Goal: Task Accomplishment & Management: Use online tool/utility

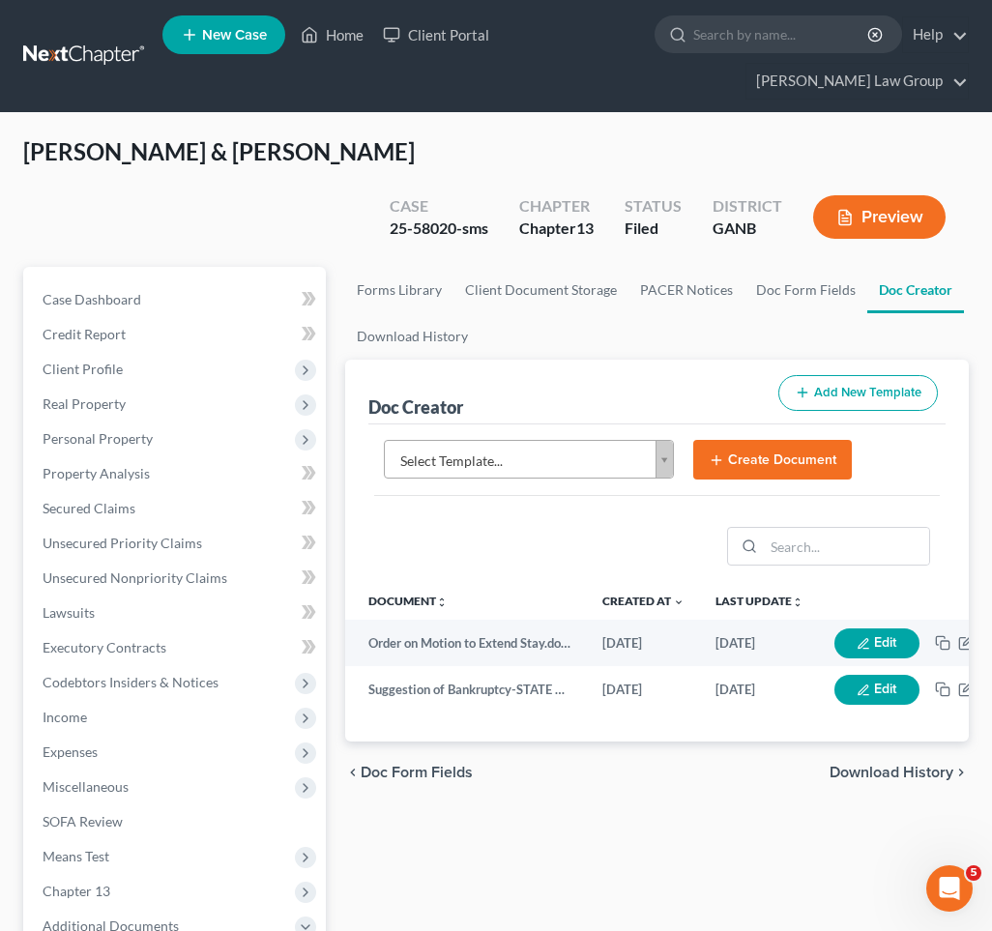
click at [346, 45] on link "Home" at bounding box center [332, 34] width 82 height 35
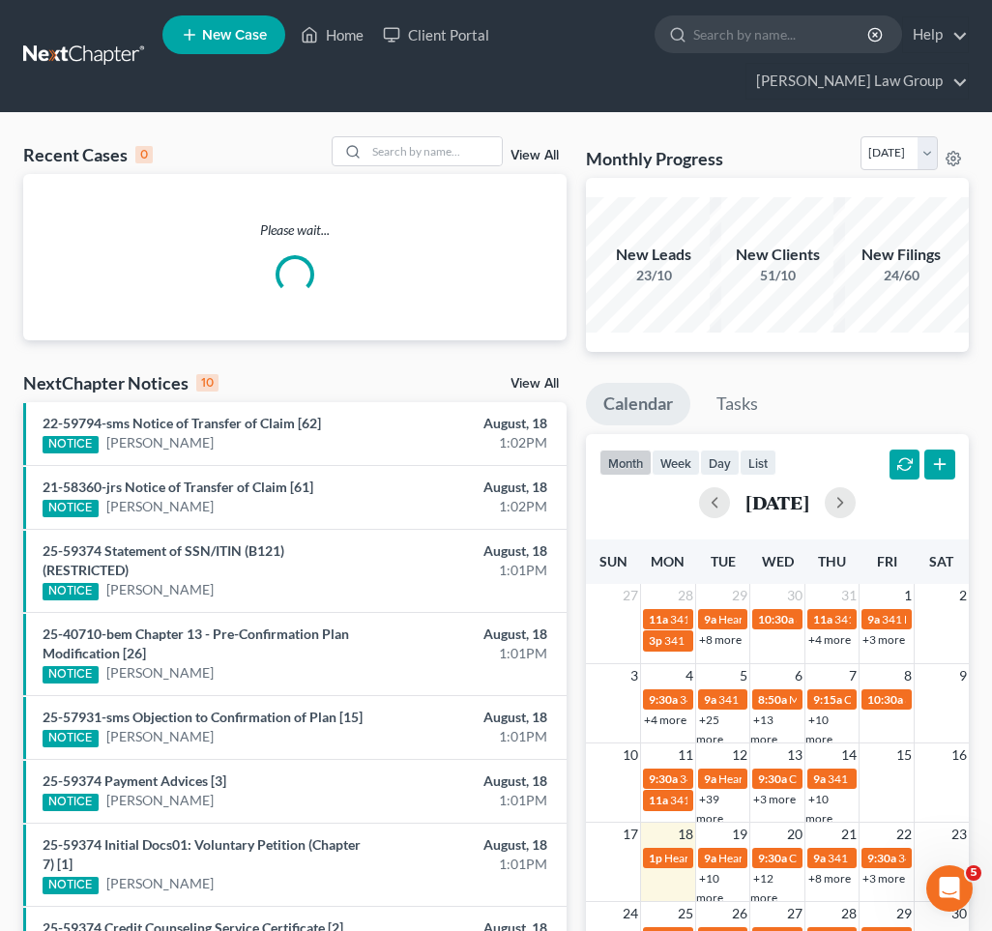
click at [427, 136] on div "Recent Cases 0 View All" at bounding box center [294, 155] width 543 height 38
click at [423, 137] on input "search" at bounding box center [433, 151] width 135 height 28
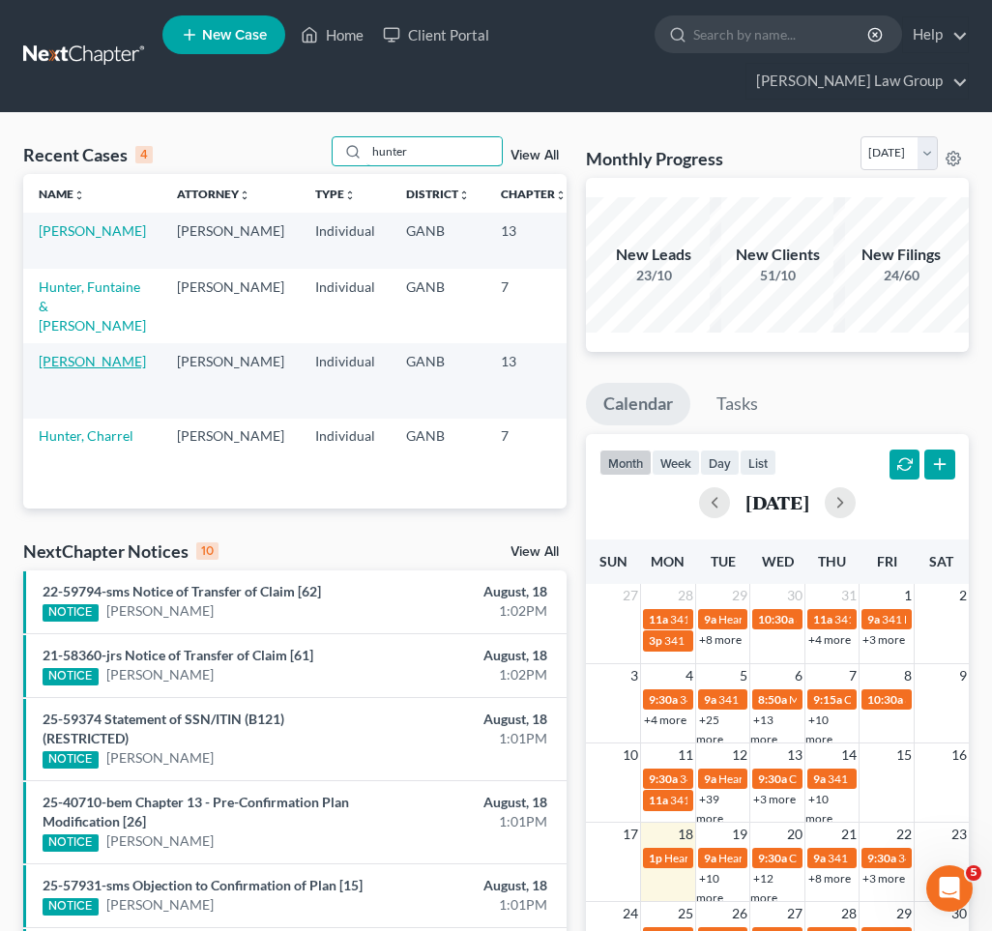
type input "hunter"
click at [60, 353] on link "[PERSON_NAME]" at bounding box center [92, 361] width 107 height 16
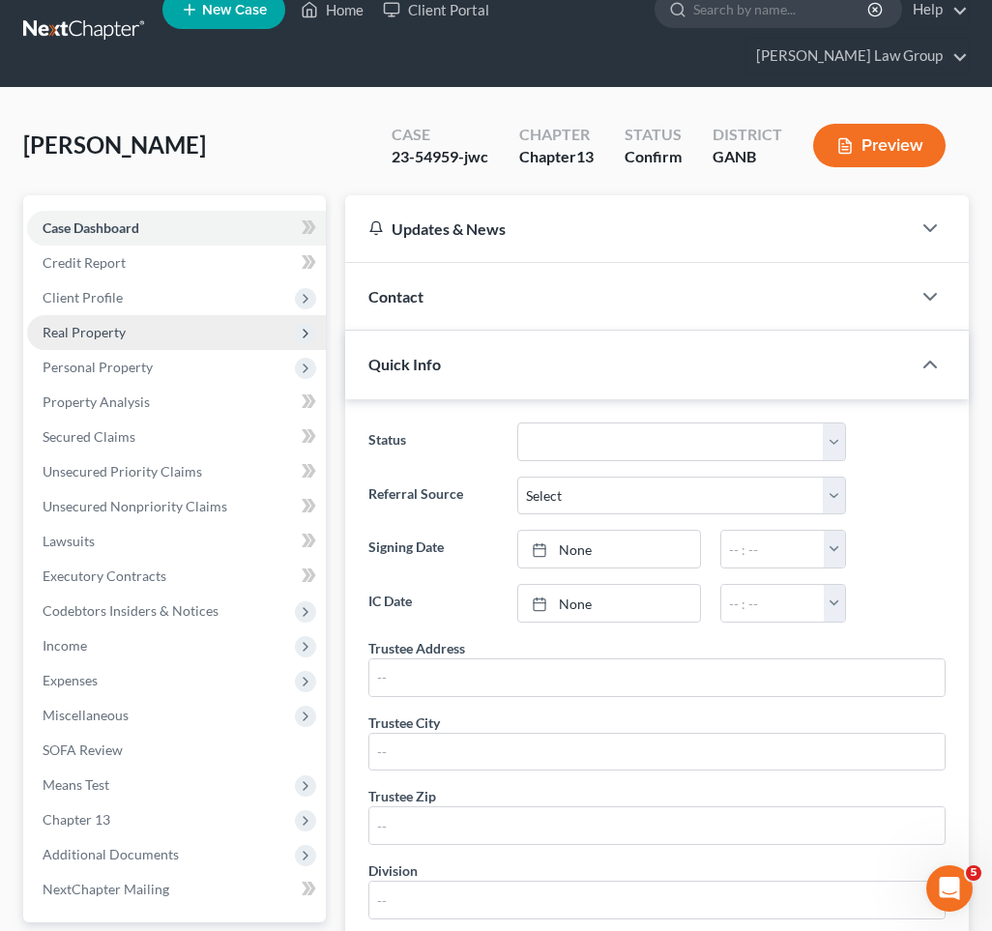
scroll to position [158, 0]
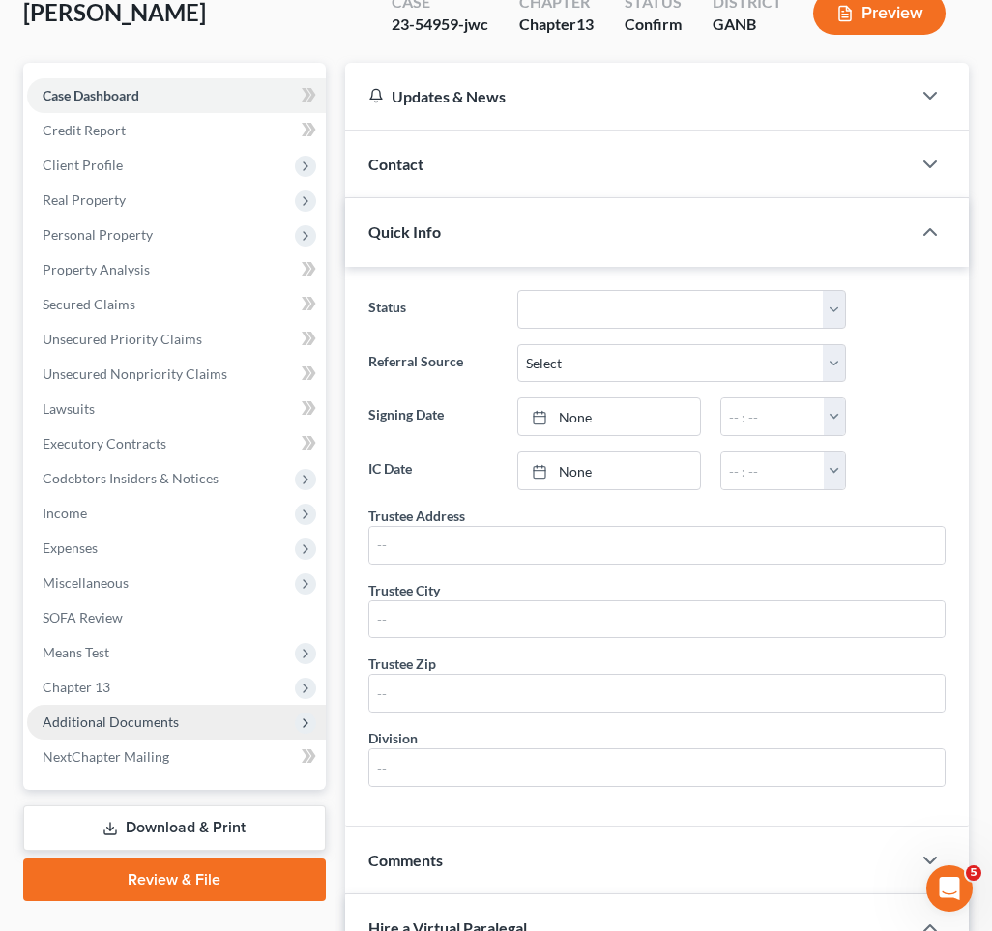
click at [126, 705] on span "Additional Documents" at bounding box center [176, 722] width 299 height 35
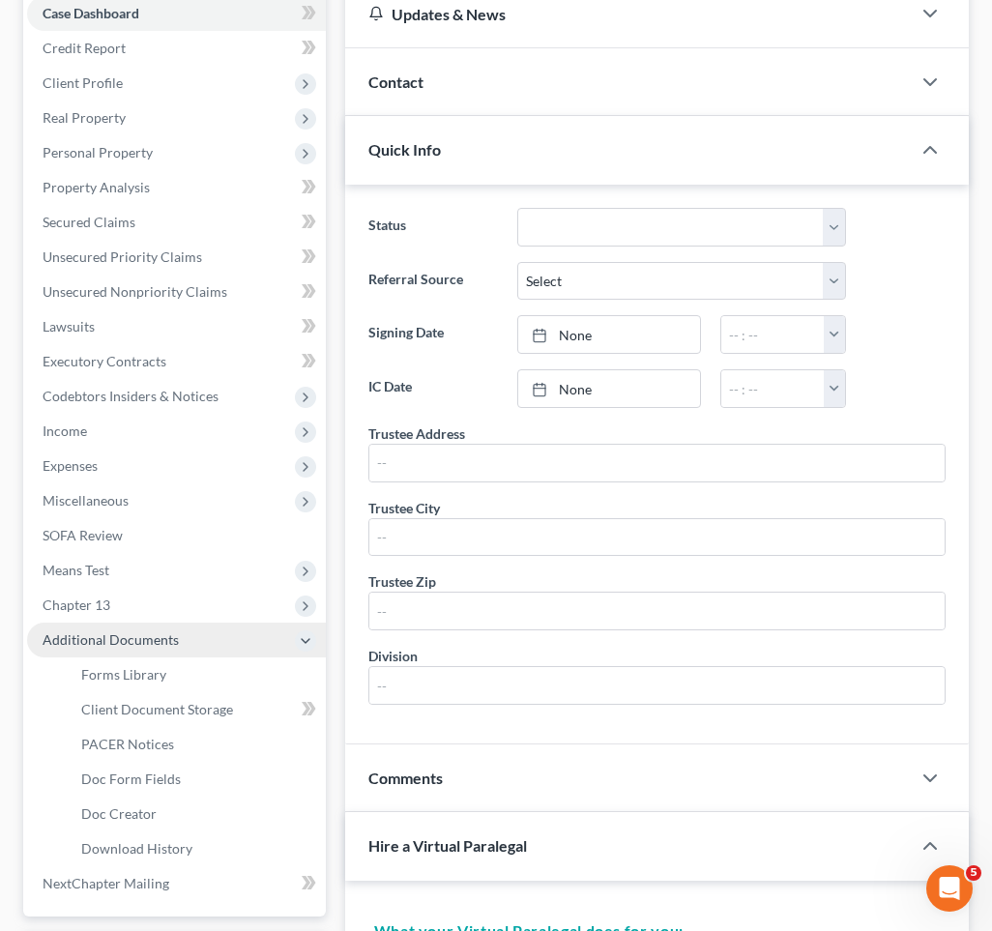
scroll to position [254, 0]
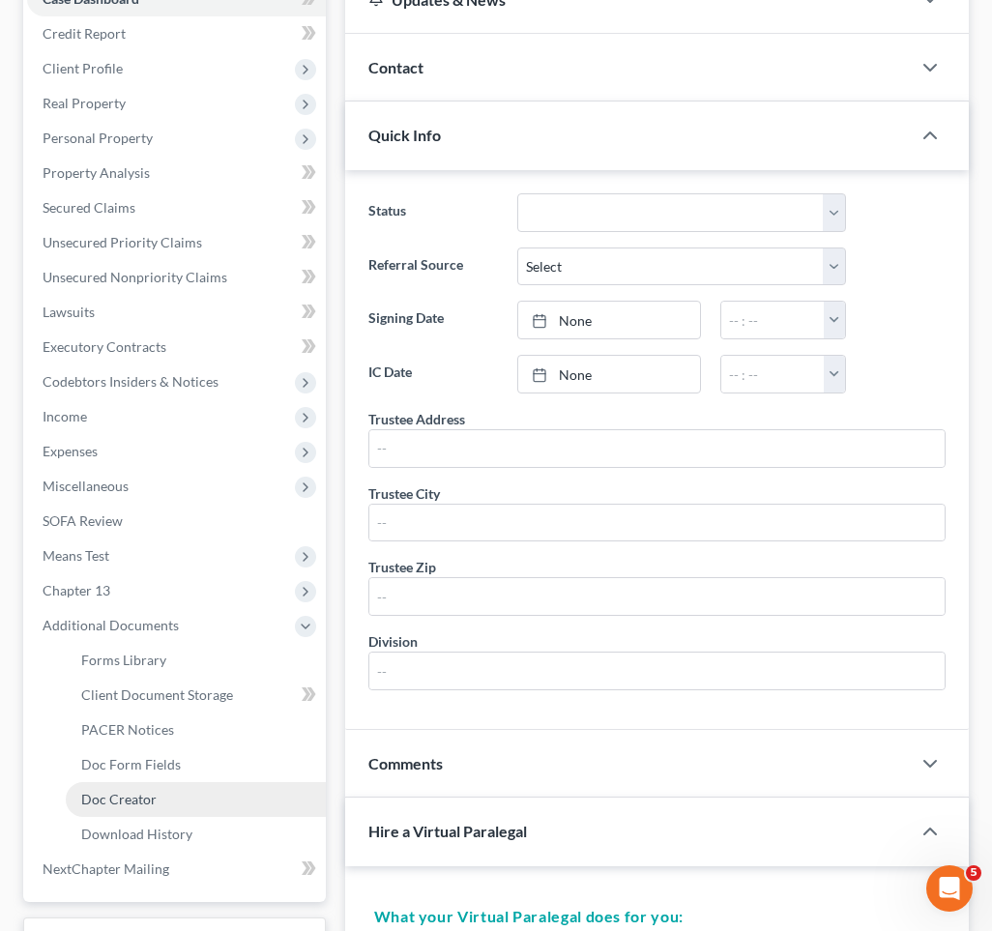
click at [133, 791] on span "Doc Creator" at bounding box center [118, 799] width 75 height 16
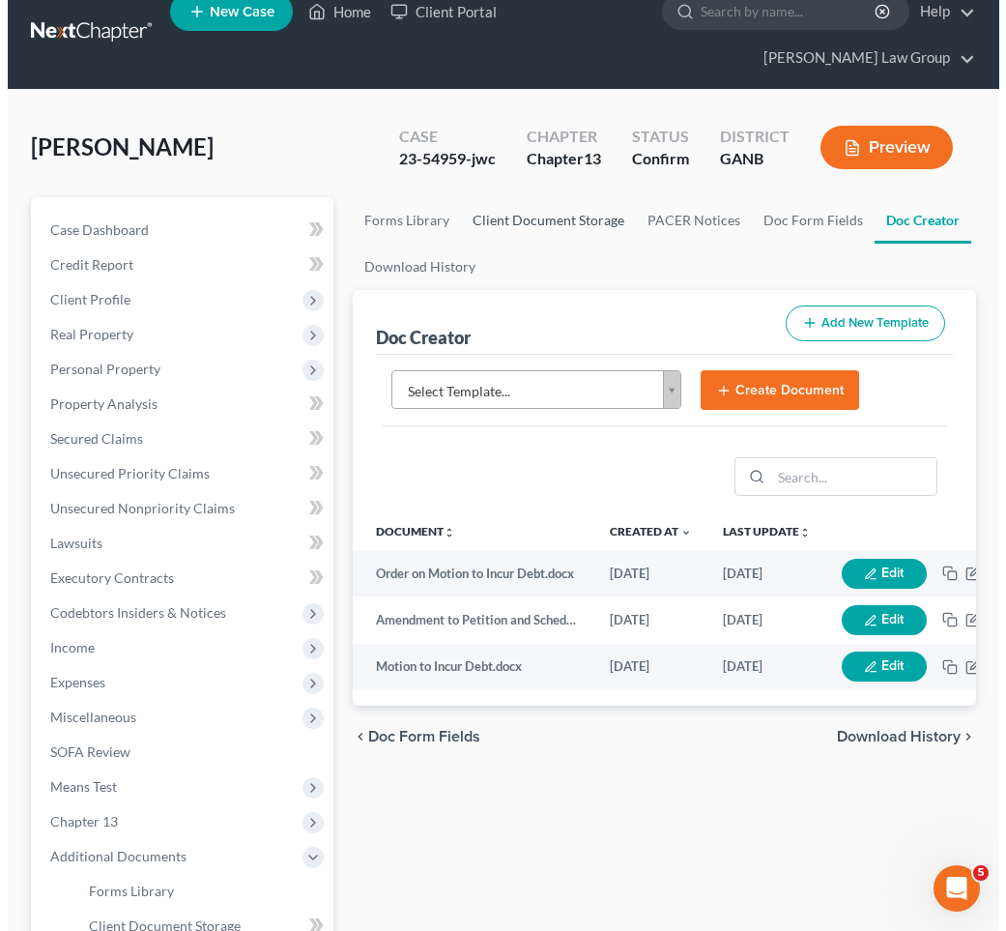
scroll to position [27, 0]
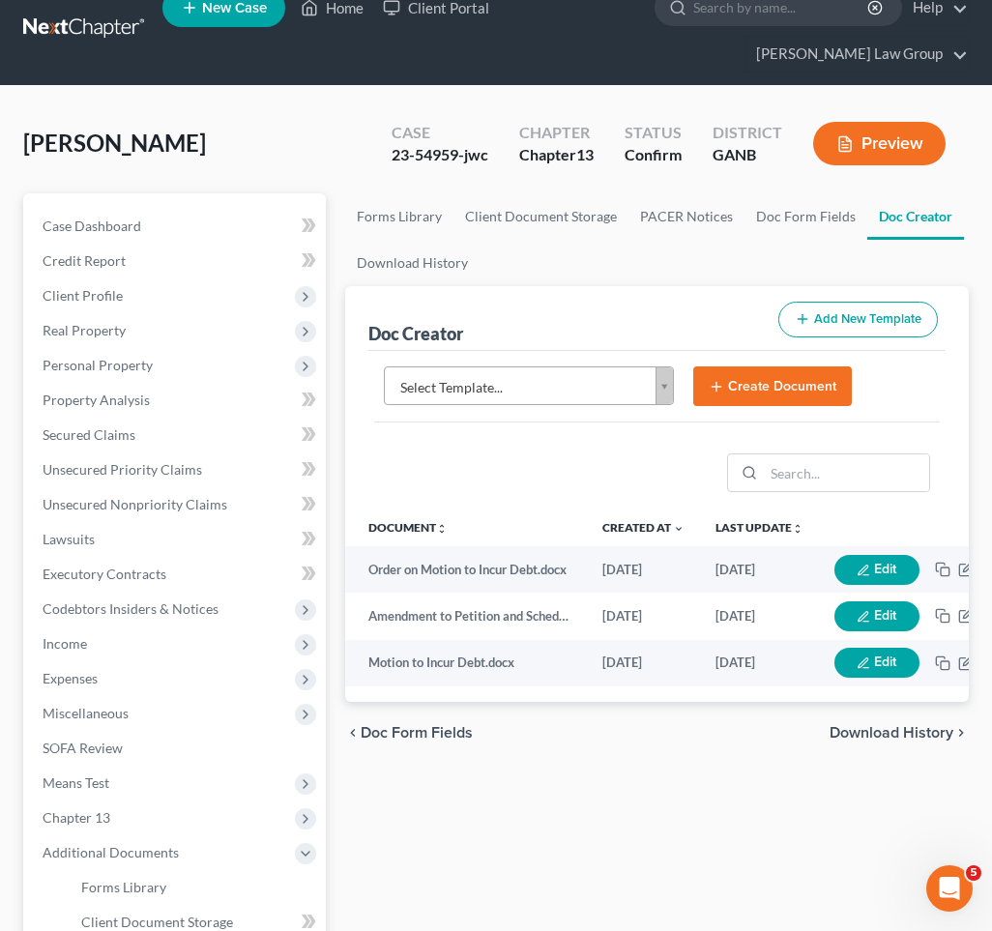
click at [663, 339] on body "Home New Case Client Portal [PERSON_NAME] Law Group [EMAIL_ADDRESS][DOMAIN_NAME…" at bounding box center [496, 643] width 992 height 1341
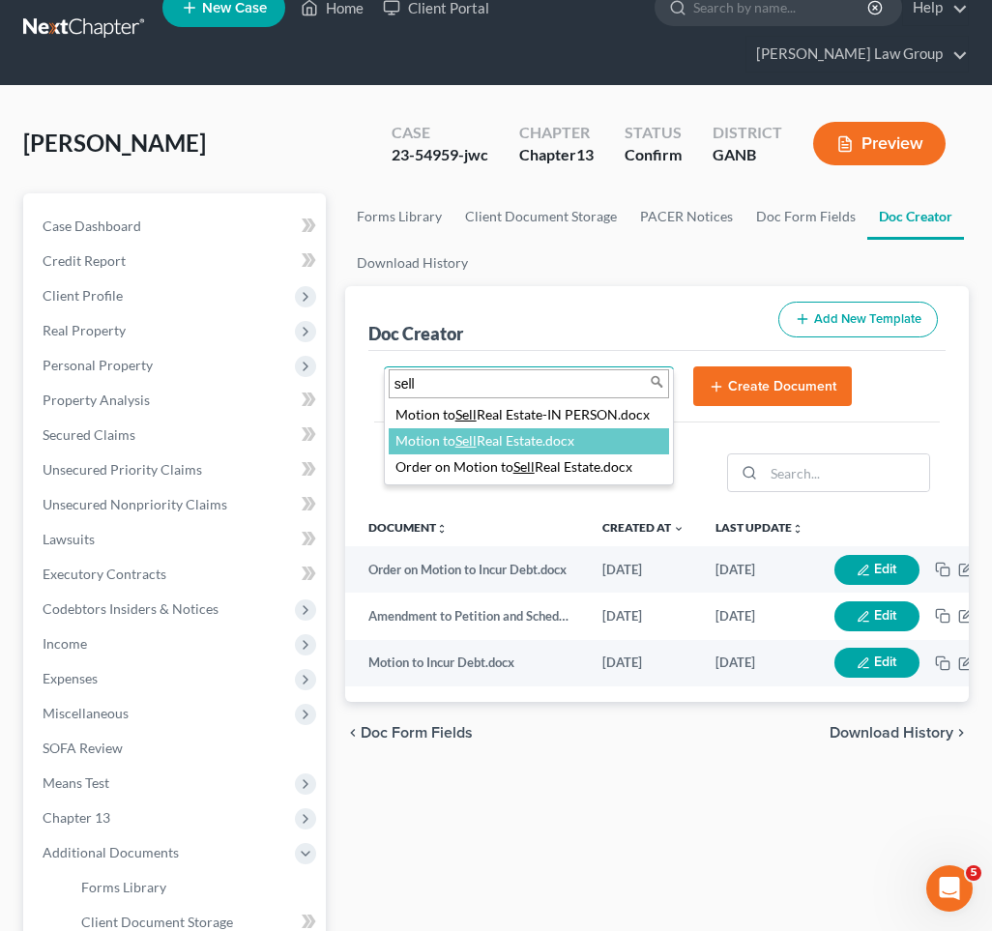
type input "sell"
select select "111659"
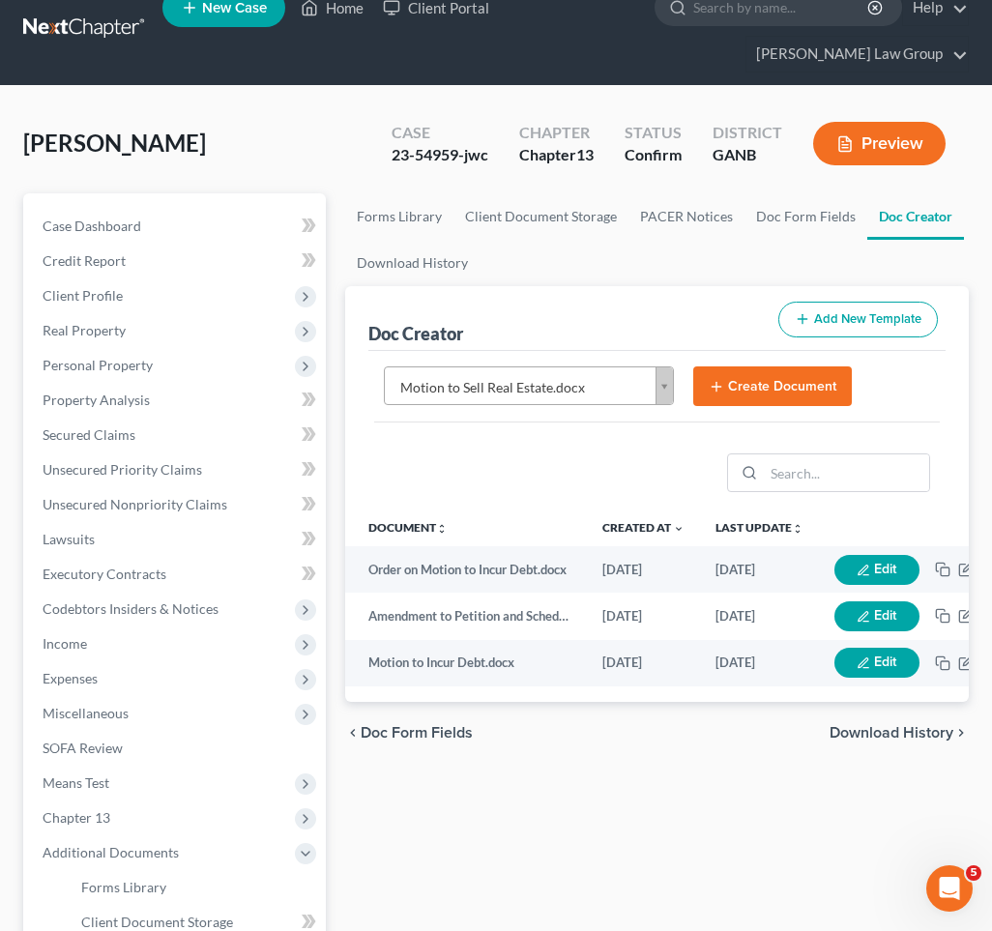
click at [749, 366] on button "Create Document" at bounding box center [772, 386] width 159 height 41
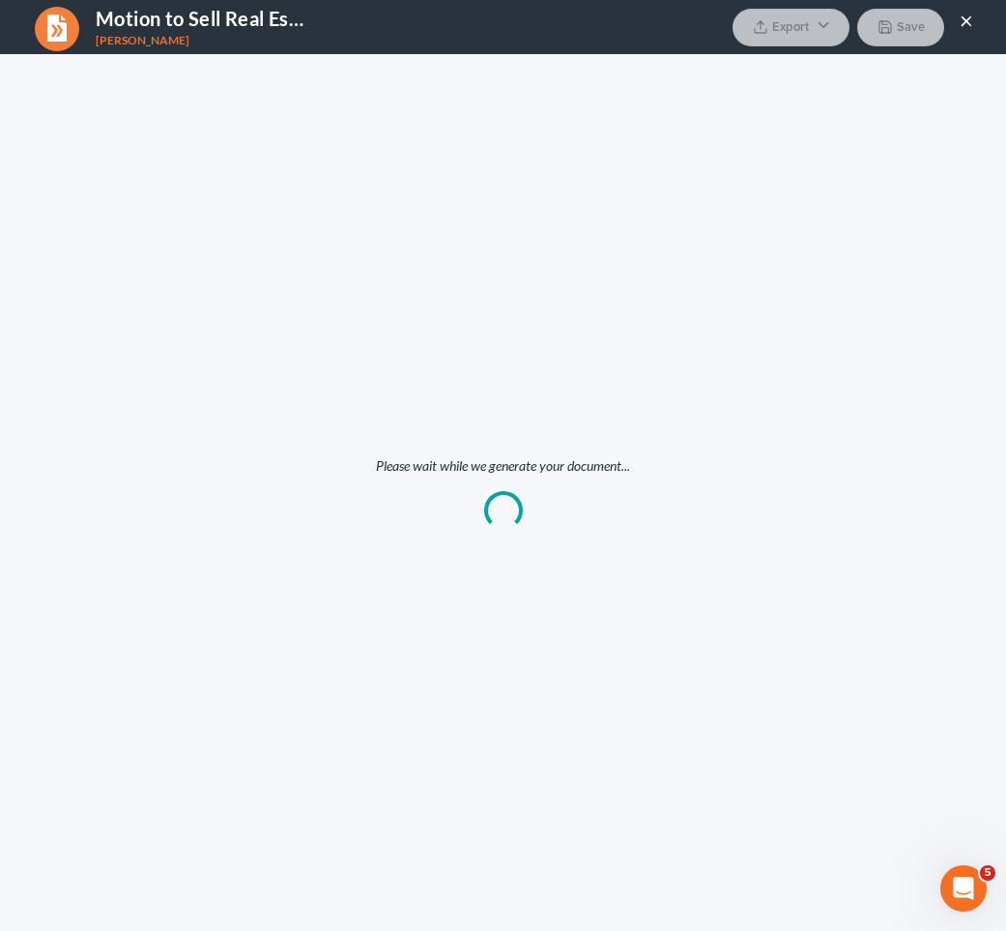
scroll to position [0, 0]
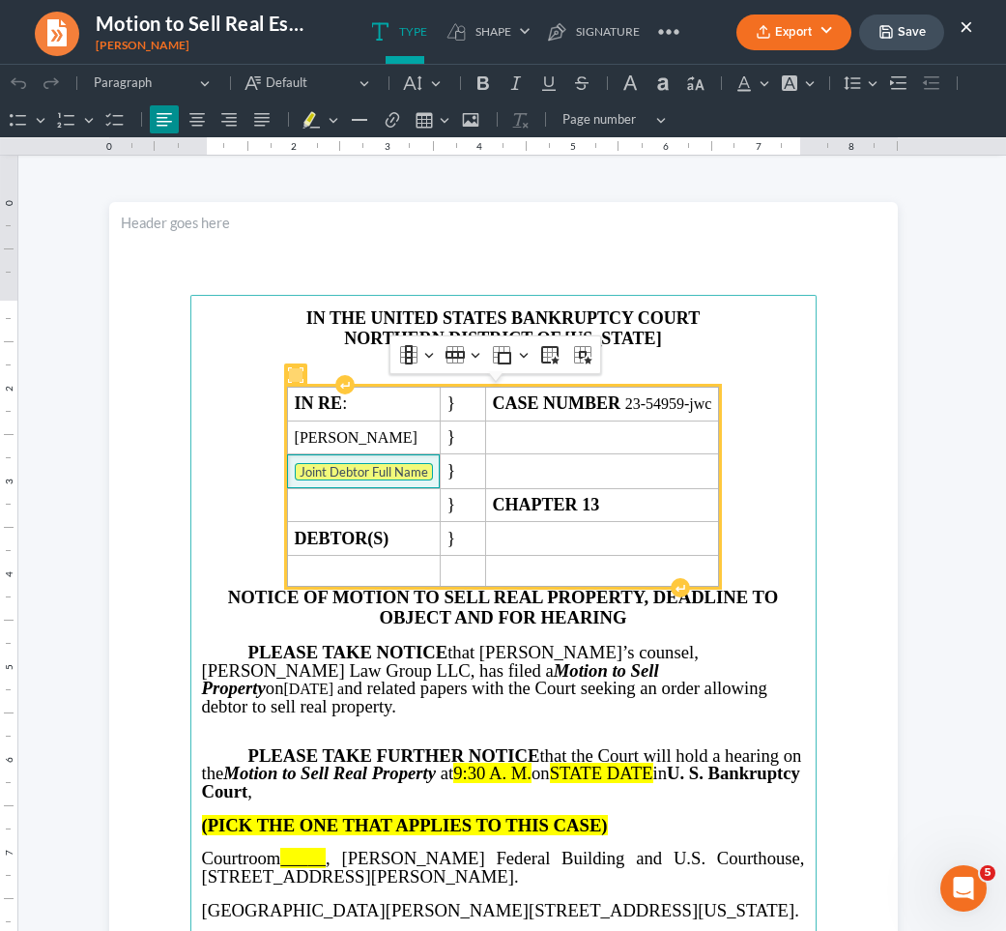
click at [374, 468] on tag "Joint Debtor Full Name" at bounding box center [364, 471] width 138 height 17
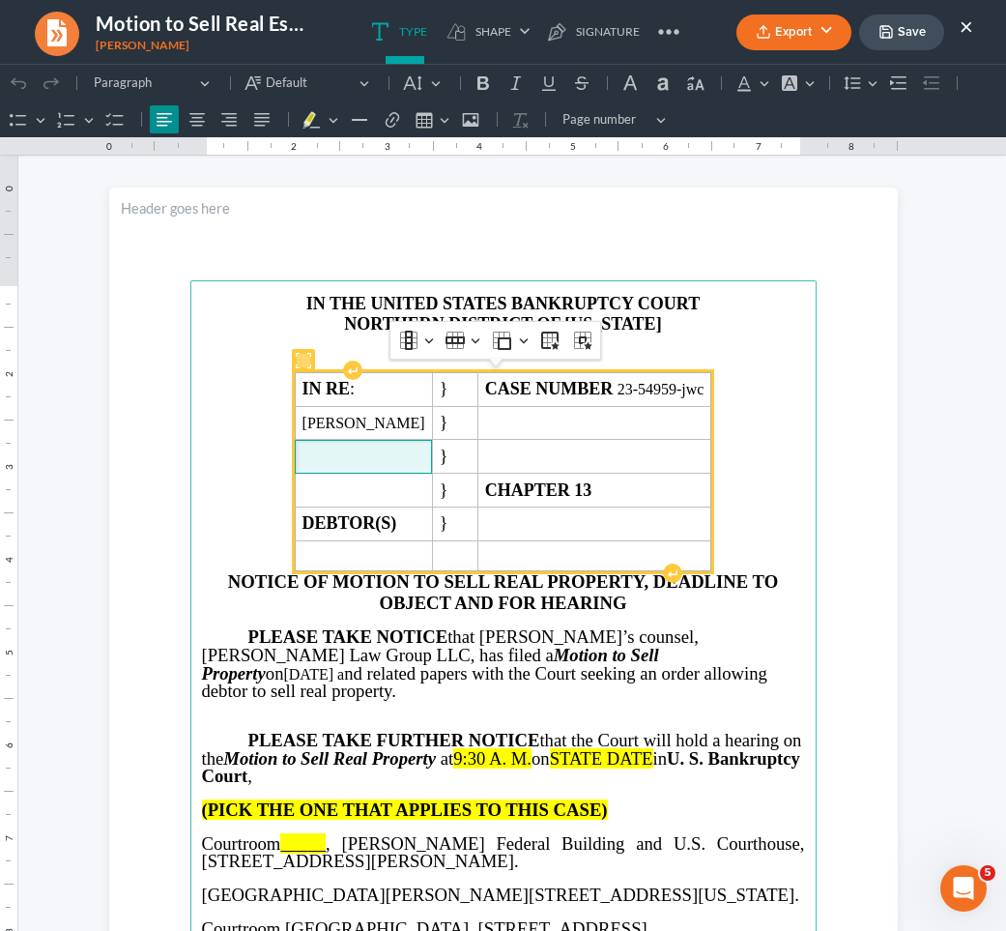
scroll to position [24, 0]
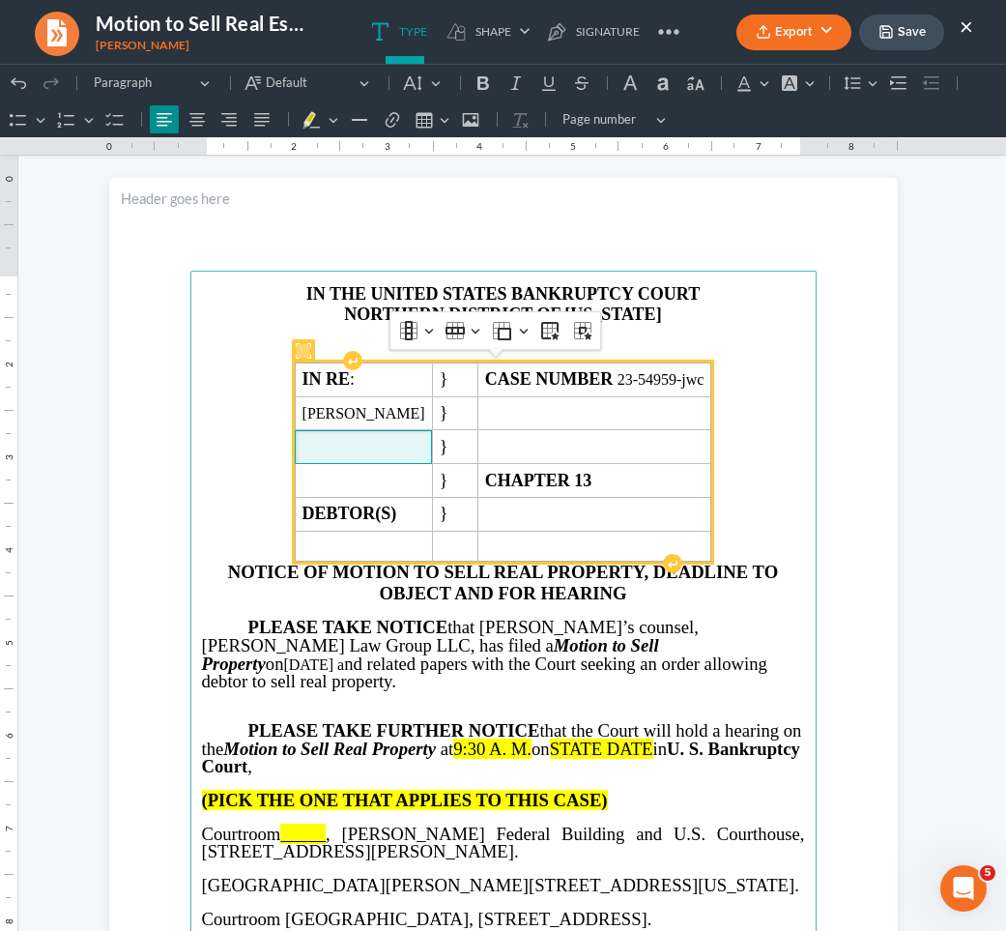
click at [659, 342] on p "JWC DIVISION" at bounding box center [503, 335] width 603 height 20
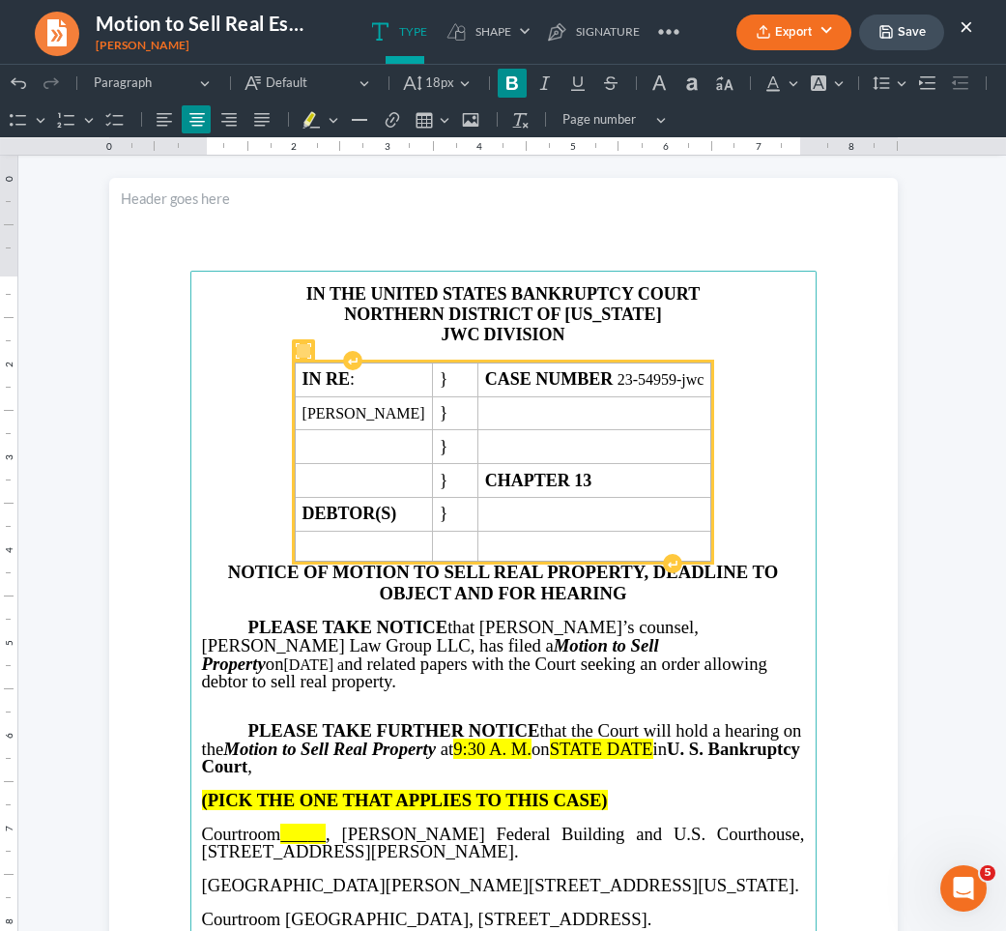
click at [472, 339] on p "JWC DIVISION" at bounding box center [503, 335] width 603 height 20
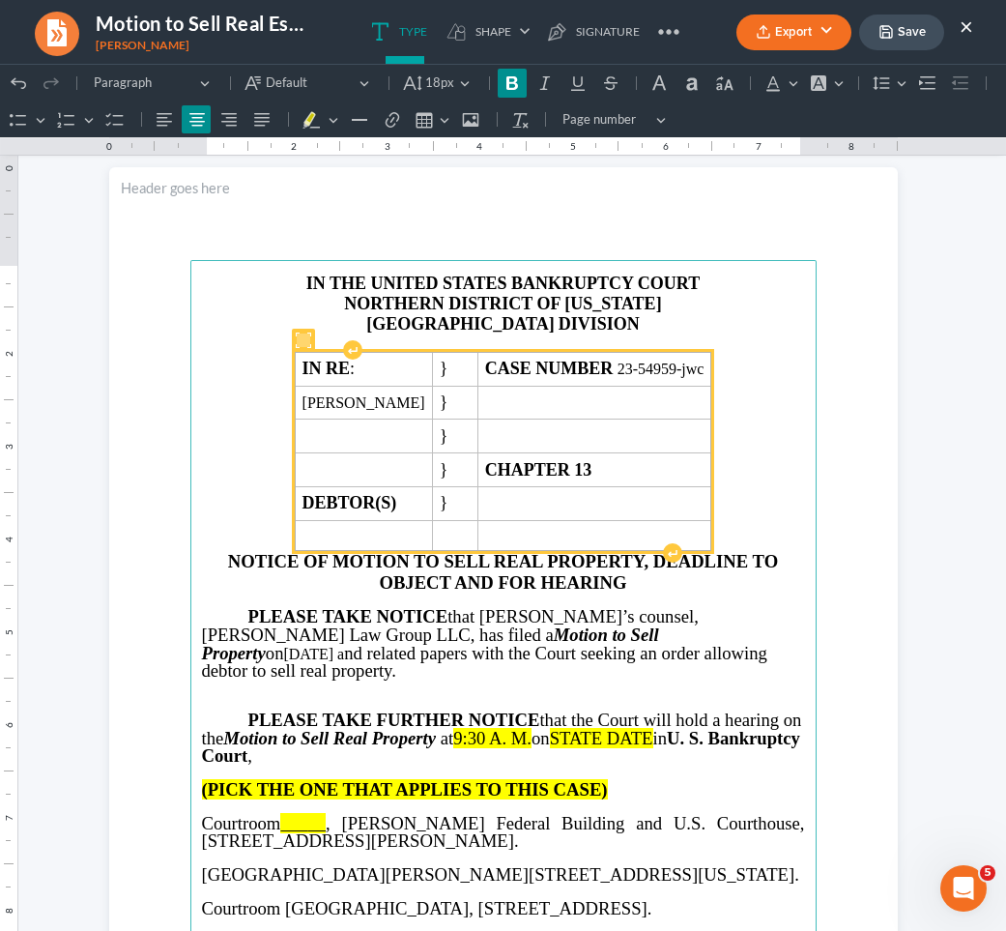
scroll to position [43, 0]
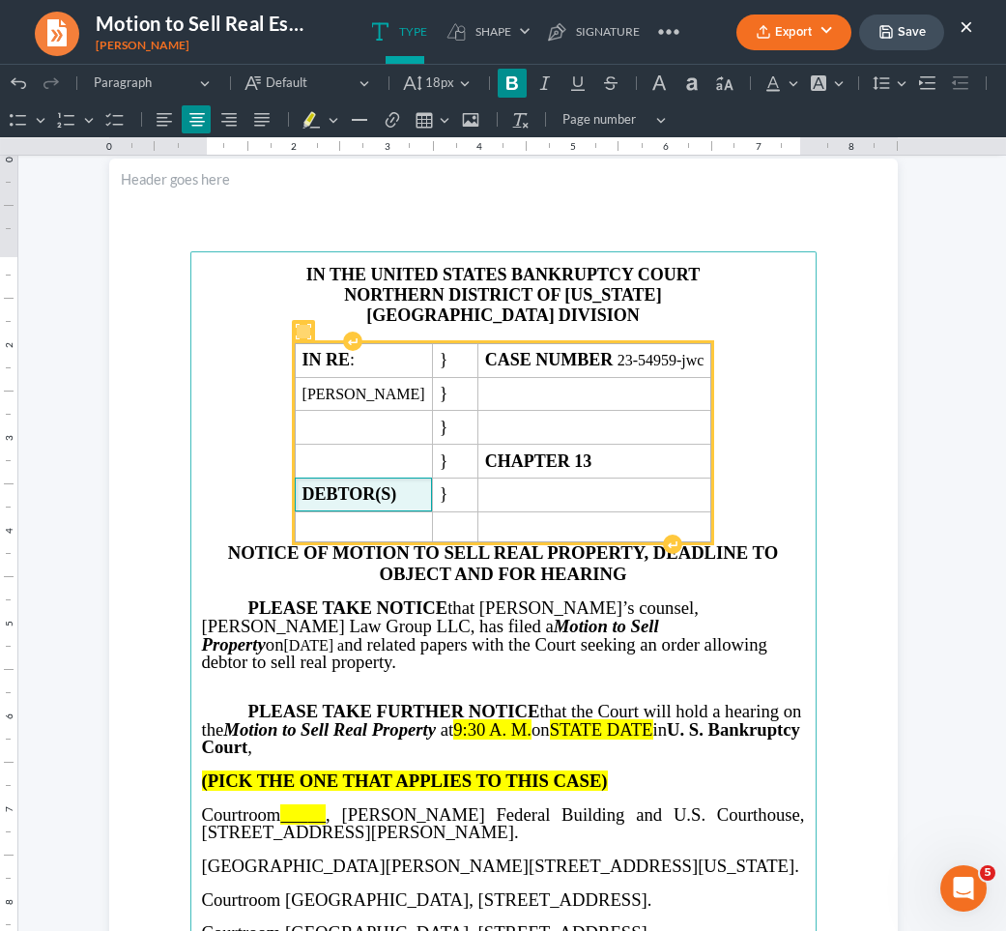
click at [397, 495] on strong "DEBTOR(S)" at bounding box center [350, 493] width 95 height 19
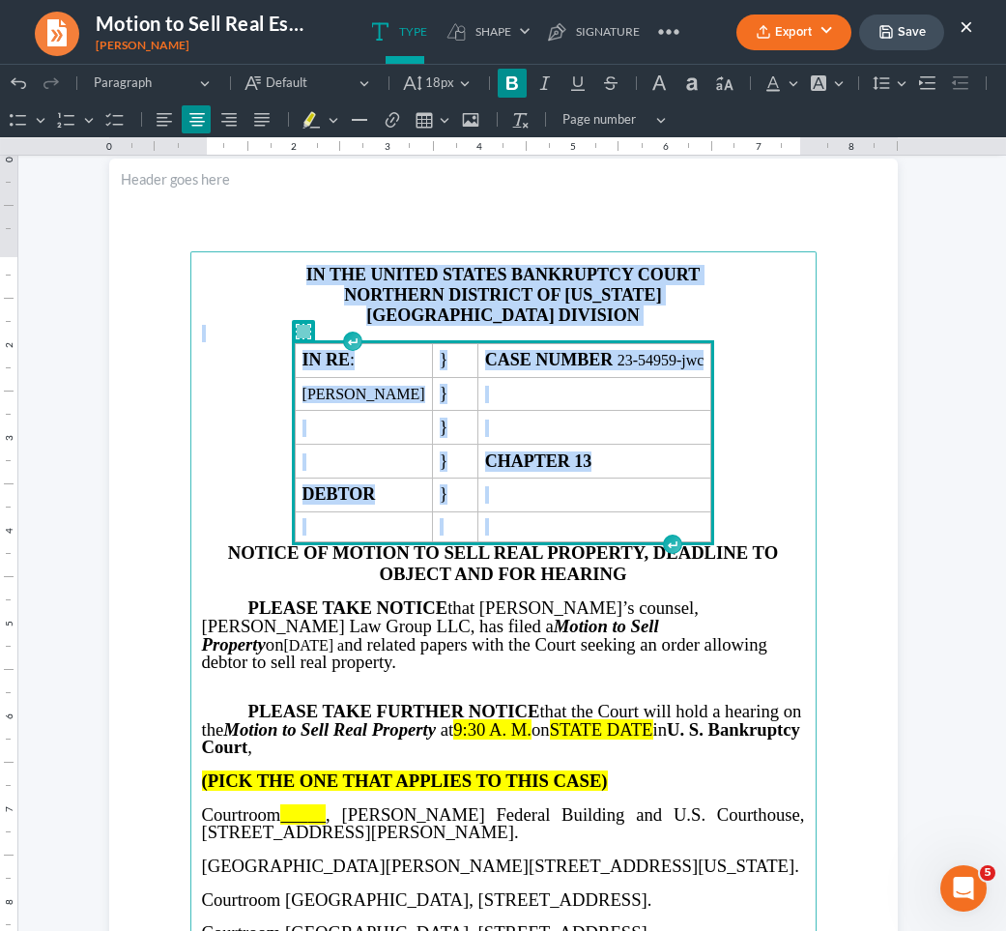
drag, startPoint x: 751, startPoint y: 534, endPoint x: 326, endPoint y: 206, distance: 537.5
click at [326, 206] on section "IN THE UNITED STATES BANKRUPTCY COURT NORTHERN DISTRICT OF [US_STATE] ATLANTA D…" at bounding box center [503, 669] width 789 height 1021
copy main "IN THE UNITED STATES BANKRUPTCY COURT NORTHERN DISTRICT OF [US_STATE] ATLANTA D…"
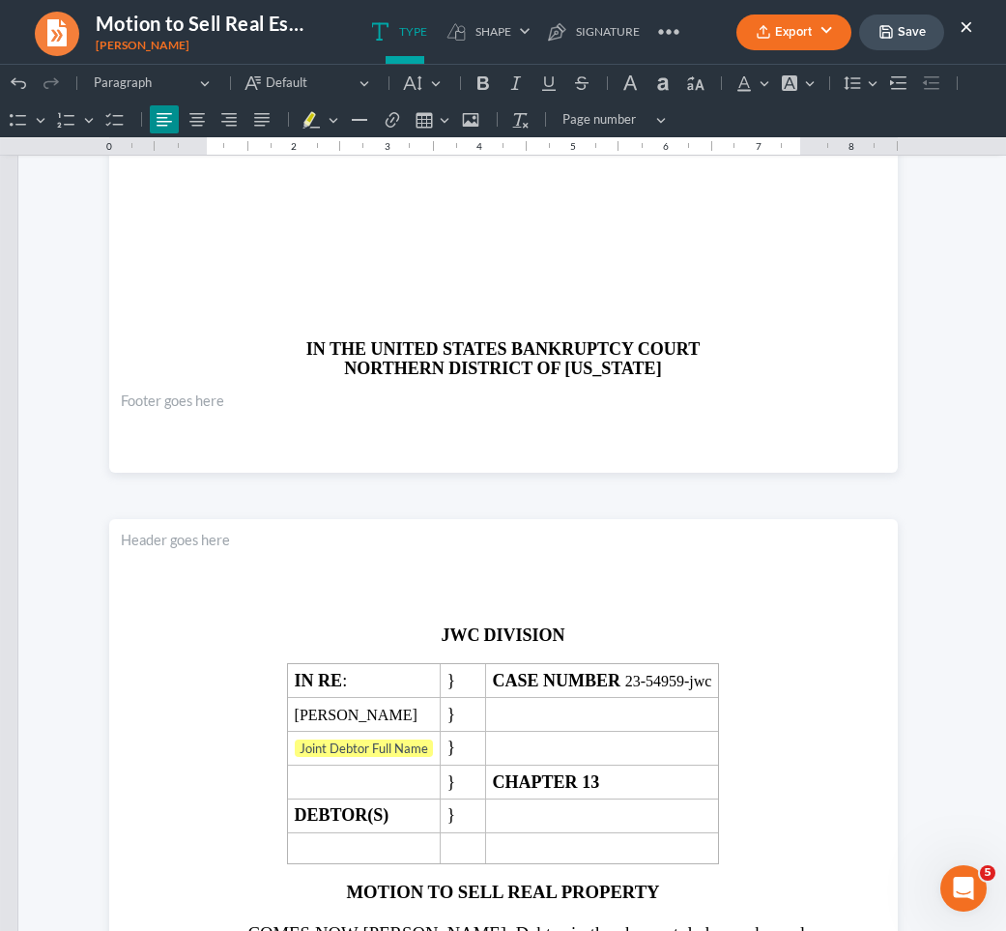
scroll to position [2897, 0]
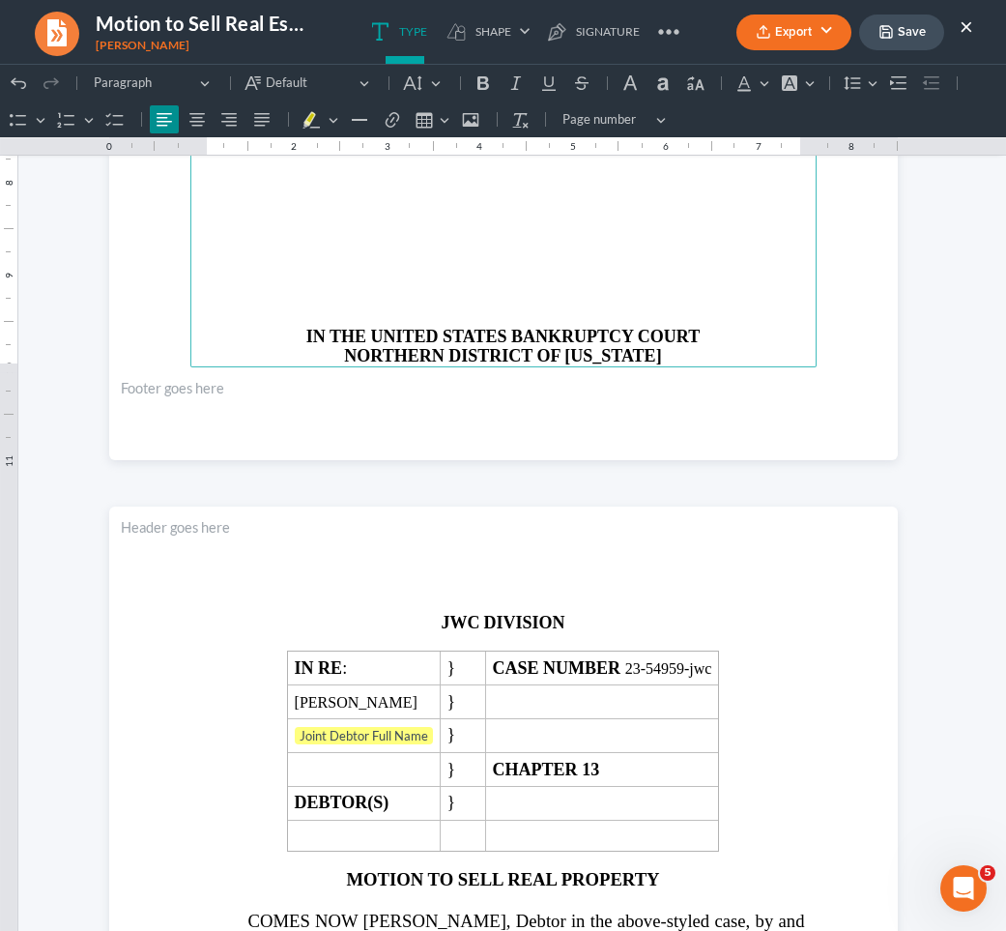
click at [405, 308] on p "Rich Text Editor, page-2-main" at bounding box center [503, 316] width 603 height 17
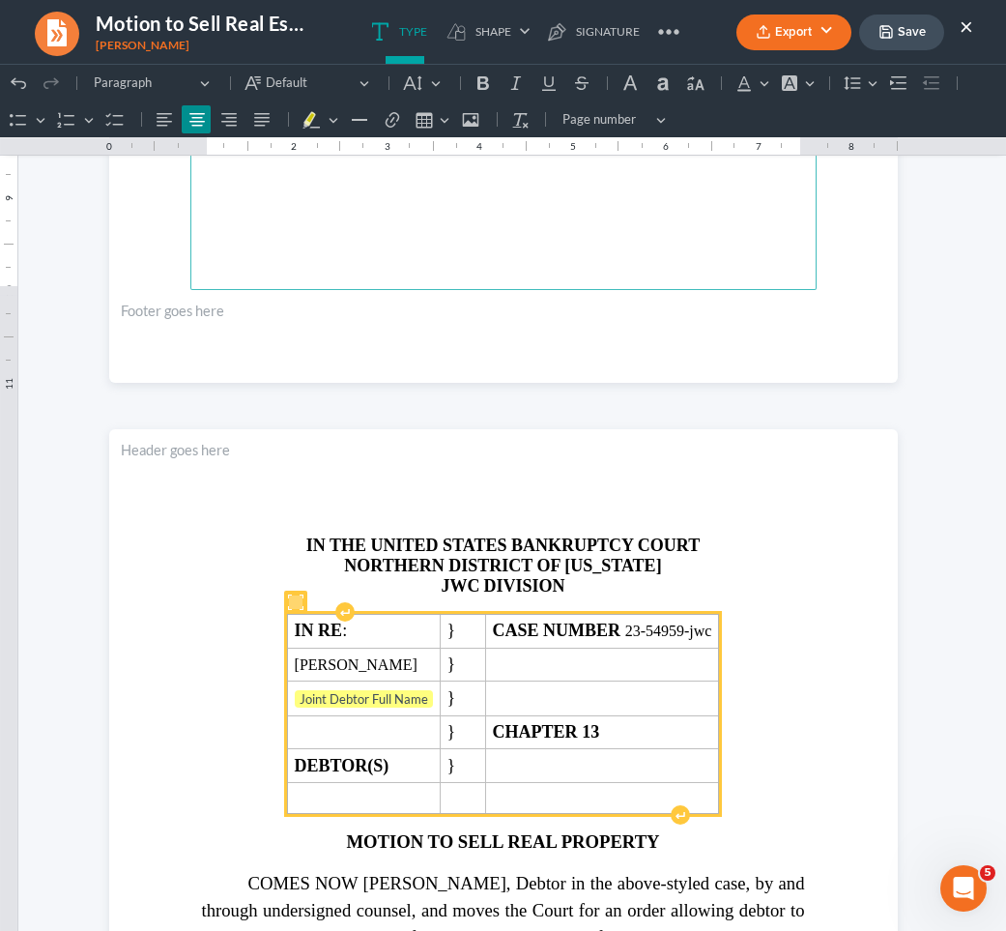
scroll to position [2993, 0]
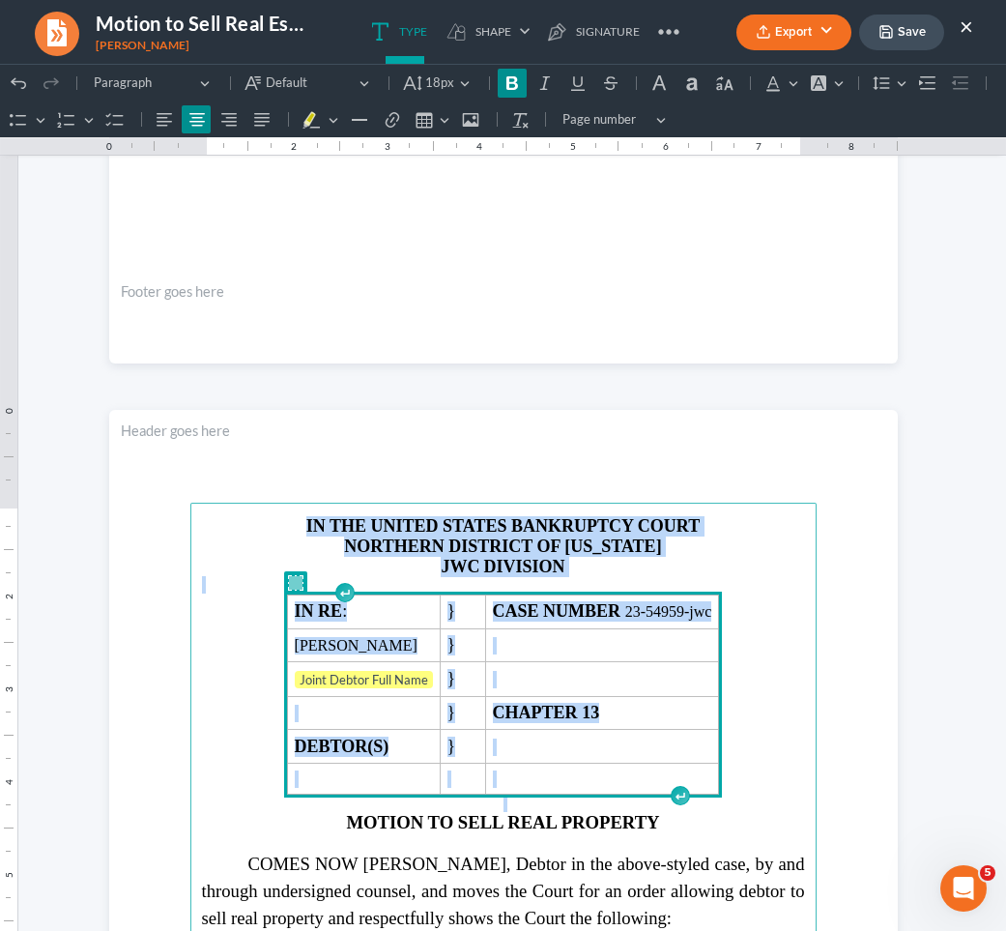
drag, startPoint x: 766, startPoint y: 776, endPoint x: 314, endPoint y: 348, distance: 622.9
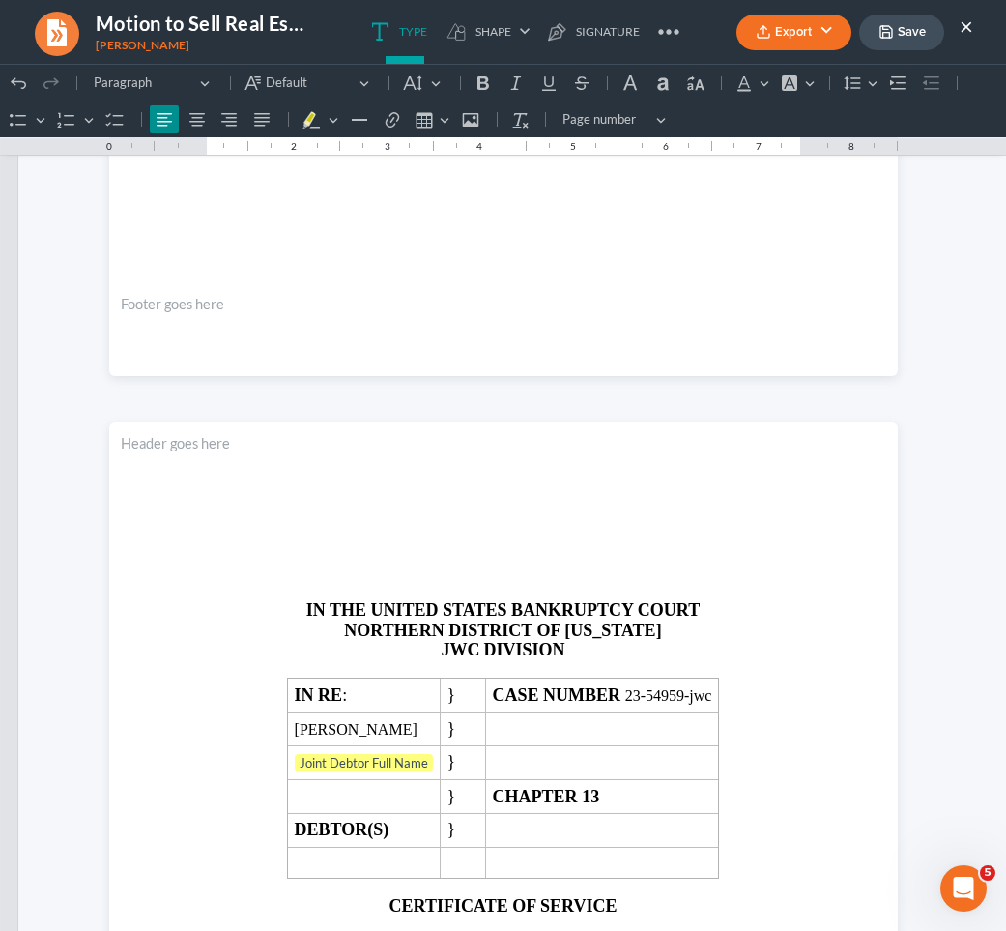
scroll to position [6392, 0]
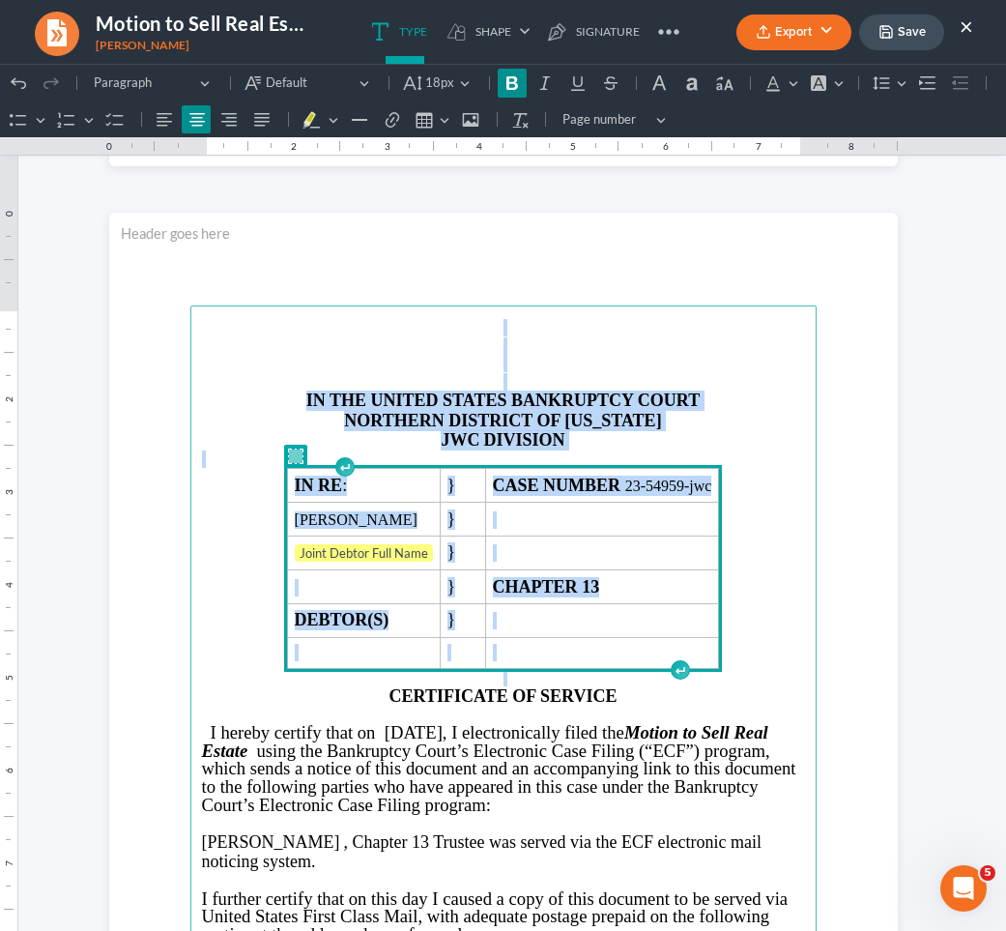
drag, startPoint x: 765, startPoint y: 644, endPoint x: 364, endPoint y: 251, distance: 561.1
click at [364, 251] on section "IN THE UNITED STATES BANKRUPTCY COURT NORTHERN DISTRICT OF [US_STATE] JWC DIVIS…" at bounding box center [503, 723] width 789 height 1021
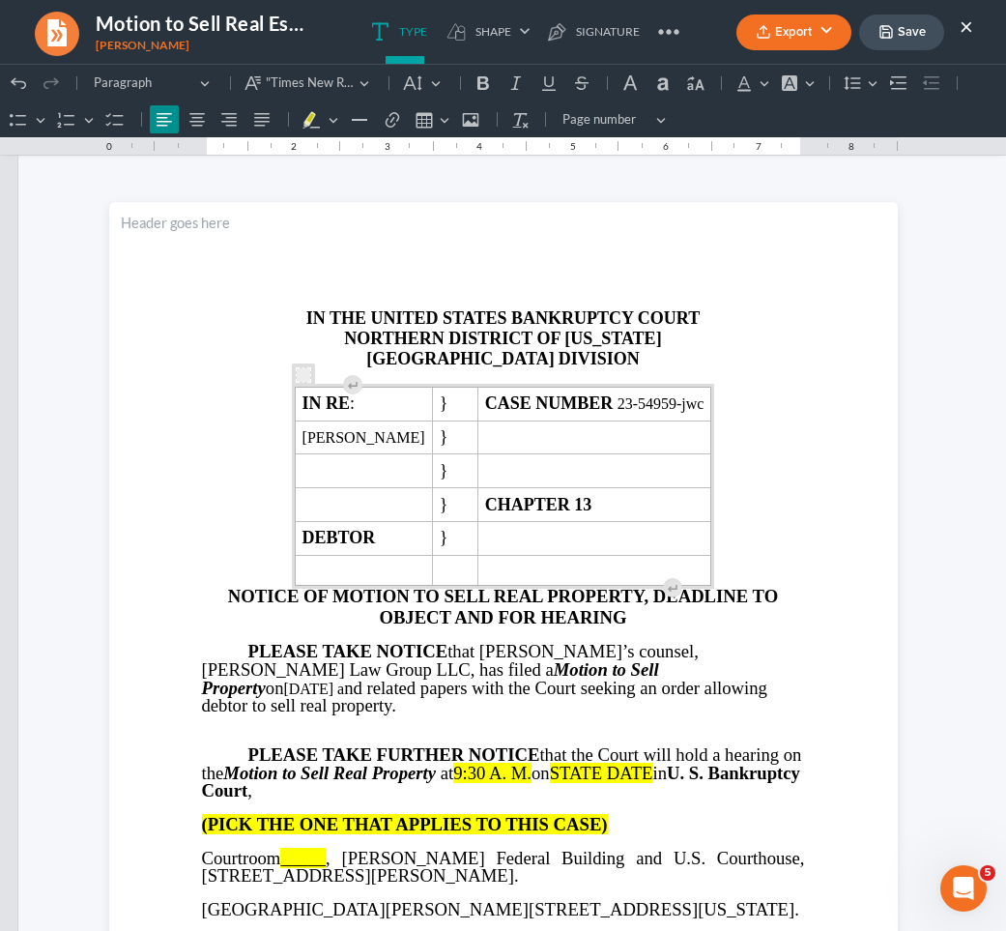
scroll to position [0, 0]
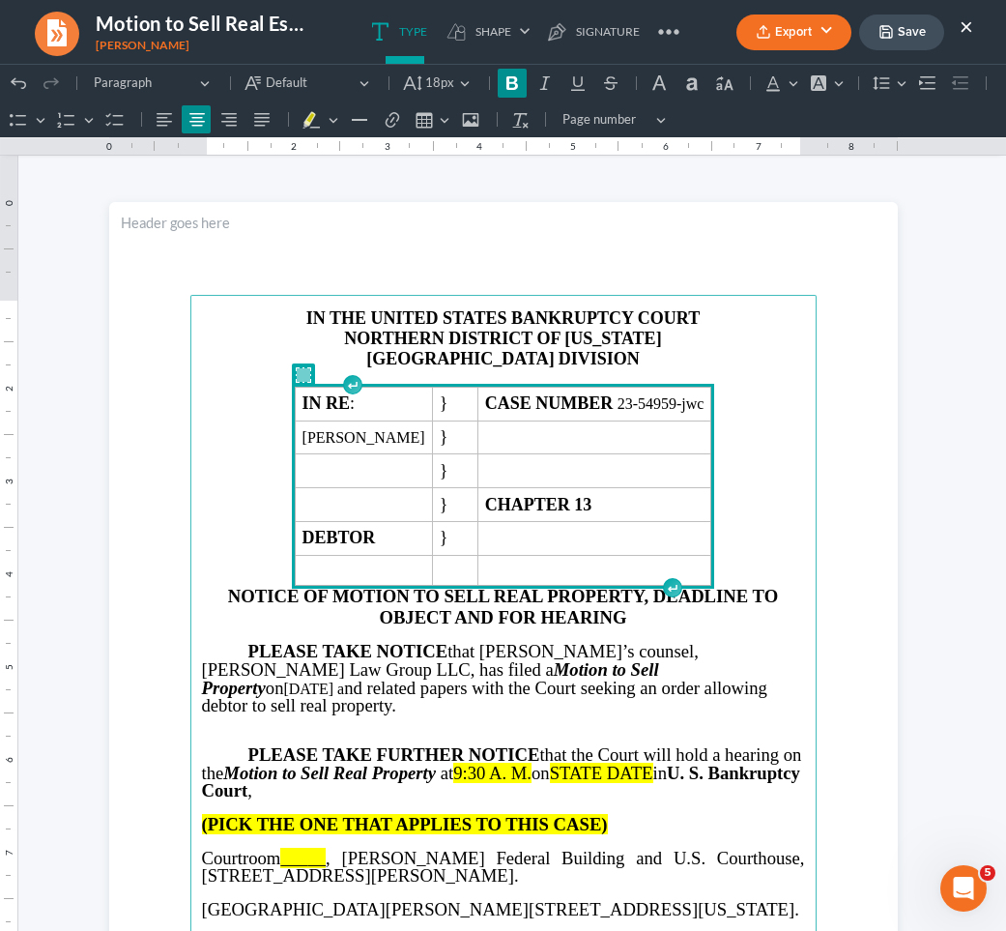
click at [284, 678] on span "on" at bounding box center [275, 688] width 18 height 20
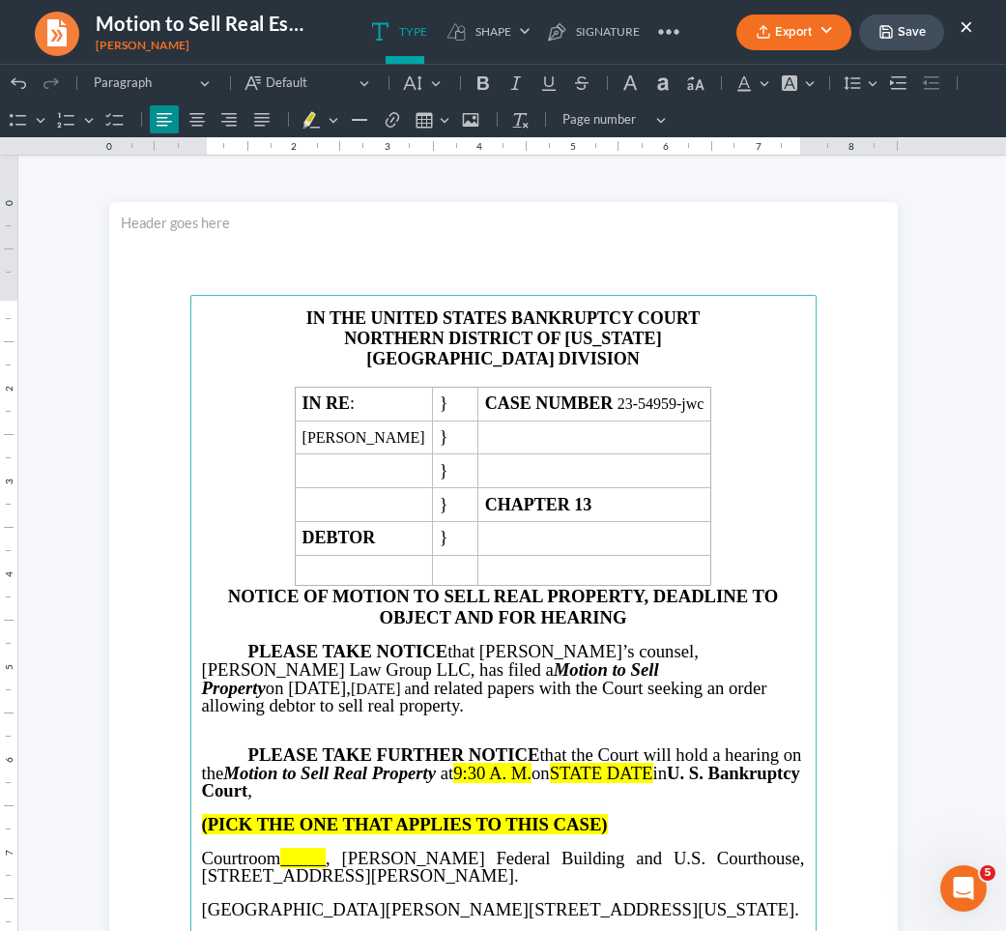
drag, startPoint x: 676, startPoint y: 667, endPoint x: 609, endPoint y: 667, distance: 66.7
click at [609, 667] on p "PLEASE TAKE NOTICE that [PERSON_NAME]’s counsel, [PERSON_NAME] Law Group LLC, h…" at bounding box center [503, 679] width 603 height 72
click at [610, 665] on p "PLEASE TAKE NOTICE that [PERSON_NAME]’s counsel, [PERSON_NAME] Law Group LLC, h…" at bounding box center [503, 679] width 603 height 72
click at [410, 80] on icon "Editor toolbar" at bounding box center [412, 82] width 19 height 19
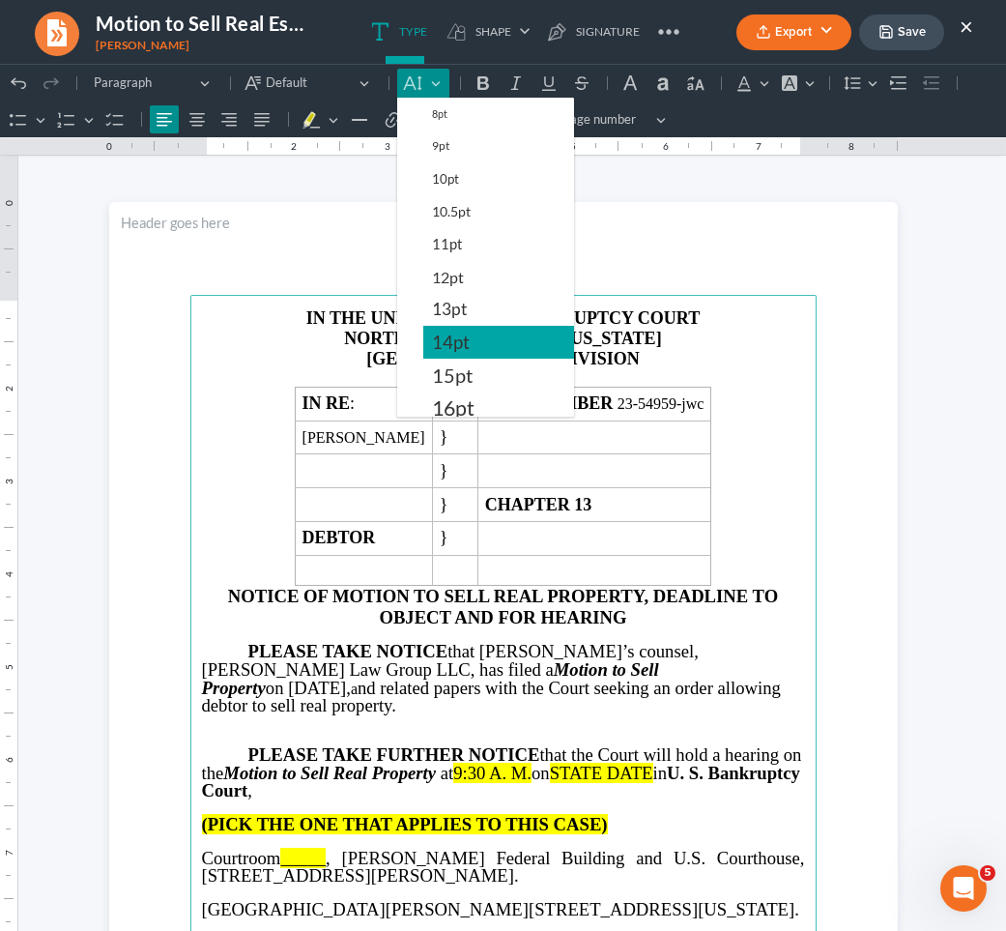
click at [439, 338] on span "14pt" at bounding box center [451, 342] width 38 height 23
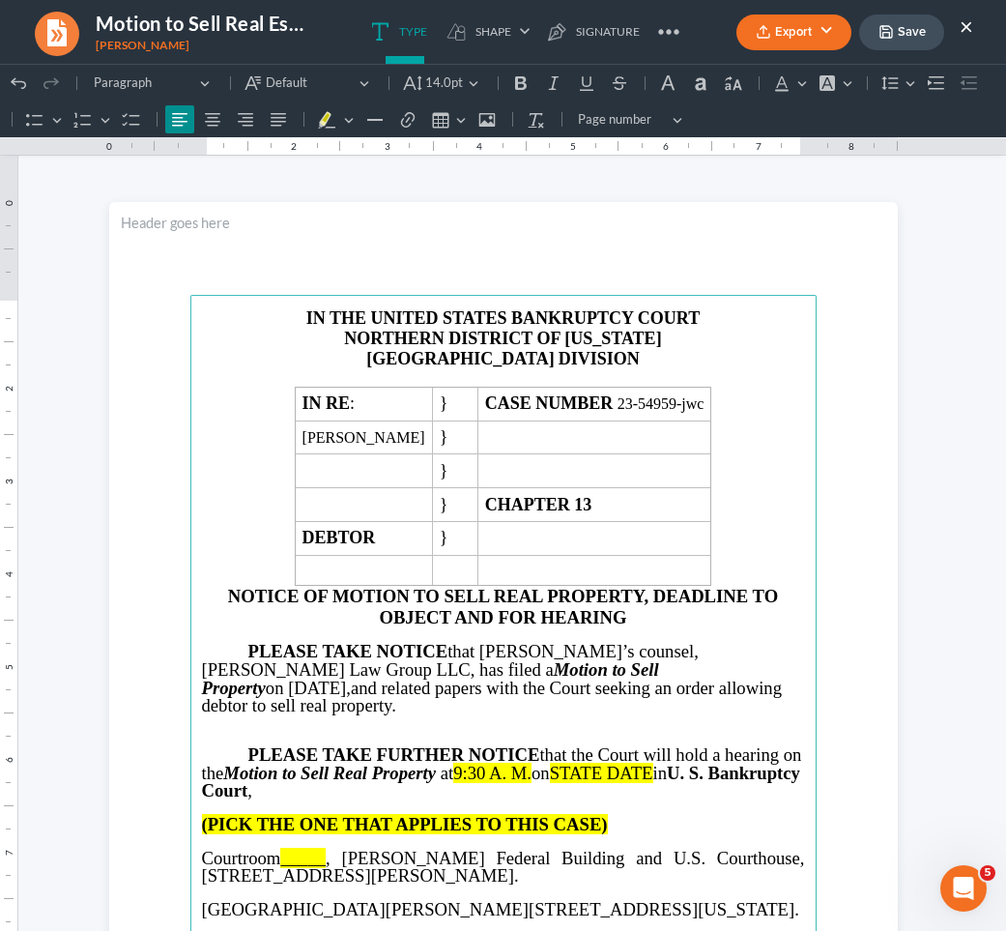
drag, startPoint x: 477, startPoint y: 670, endPoint x: 592, endPoint y: 665, distance: 114.2
click at [351, 678] on span "on [DATE]," at bounding box center [308, 688] width 85 height 20
copy span "[DATE]"
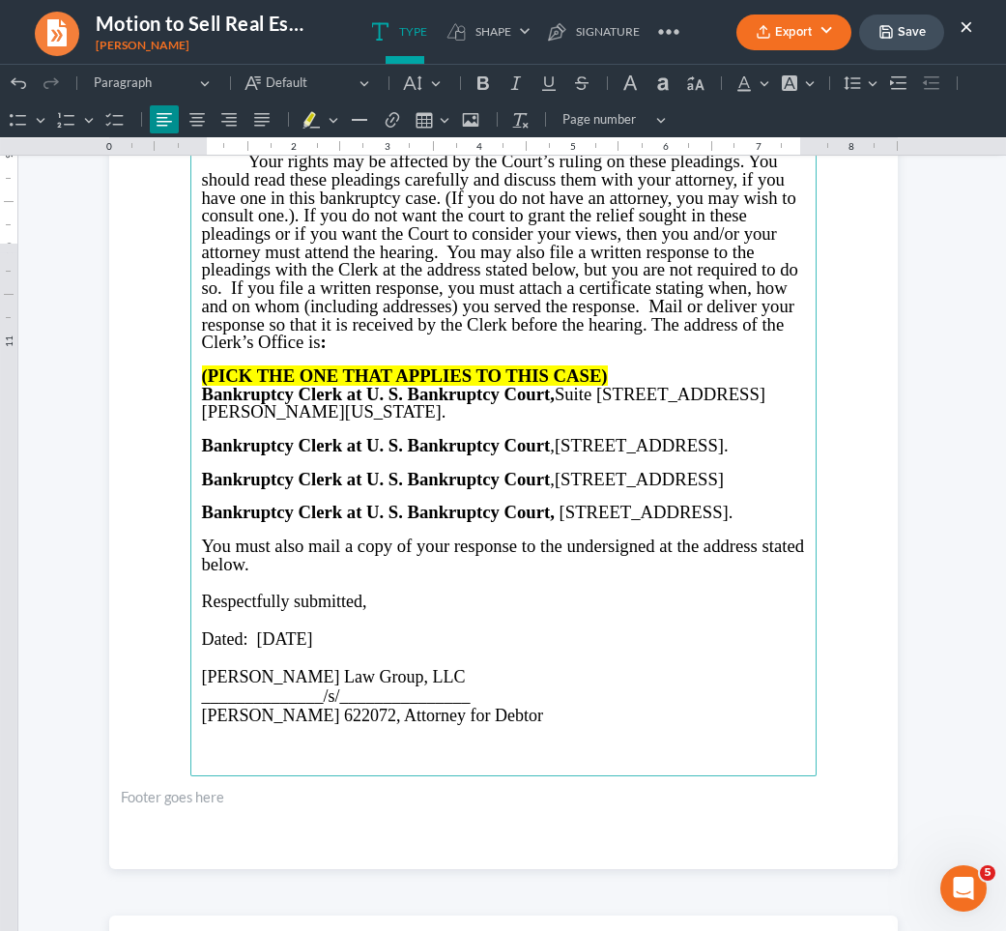
scroll to position [1423, 0]
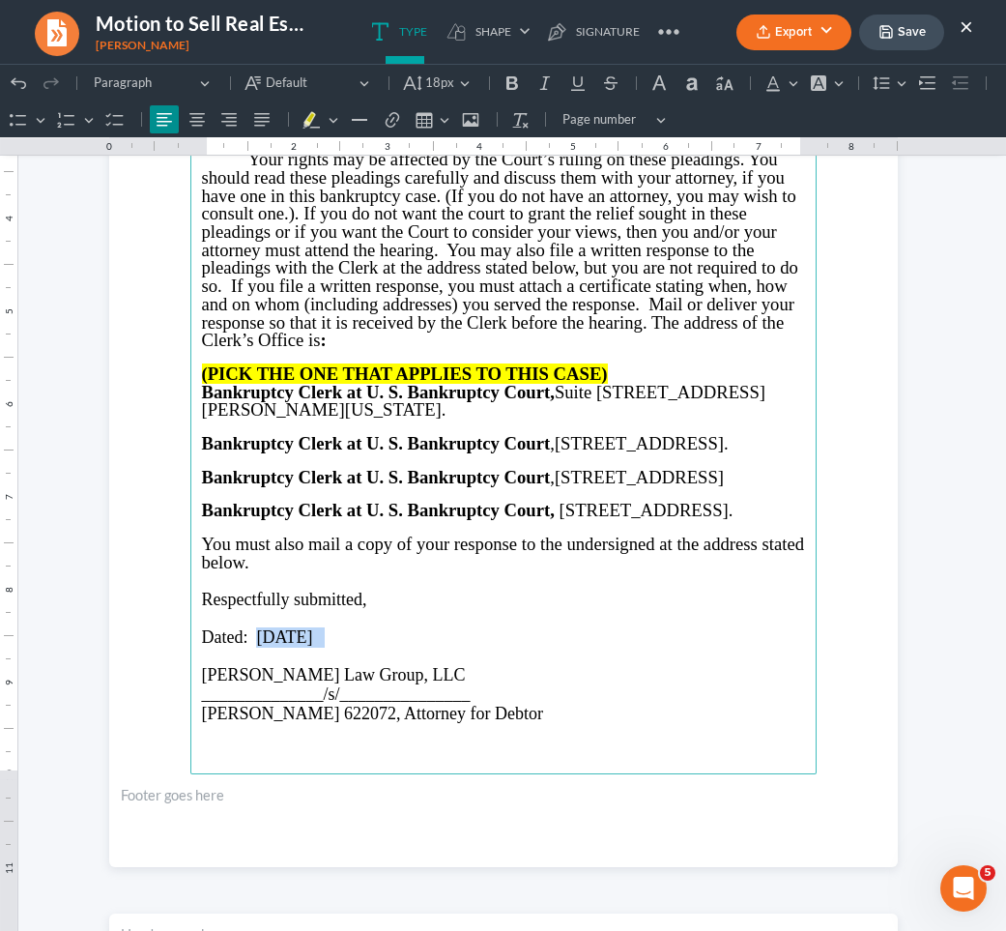
drag, startPoint x: 249, startPoint y: 670, endPoint x: 339, endPoint y: 665, distance: 90.0
click at [339, 648] on p "Dated: [DATE]" at bounding box center [503, 637] width 603 height 20
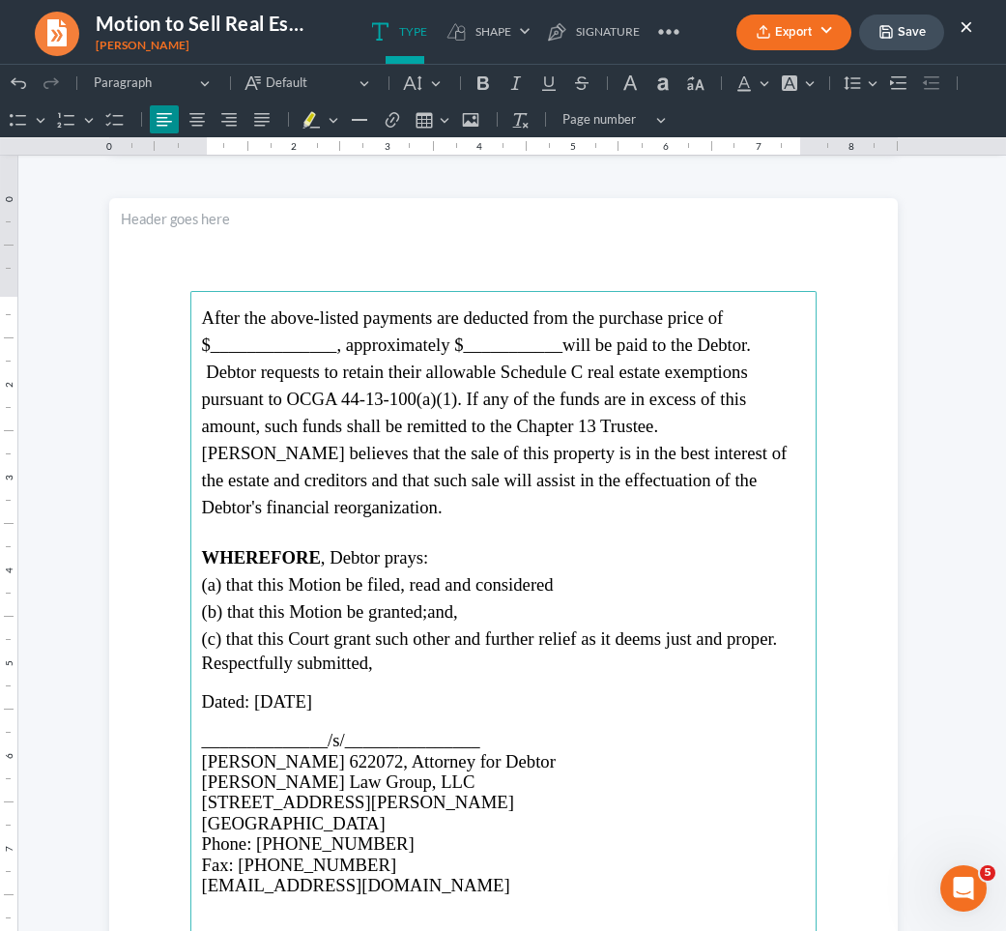
scroll to position [5346, 0]
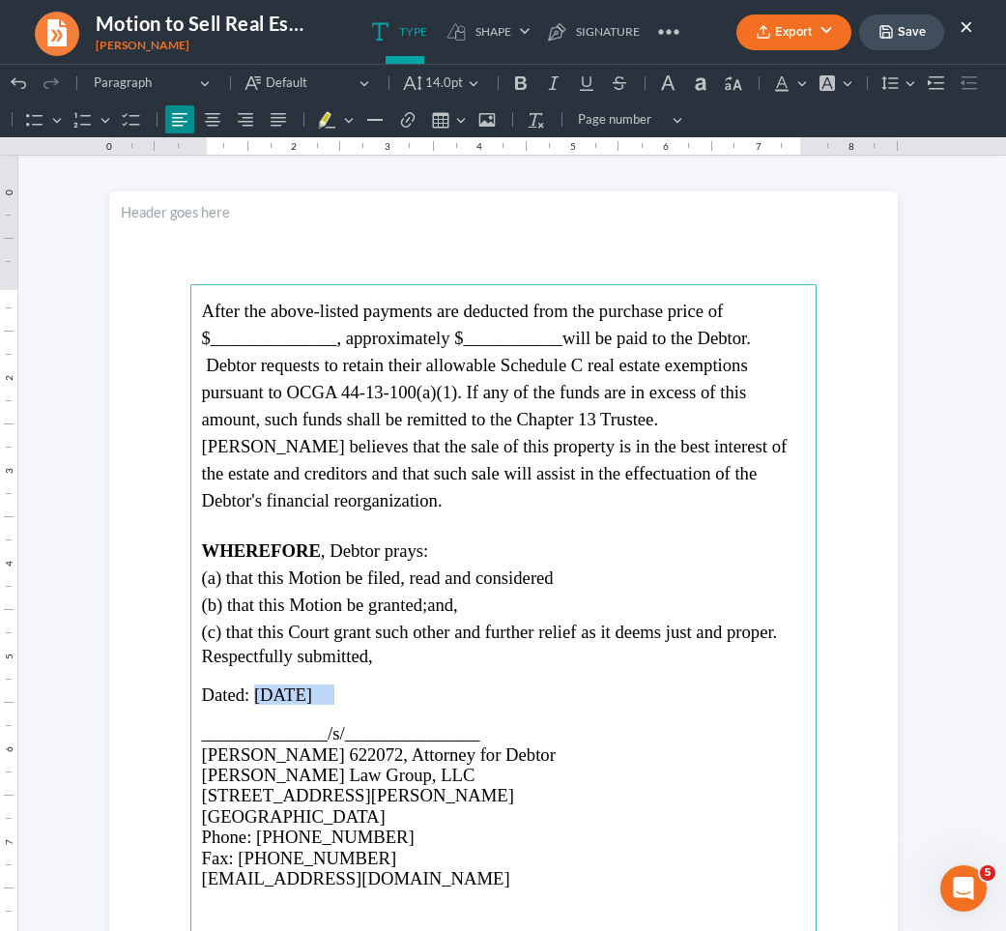
drag, startPoint x: 249, startPoint y: 654, endPoint x: 353, endPoint y: 653, distance: 103.4
click at [353, 684] on p "Dated: [DATE]" at bounding box center [503, 694] width 603 height 20
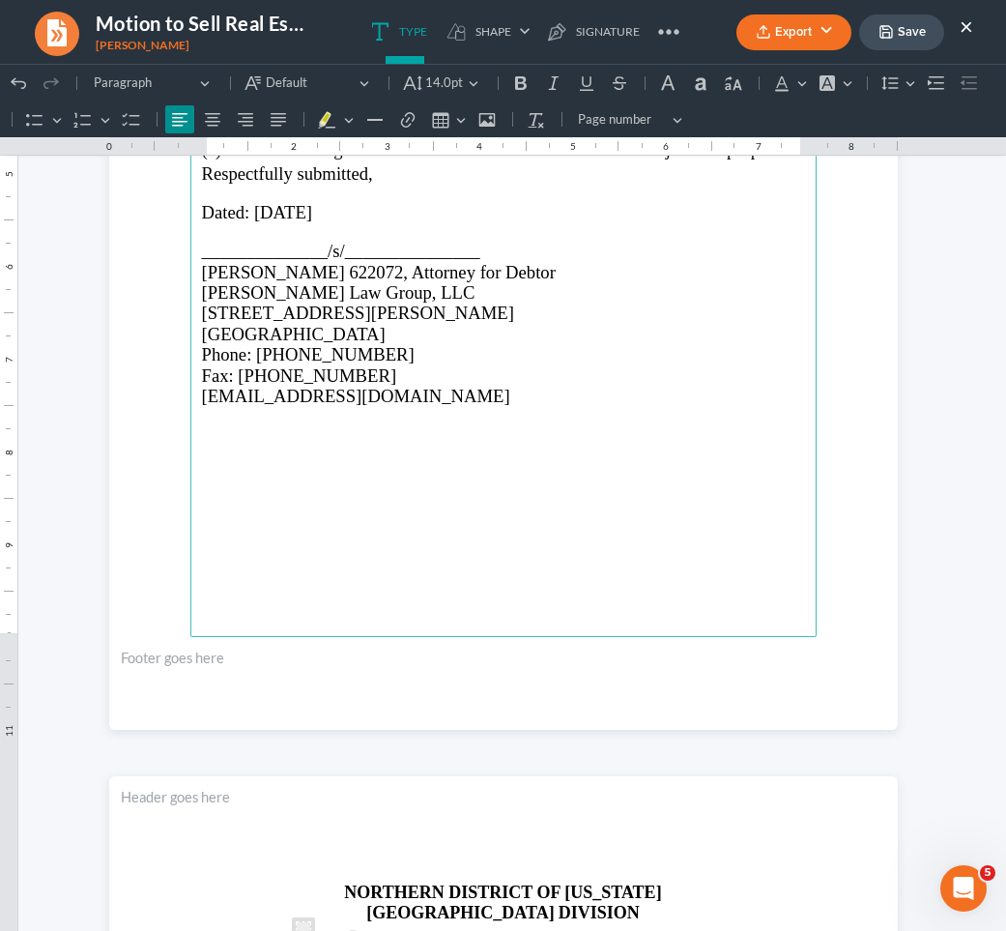
scroll to position [5848, 0]
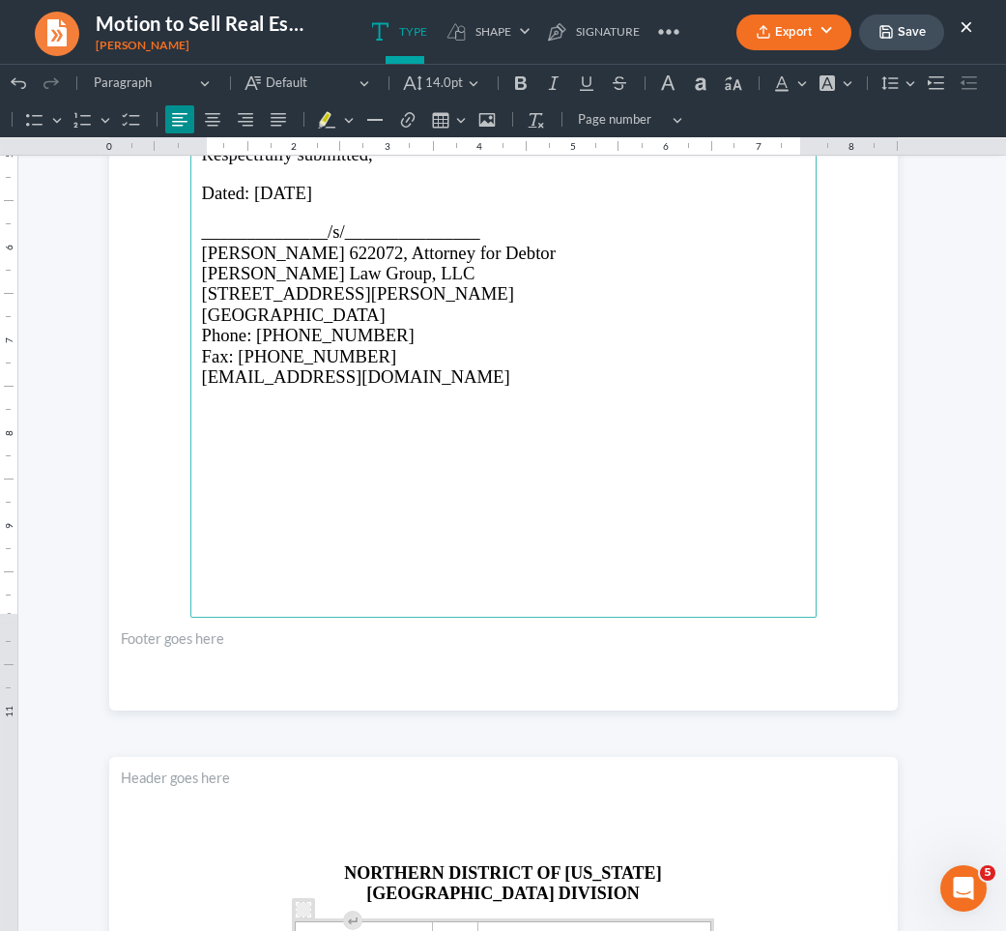
click at [327, 601] on p "Rich Text Editor, page-5-main" at bounding box center [503, 609] width 603 height 17
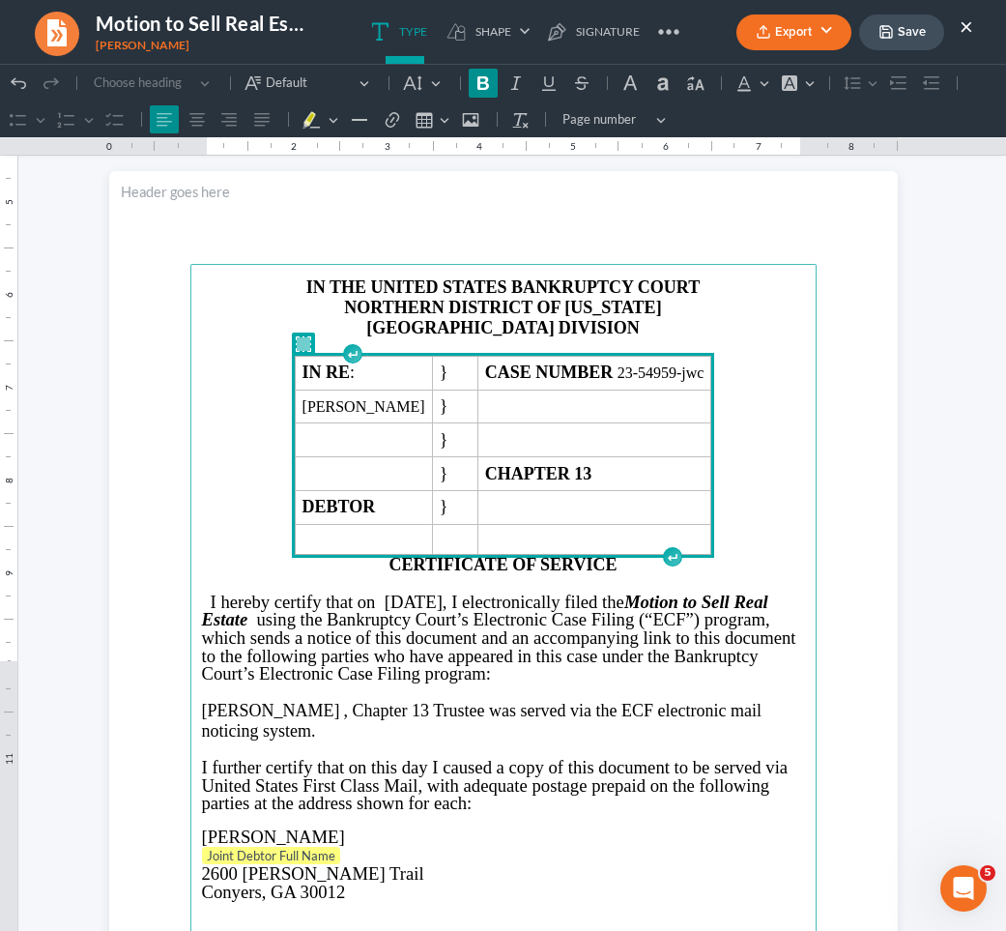
scroll to position [6446, 0]
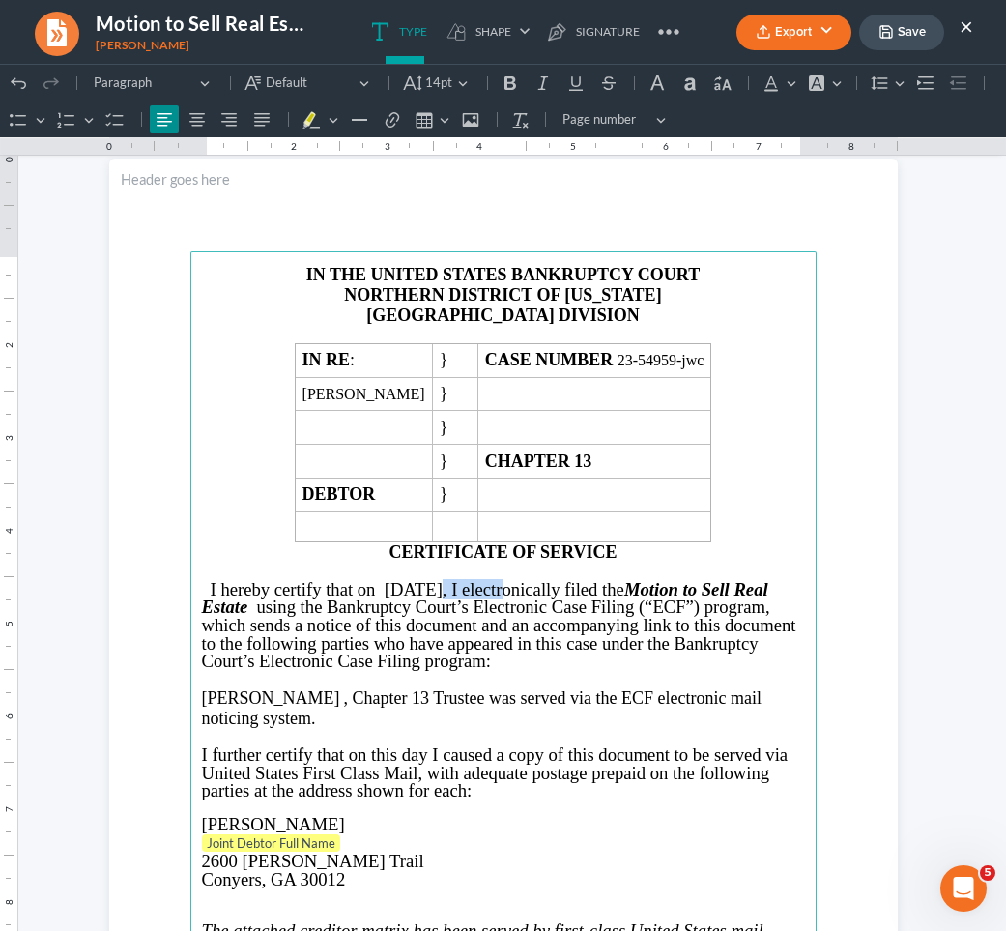
drag, startPoint x: 485, startPoint y: 581, endPoint x: 406, endPoint y: 580, distance: 79.3
click at [406, 580] on span "I hereby certify that on [DATE], I electronically filed the" at bounding box center [418, 589] width 414 height 20
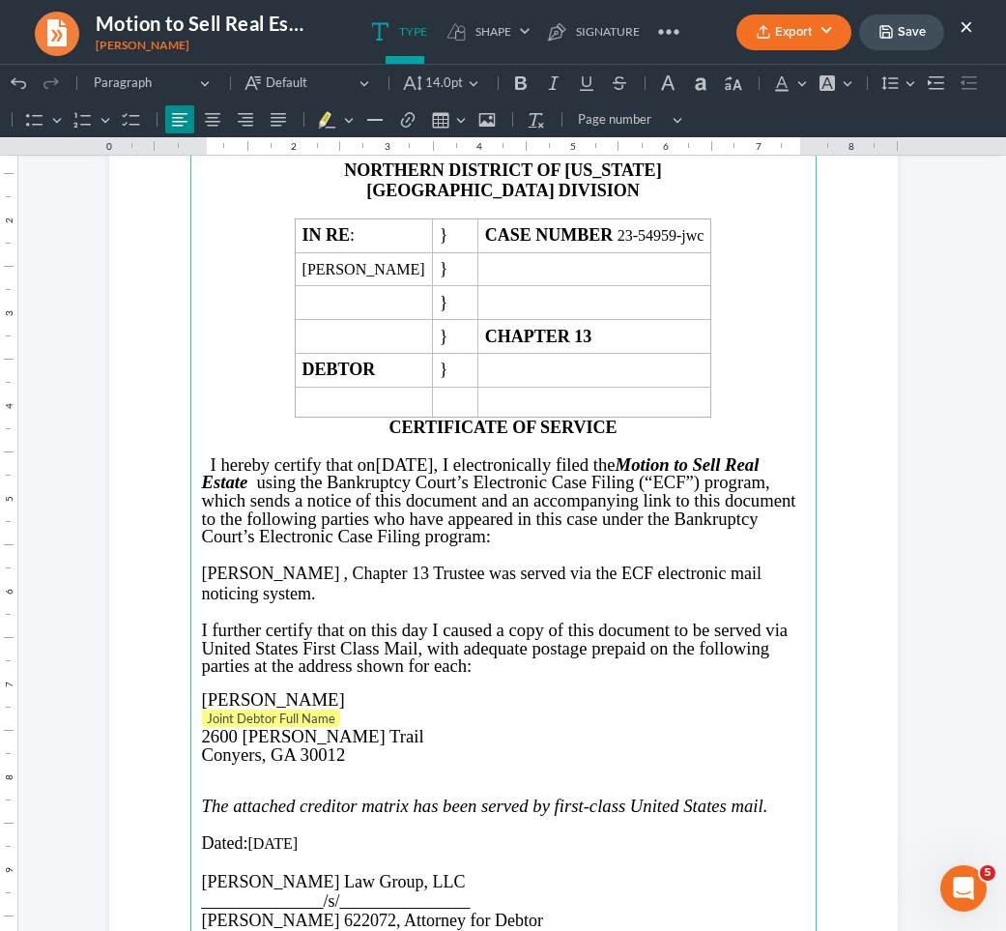
scroll to position [6592, 0]
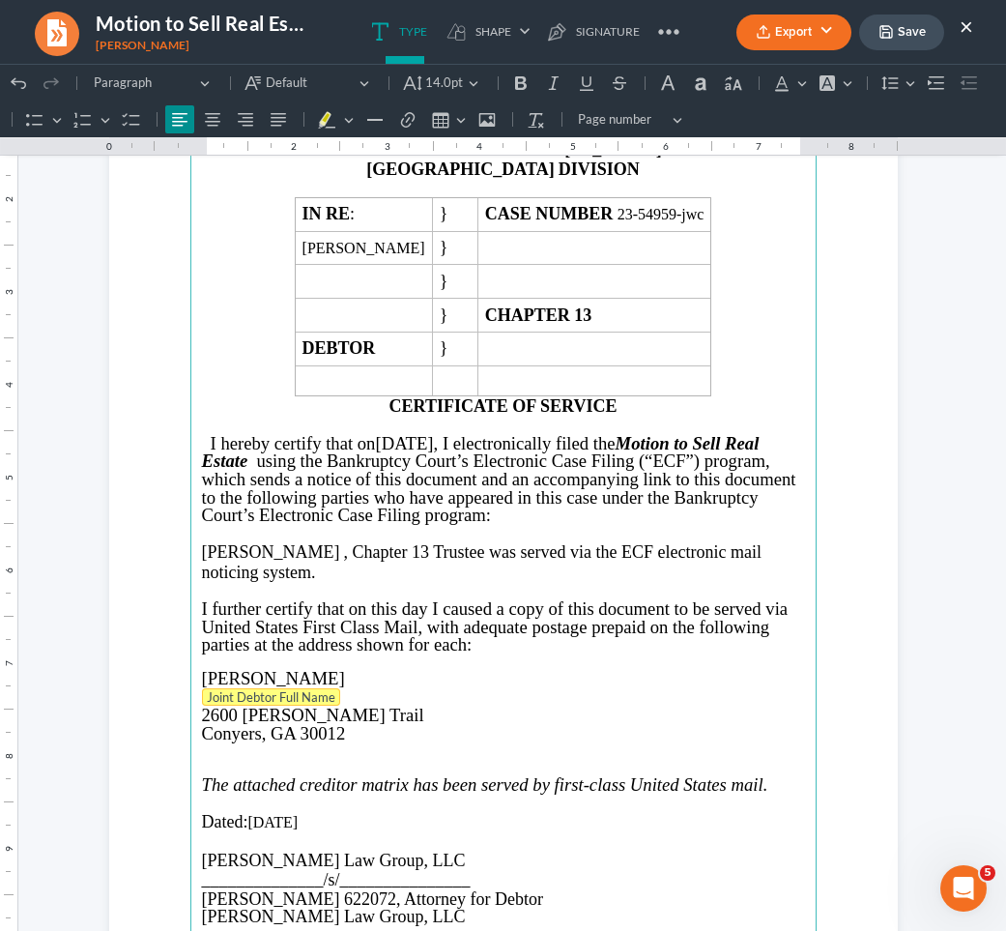
click at [293, 689] on span "Joint Debtor Full Name" at bounding box center [271, 696] width 129 height 15
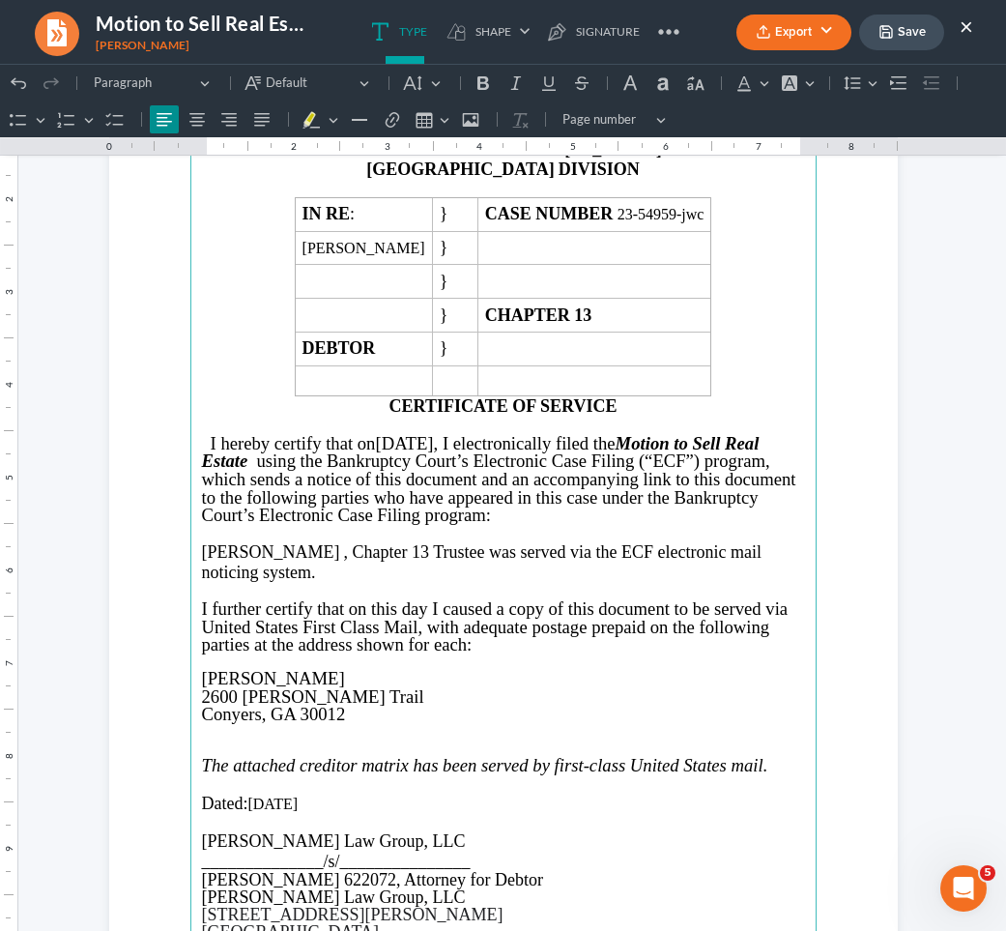
drag, startPoint x: 315, startPoint y: 794, endPoint x: 245, endPoint y: 791, distance: 70.7
click at [245, 794] on p "Dated: [DATE]" at bounding box center [503, 804] width 603 height 20
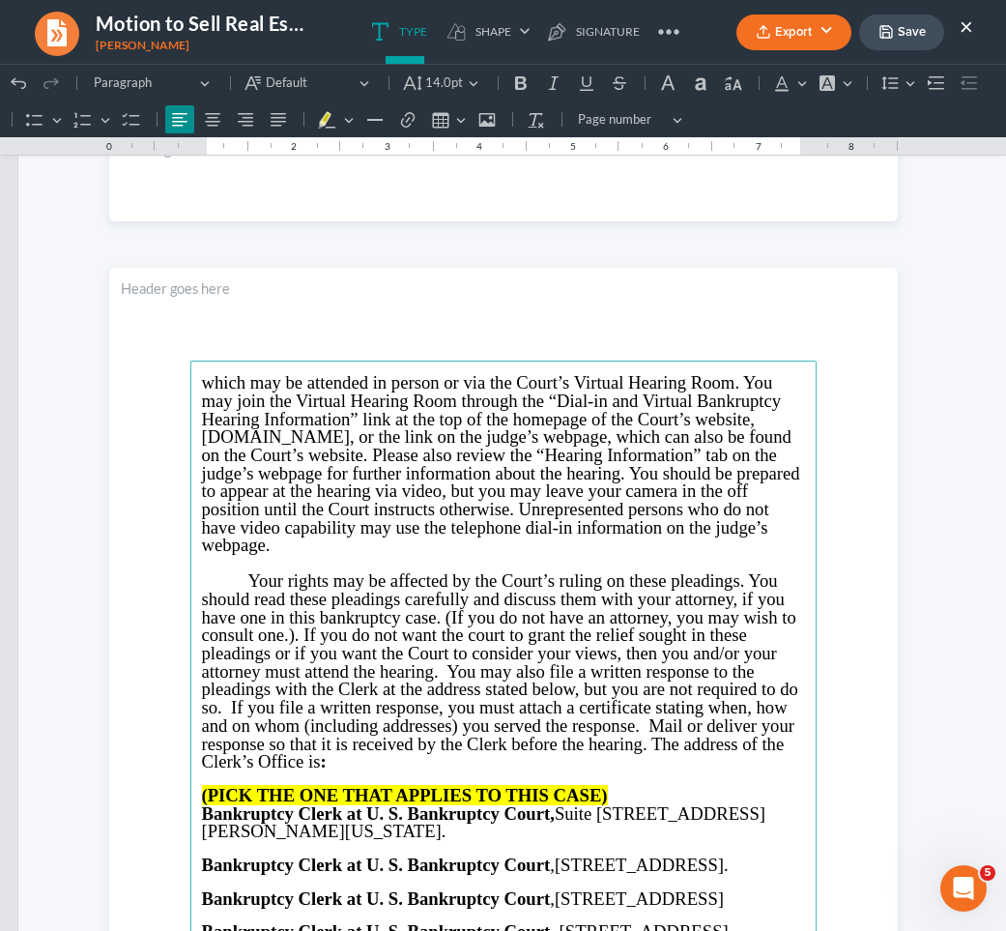
scroll to position [999, 0]
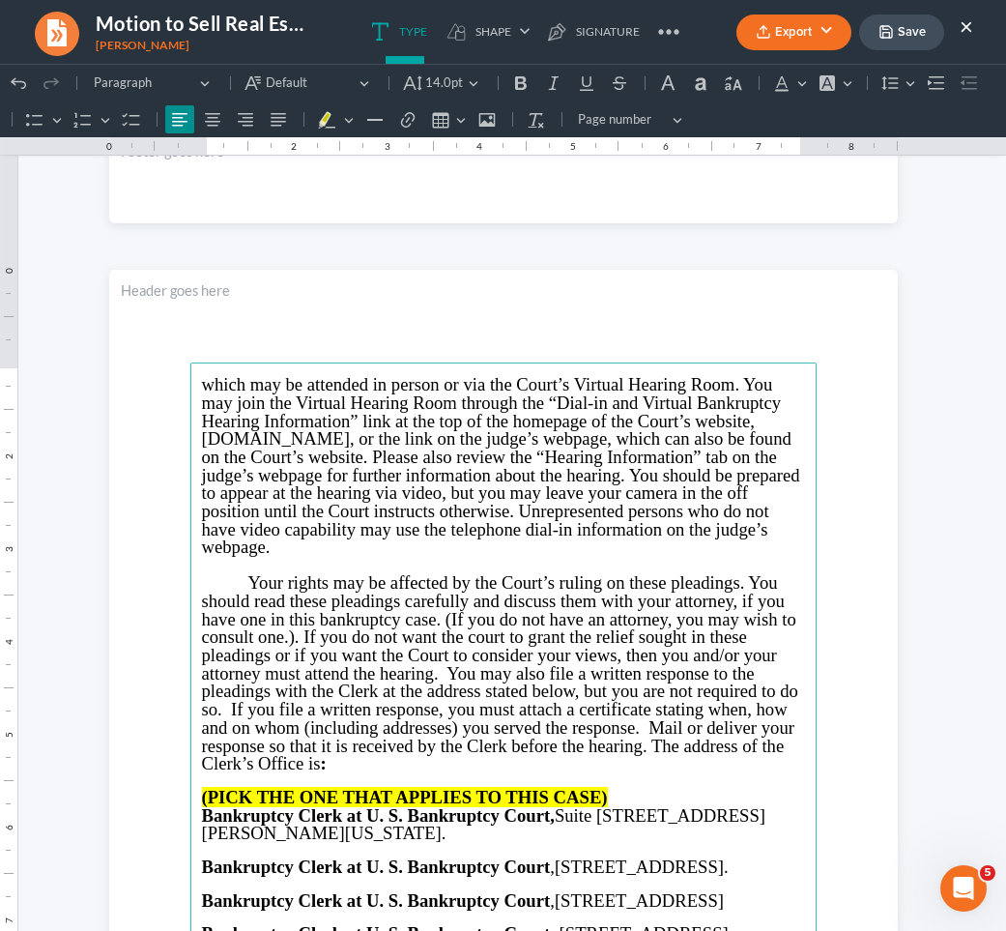
click at [225, 787] on strong "(PICK THE ONE THAT APPLIES TO THIS CASE)" at bounding box center [405, 797] width 406 height 20
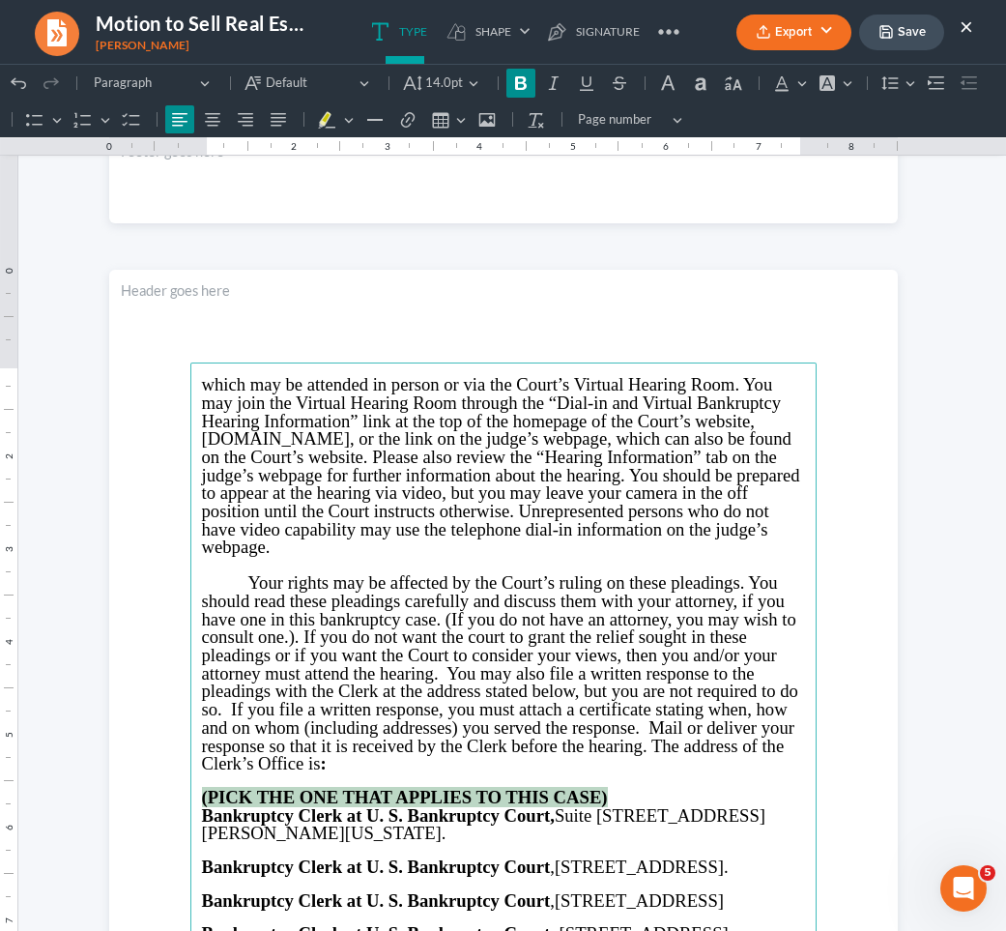
click at [225, 787] on strong "(PICK THE ONE THAT APPLIES TO THIS CASE)" at bounding box center [405, 797] width 406 height 20
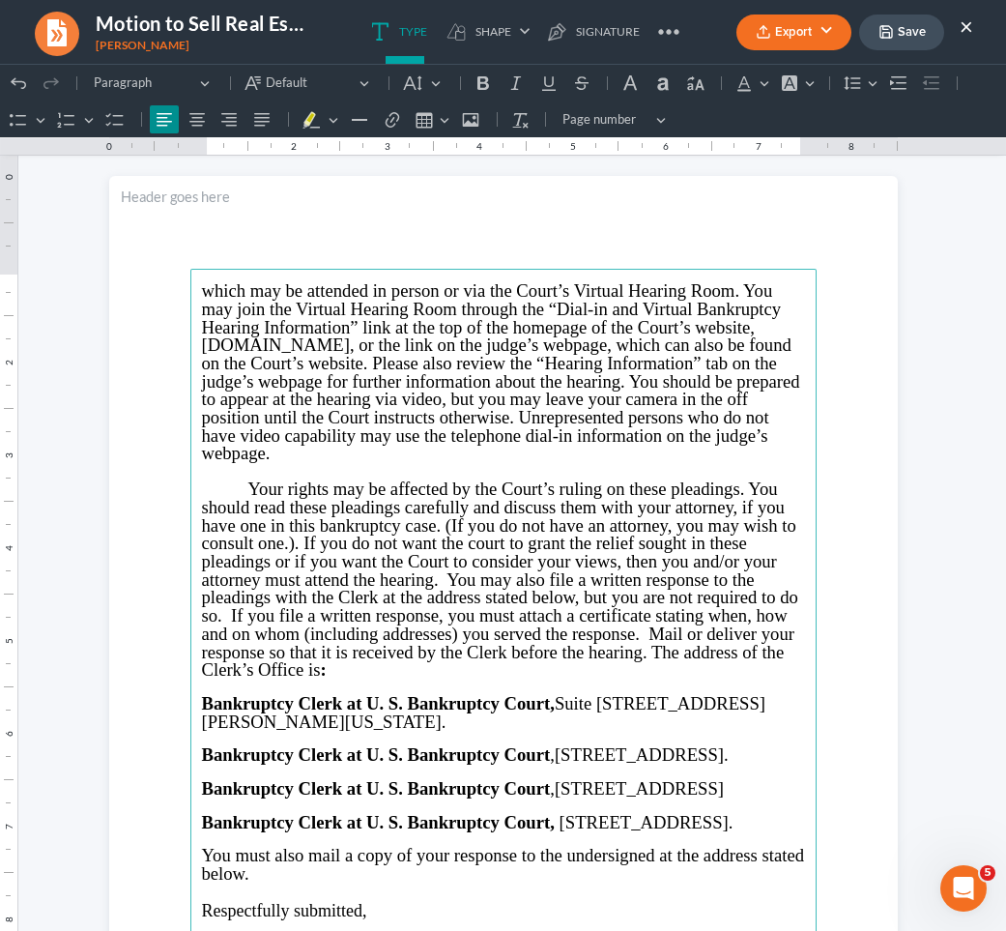
scroll to position [1129, 0]
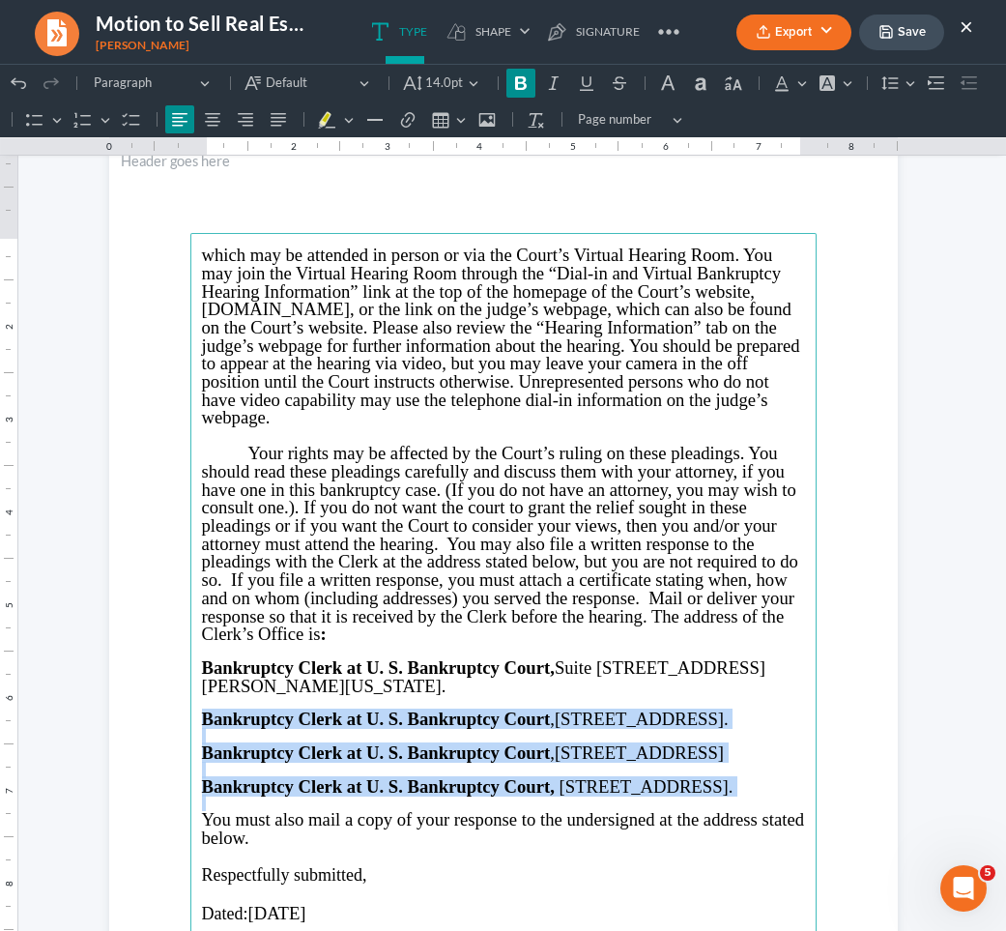
drag, startPoint x: 191, startPoint y: 704, endPoint x: 376, endPoint y: 835, distance: 226.6
click at [376, 835] on main "which may be attended in person or via the Court’s Virtual Hearing Room. You ma…" at bounding box center [503, 650] width 626 height 835
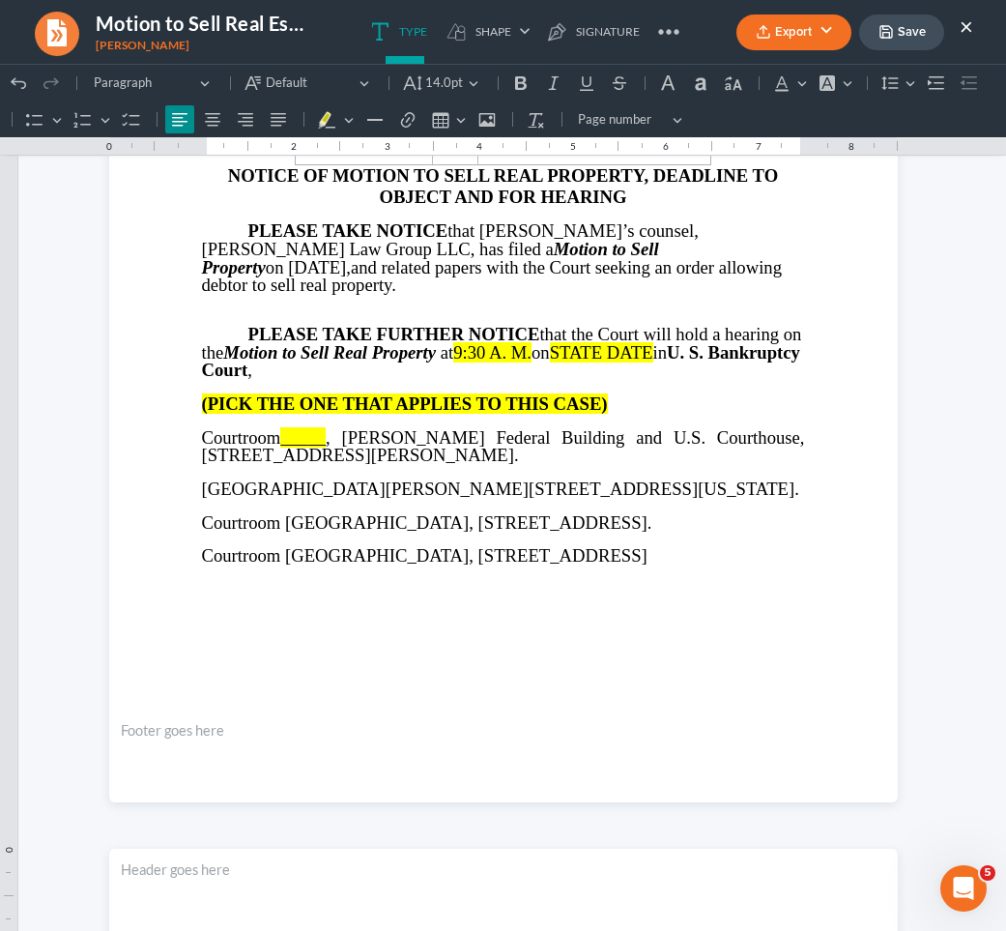
scroll to position [390, 0]
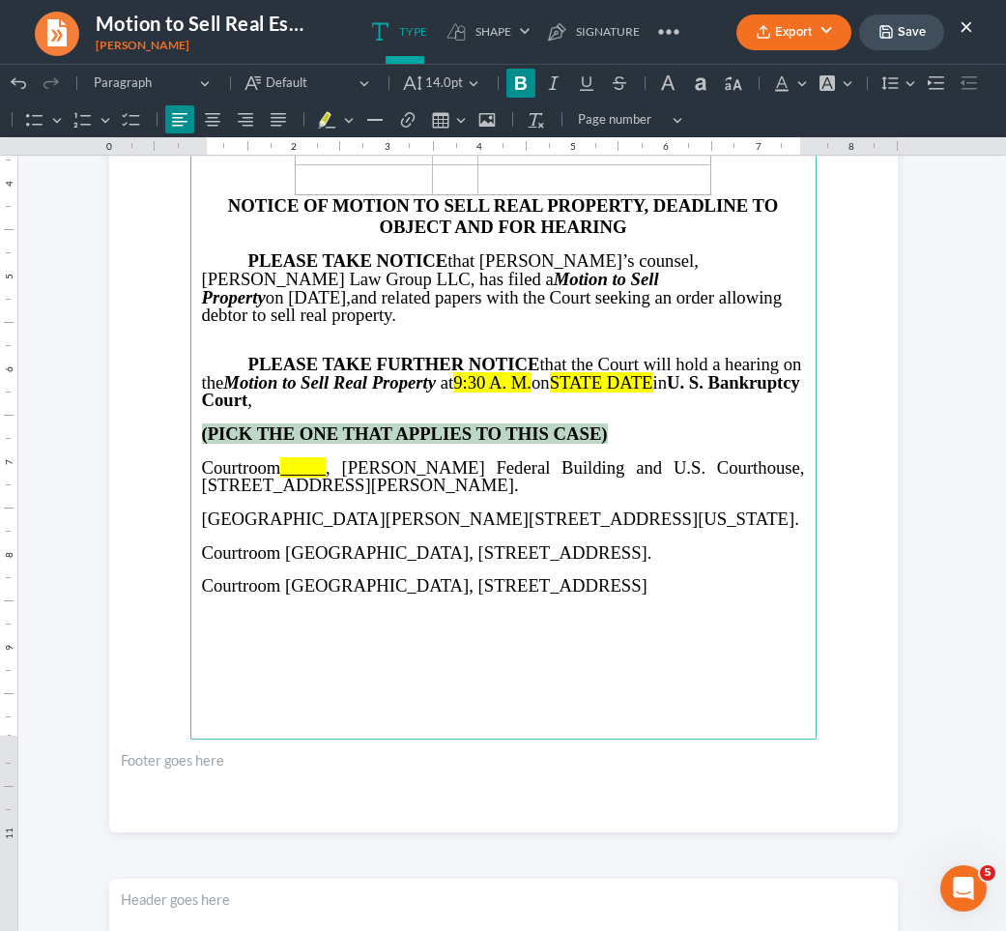
drag, startPoint x: 603, startPoint y: 409, endPoint x: 185, endPoint y: 410, distance: 418.5
click at [190, 410] on main "IN THE UNITED STATES BANKRUPTCY COURT NORTHERN DISTRICT OF [US_STATE] ATLANTA D…" at bounding box center [503, 321] width 626 height 835
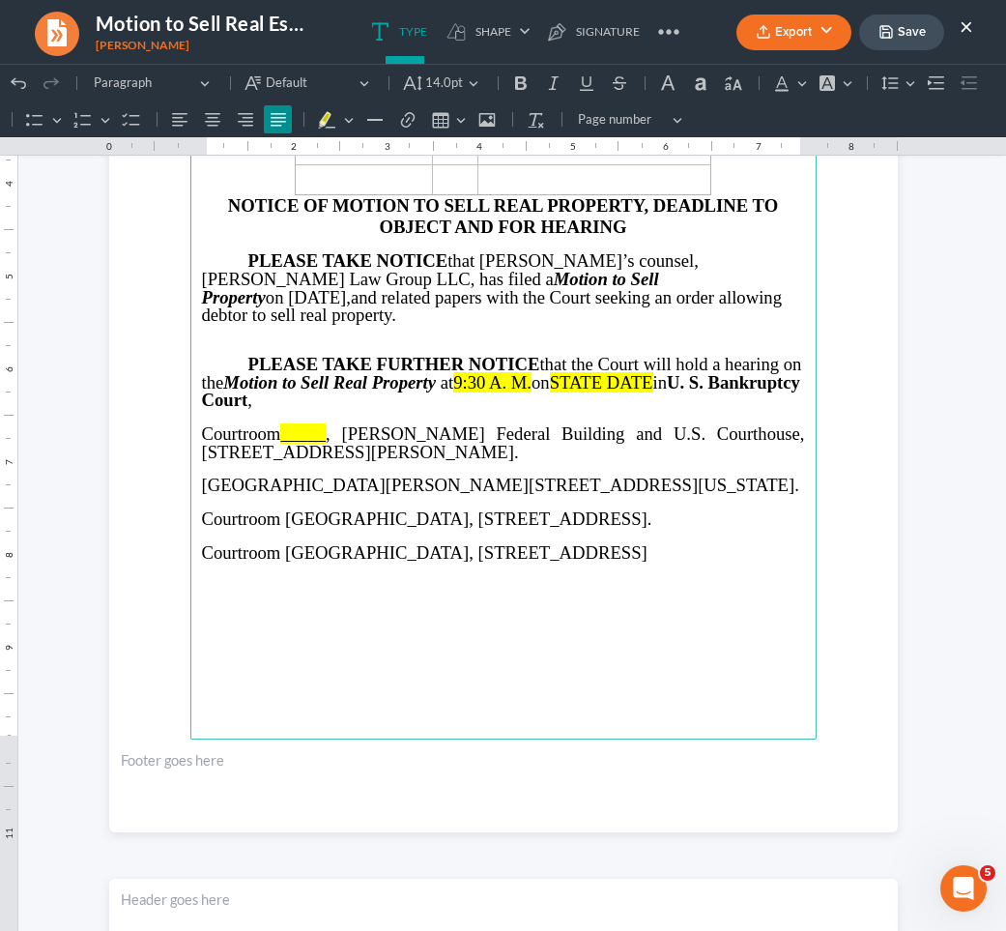
click at [325, 423] on span ", [PERSON_NAME] Federal Building and U.S. Courthouse, [STREET_ADDRESS][PERSON_N…" at bounding box center [503, 442] width 603 height 39
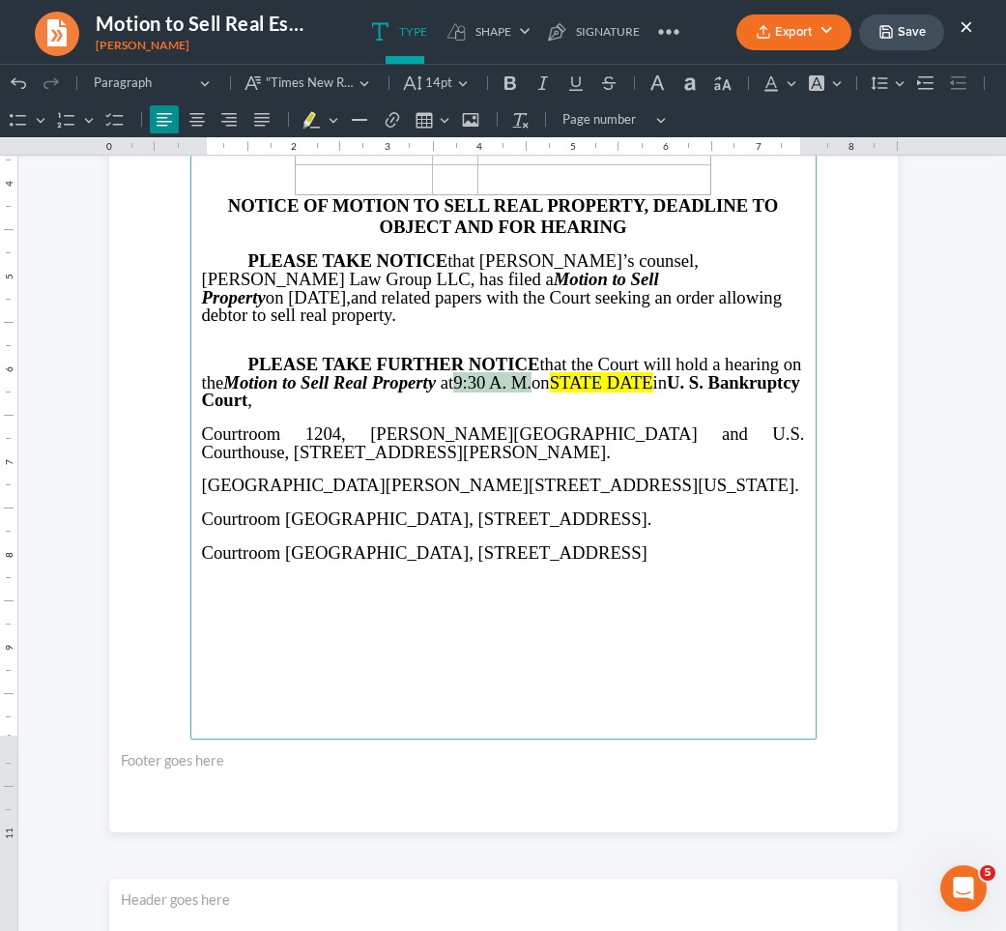
drag, startPoint x: 557, startPoint y: 359, endPoint x: 476, endPoint y: 359, distance: 81.2
click at [476, 359] on p "PLEASE TAKE FURTHER NOTICE that the Court will hold a hearing on the Motion to …" at bounding box center [503, 383] width 603 height 54
drag, startPoint x: 696, startPoint y: 361, endPoint x: 589, endPoint y: 363, distance: 107.3
click at [589, 363] on p "PLEASE TAKE FURTHER NOTICE that the Court will hold a hearing on the Motion to …" at bounding box center [503, 383] width 603 height 54
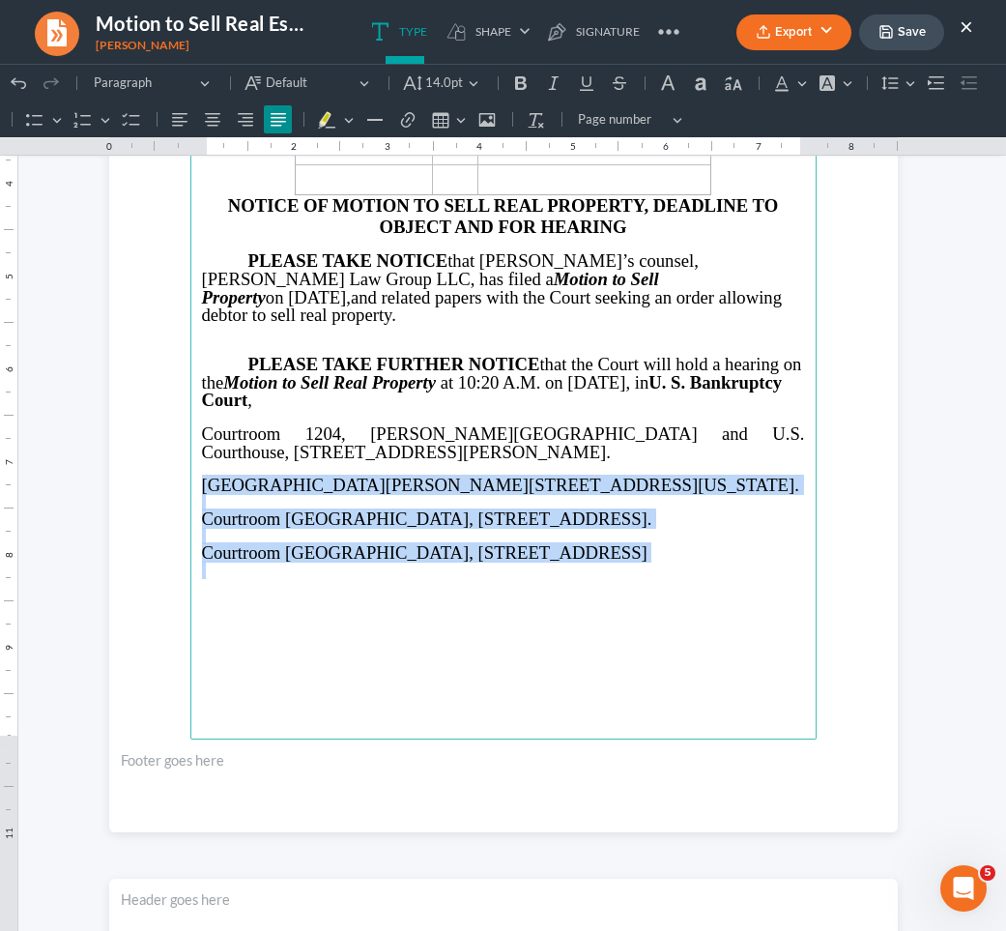
drag, startPoint x: 193, startPoint y: 457, endPoint x: 358, endPoint y: 570, distance: 199.5
click at [358, 570] on main "IN THE UNITED STATES BANKRUPTCY COURT NORTHERN DISTRICT OF [US_STATE] ATLANTA D…" at bounding box center [503, 321] width 626 height 835
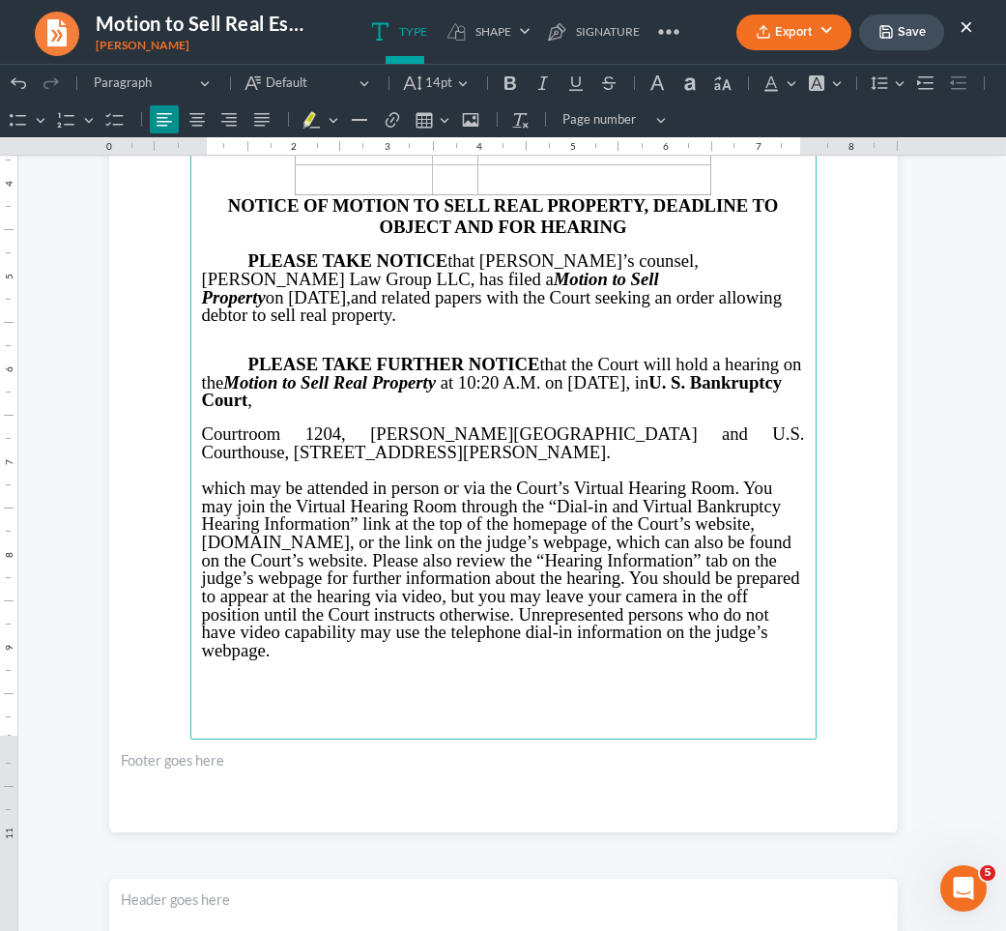
drag, startPoint x: 198, startPoint y: 461, endPoint x: 261, endPoint y: 619, distance: 169.6
click at [261, 619] on span "which may be attended in person or via the Court’s Virtual Hearing Room. You ma…" at bounding box center [501, 568] width 598 height 183
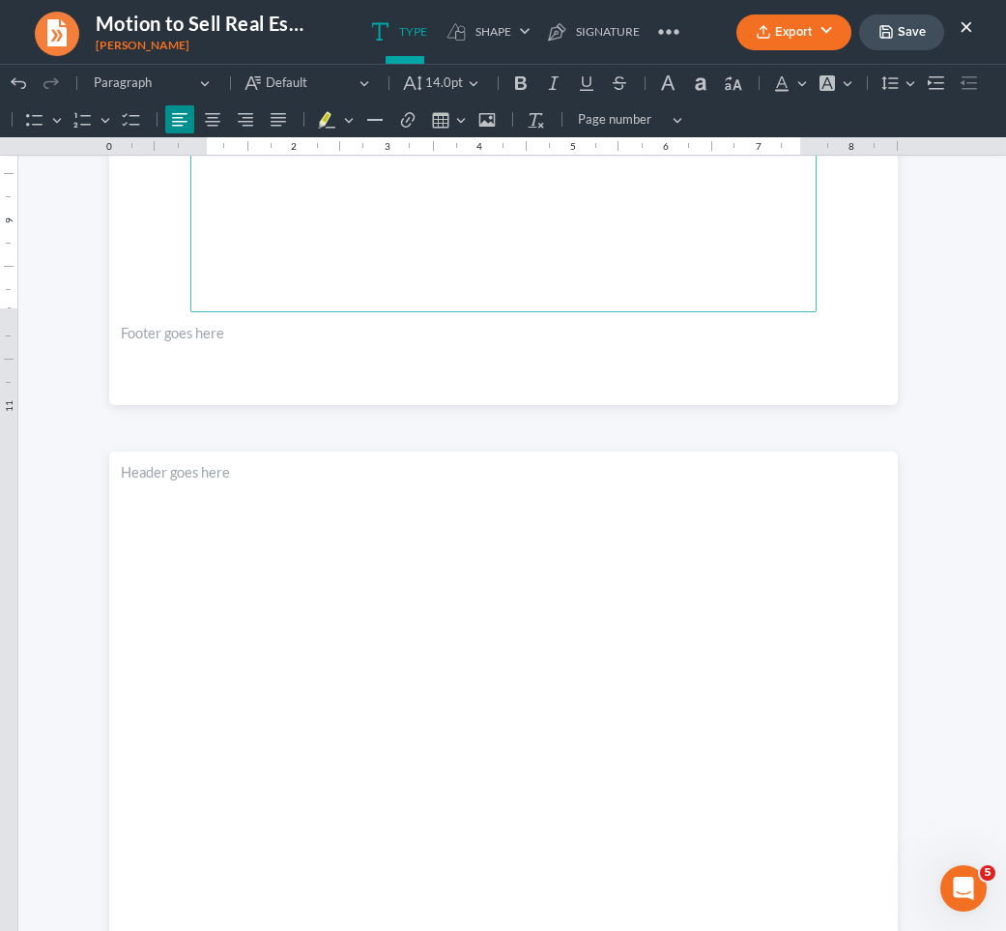
scroll to position [2344, 0]
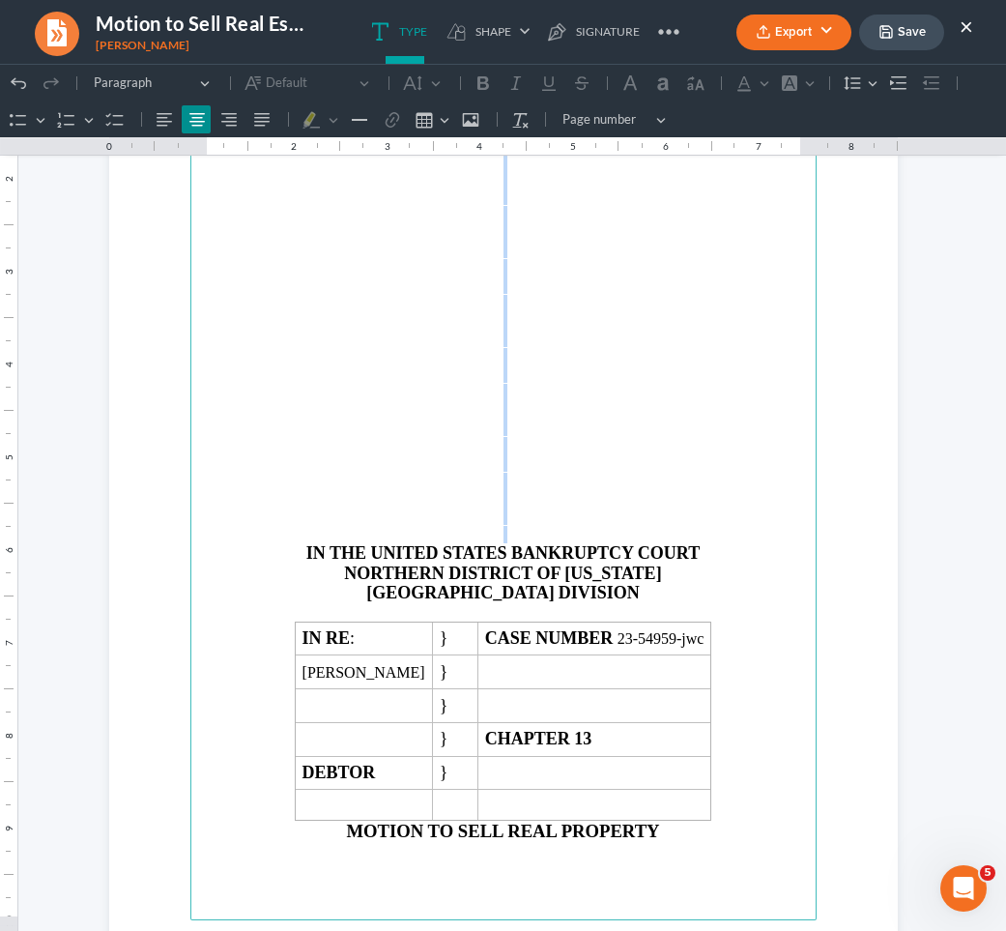
drag, startPoint x: 279, startPoint y: 530, endPoint x: 275, endPoint y: 143, distance: 386.6
click html "1.00 10.00 0 1 1 2 2 3 3 4 4 5 5 6 6 7 7 8 8 9 9 10 10 11 11 Undo (⌘Z) Undo Red…"
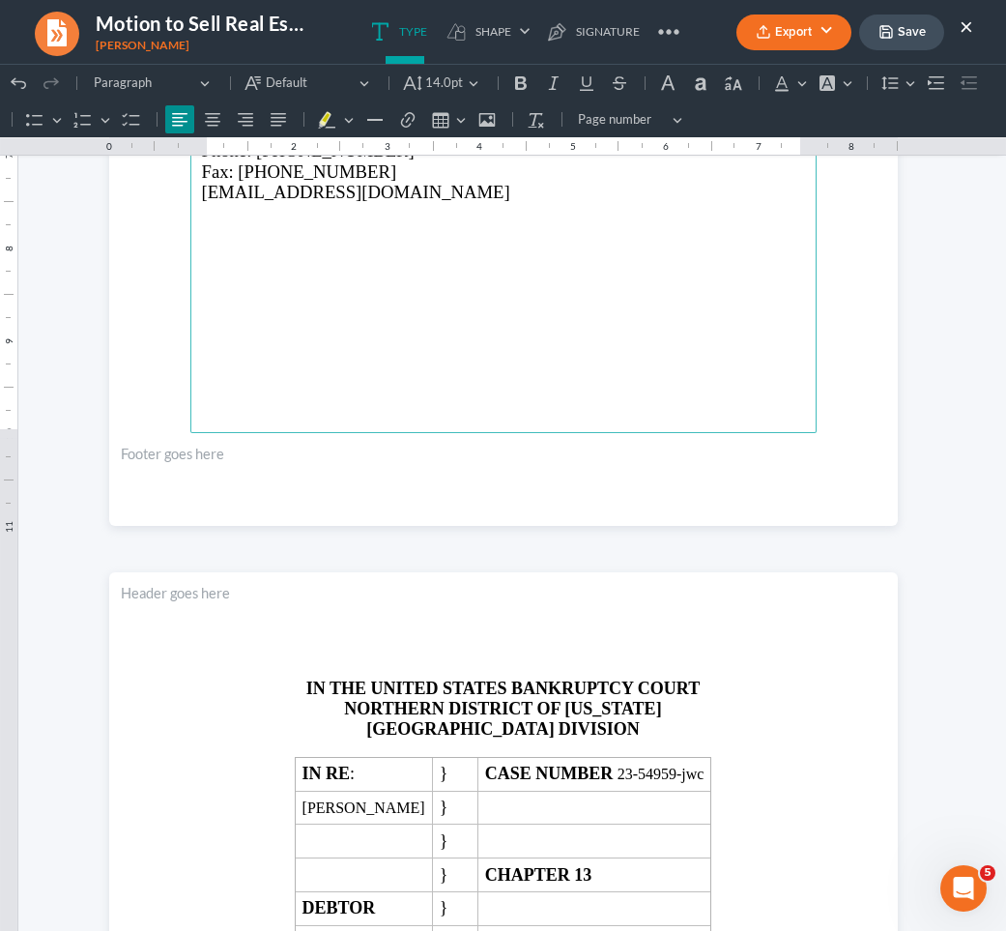
scroll to position [5000, 0]
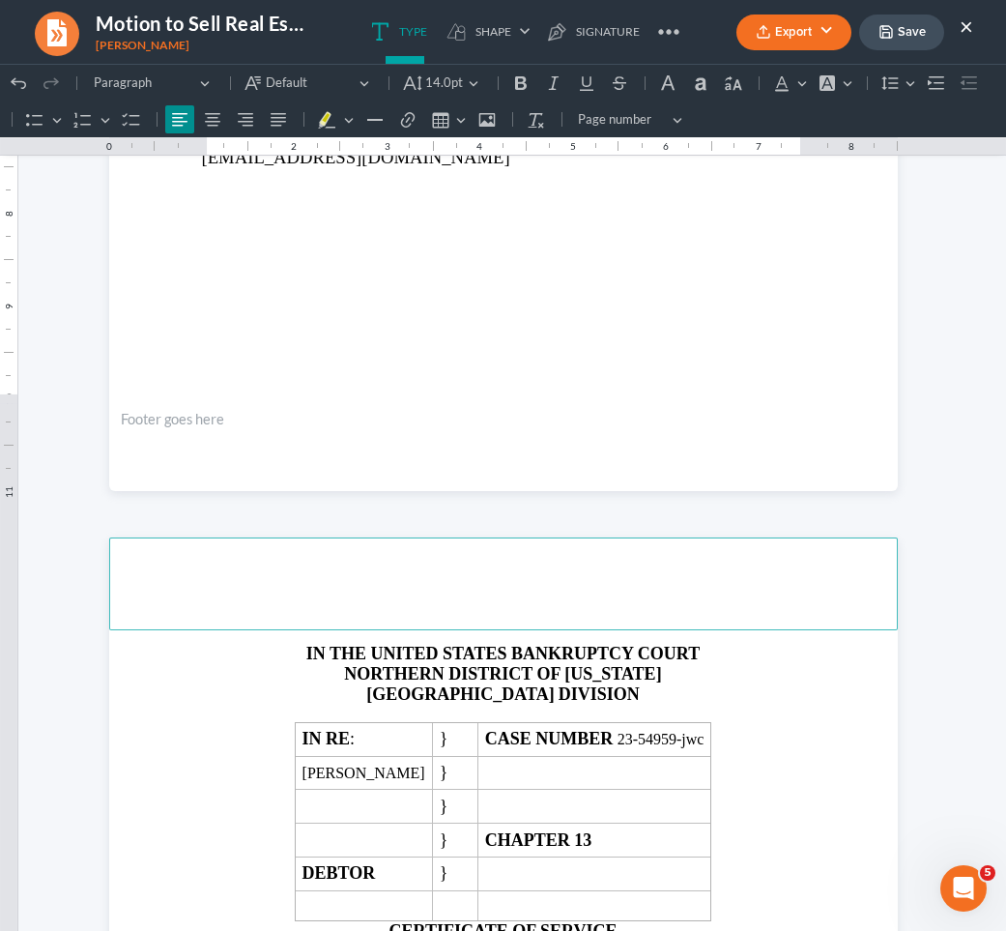
click at [357, 622] on header "Rich Text Editor, page-5-header" at bounding box center [503, 583] width 789 height 93
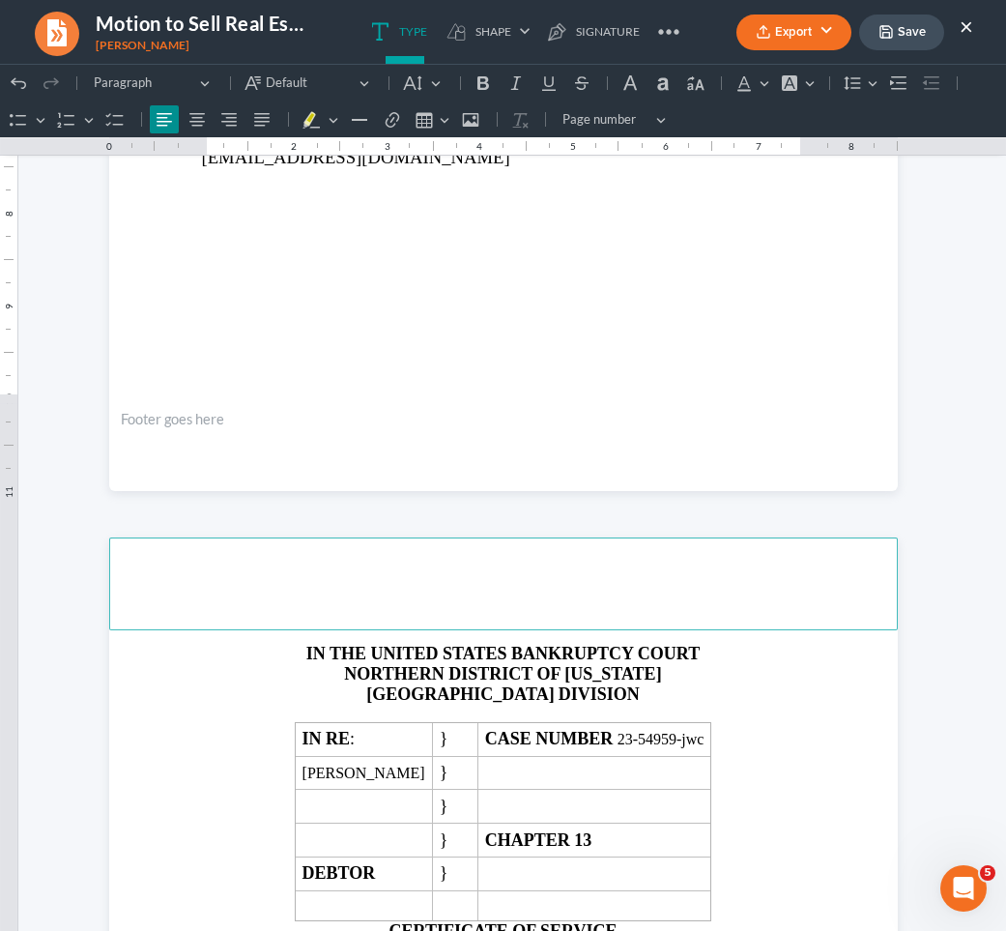
click at [243, 676] on h2 "NORTHERN DISTRICT OF [US_STATE]" at bounding box center [503, 674] width 603 height 20
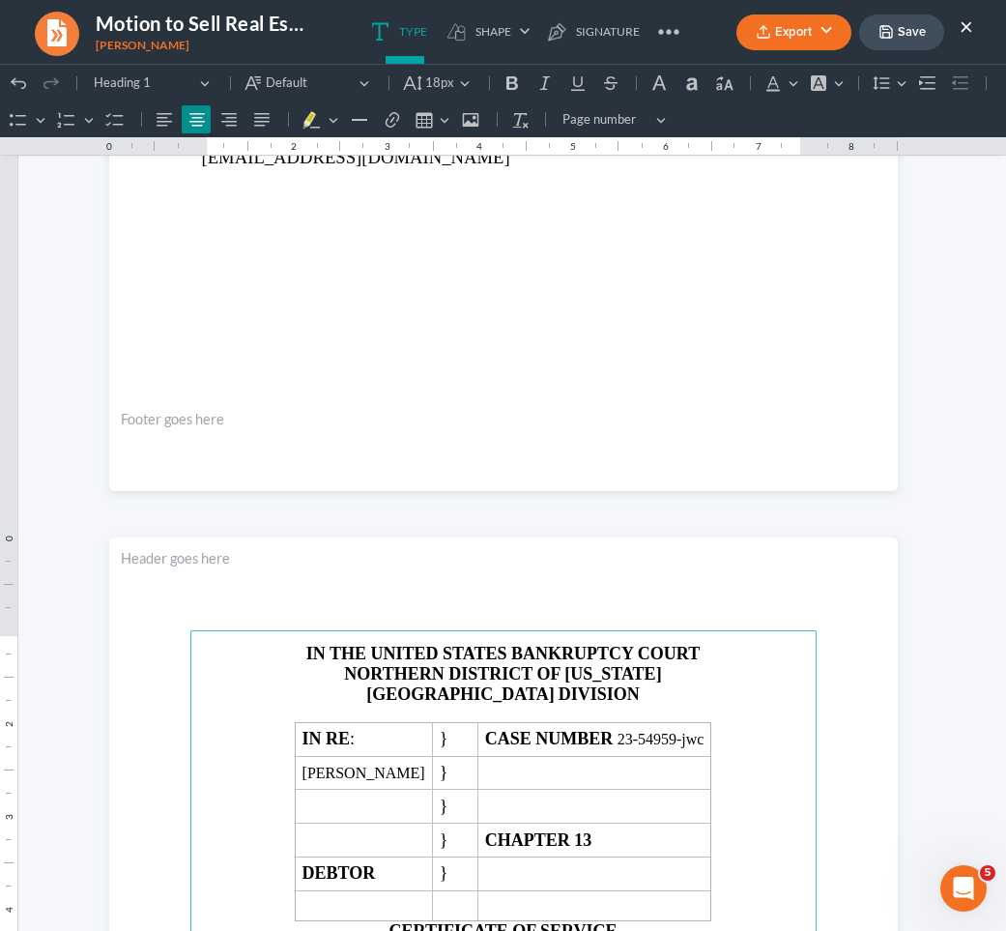
click at [256, 657] on p "IN THE UNITED STATES BANKRUPTCY COURT" at bounding box center [503, 654] width 603 height 20
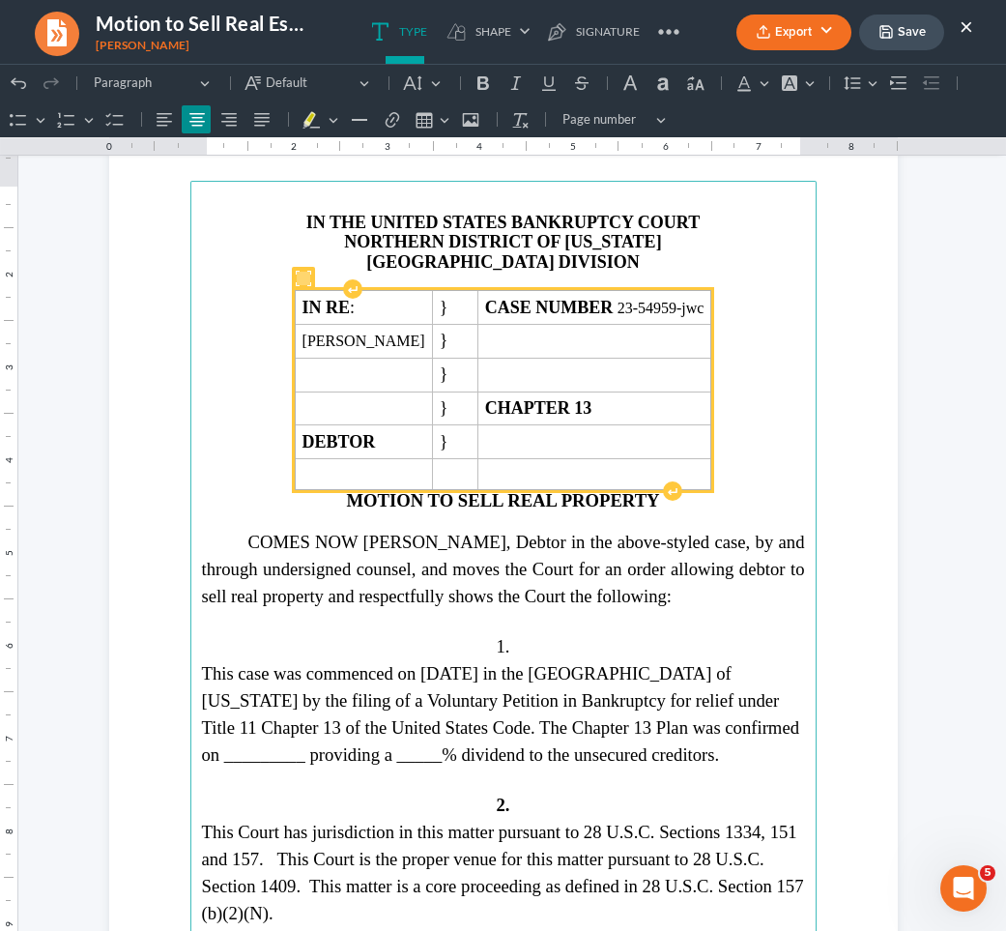
scroll to position [2242, 0]
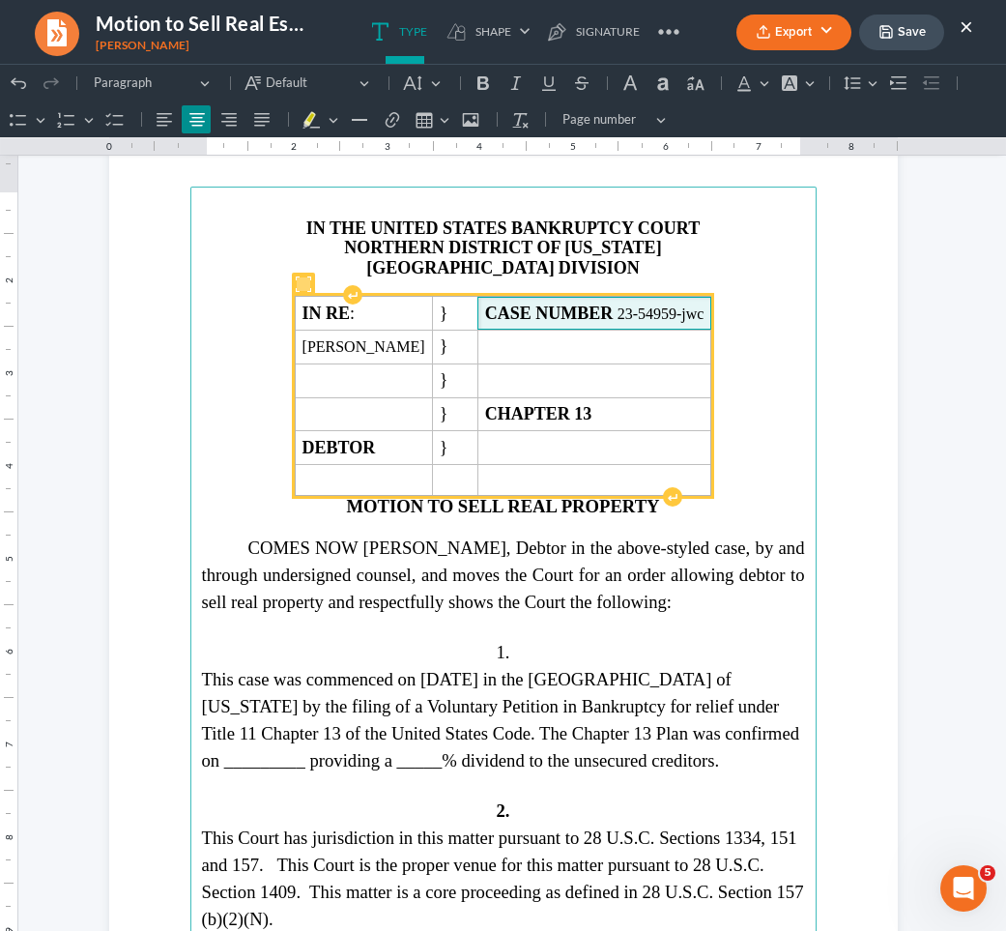
click at [678, 313] on span "CASE NUMBER 23-54959-jwc" at bounding box center [594, 313] width 219 height 20
copy span "54959"
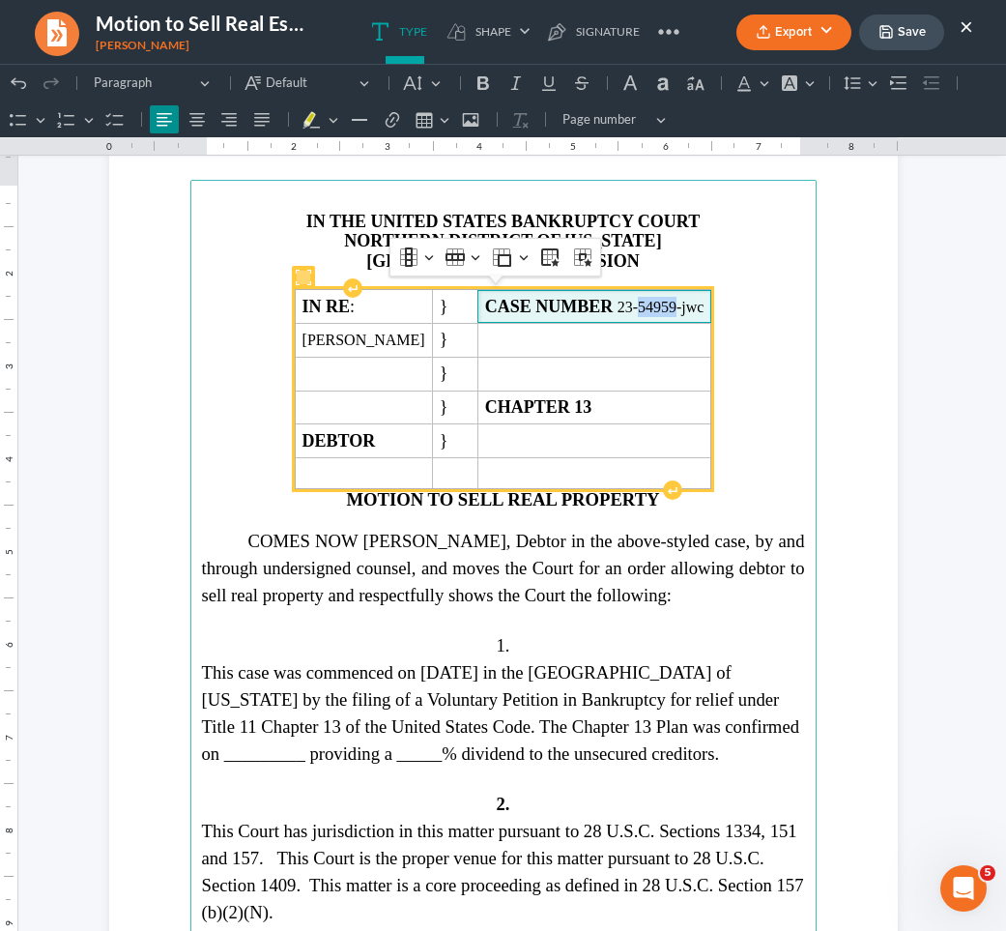
scroll to position [2254, 0]
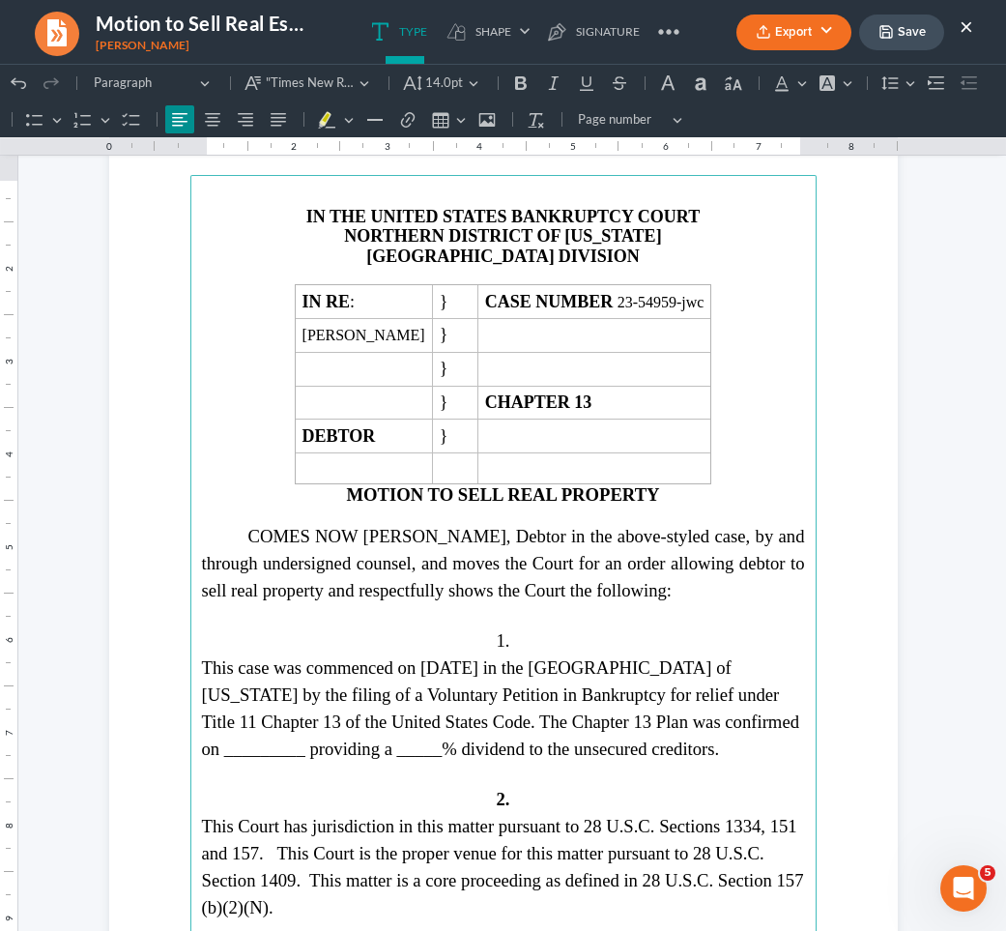
click at [737, 715] on span "This case was commenced on [DATE] in the [GEOGRAPHIC_DATA] of [US_STATE] by the…" at bounding box center [501, 707] width 598 height 101
click at [373, 741] on span "This case was commenced on [DATE] in the [GEOGRAPHIC_DATA] of [US_STATE] by the…" at bounding box center [501, 707] width 598 height 101
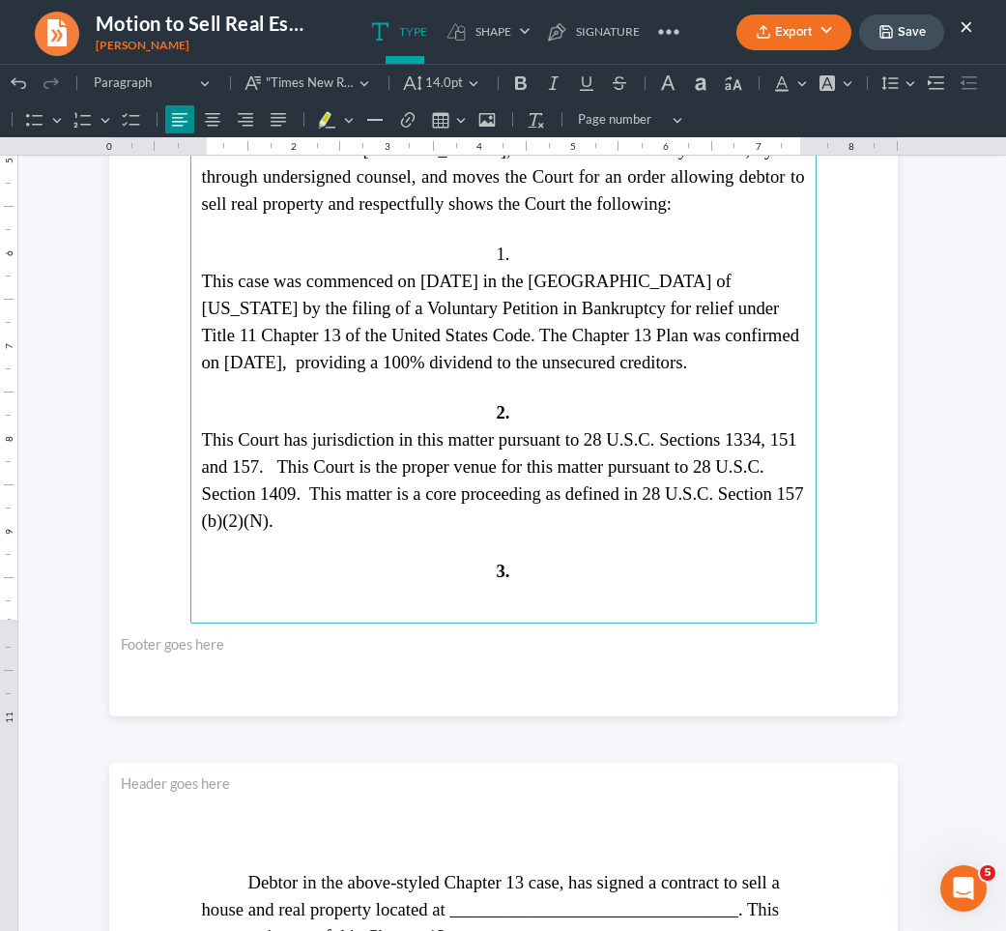
scroll to position [2664, 0]
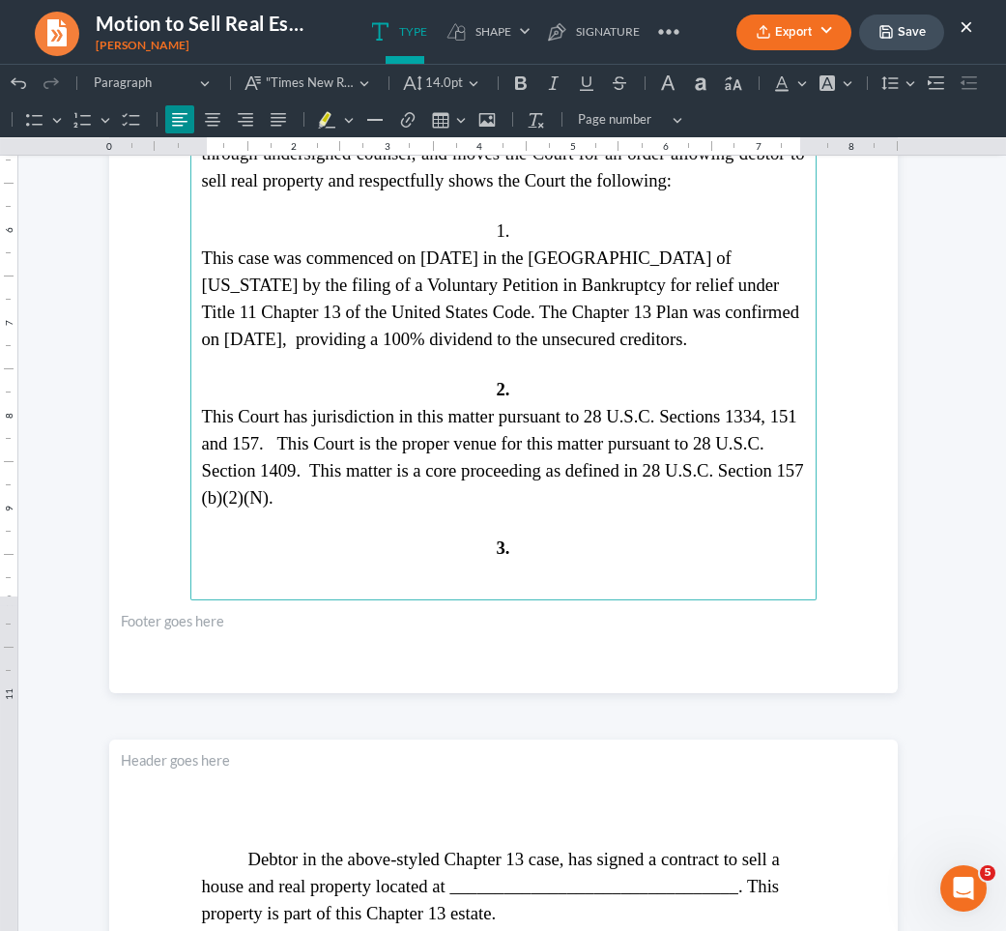
click at [434, 538] on p "3." at bounding box center [503, 547] width 603 height 27
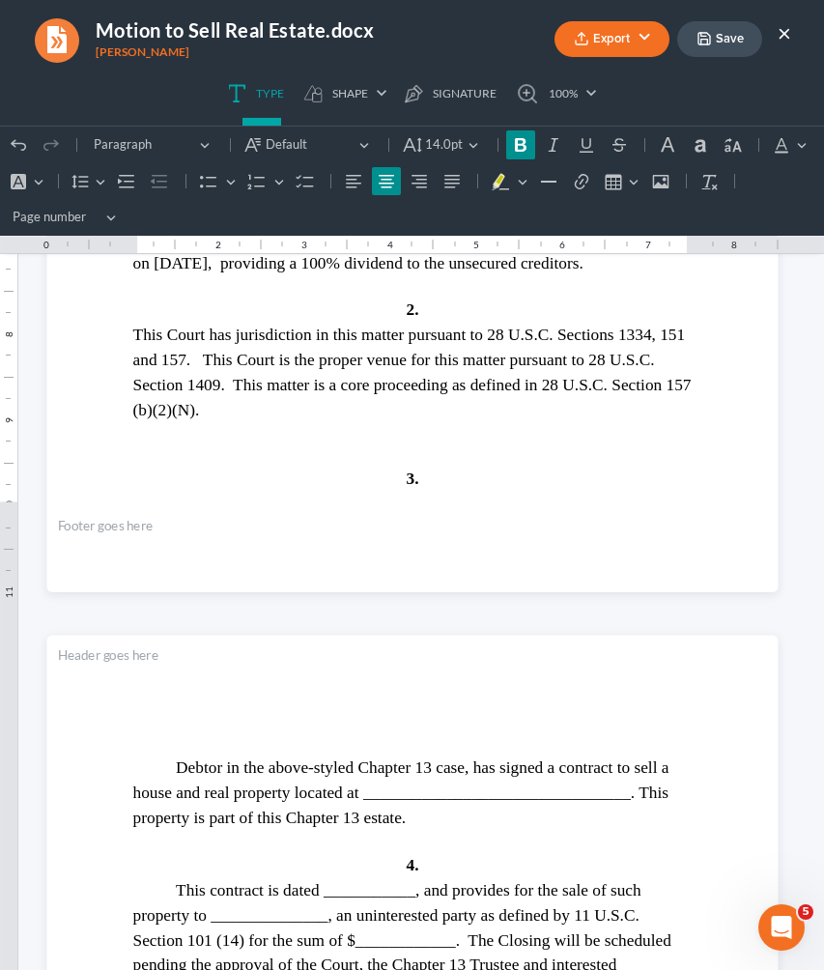
scroll to position [2631, 0]
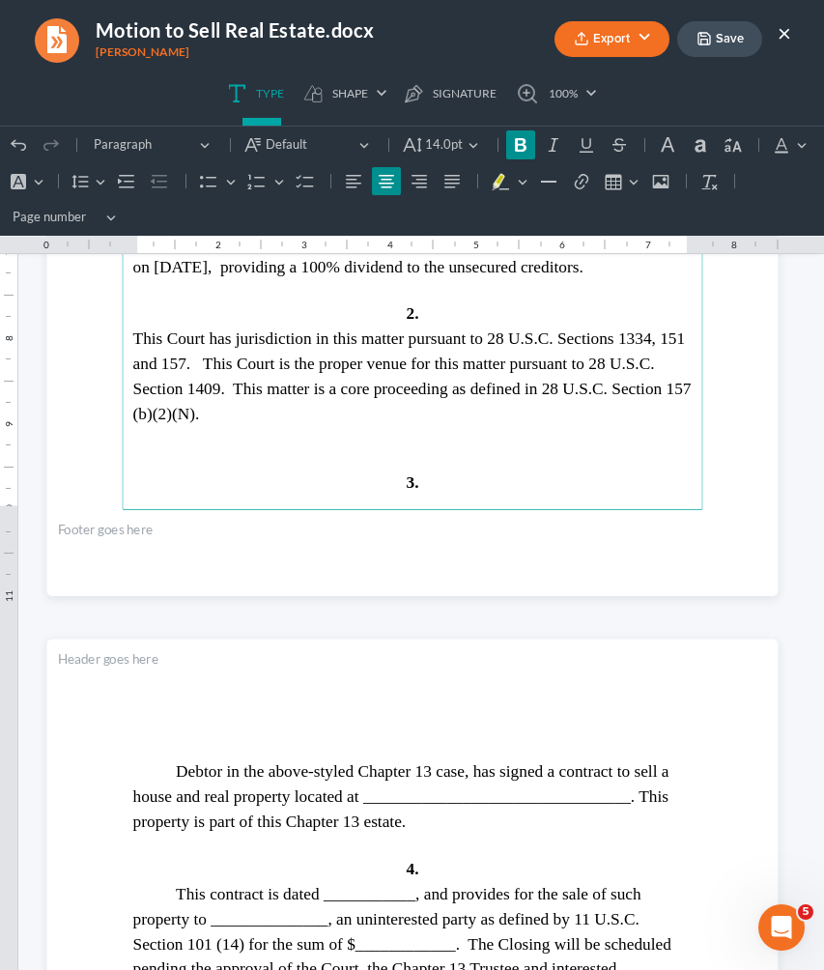
click at [527, 795] on span "Debtor in the above-styled Chapter 13 case, has signed a contract to sell a hou…" at bounding box center [400, 797] width 536 height 69
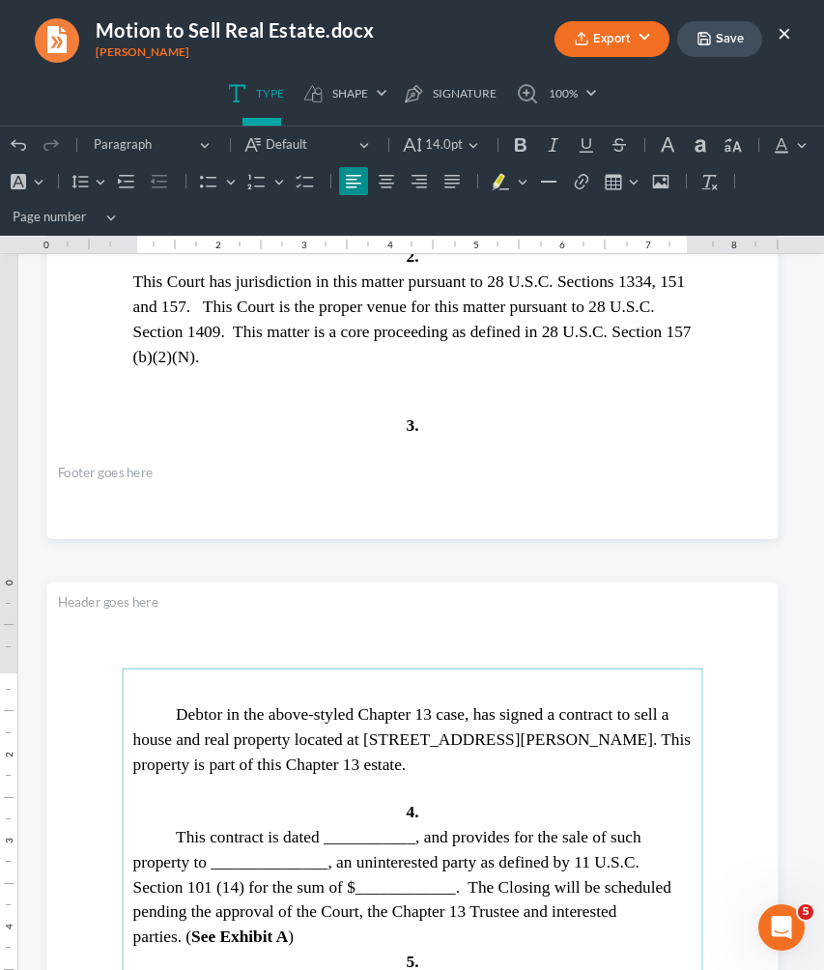
scroll to position [2690, 0]
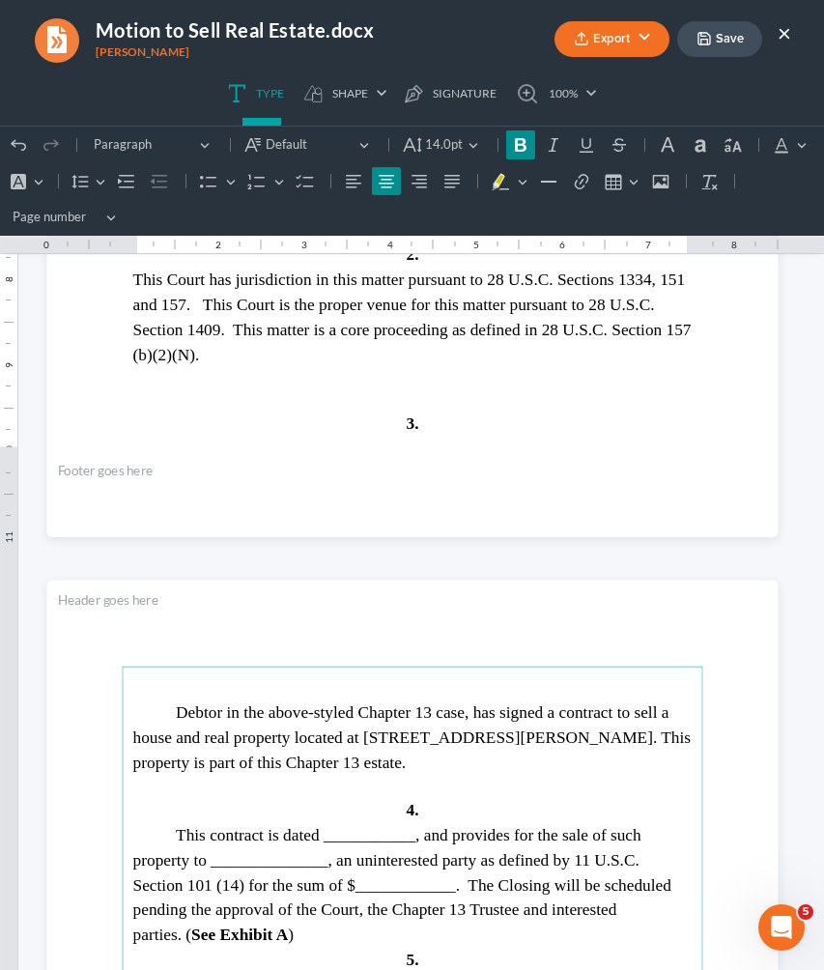
click at [354, 829] on span "This contract is dated ___________, and provides for the sale of such property …" at bounding box center [401, 884] width 538 height 119
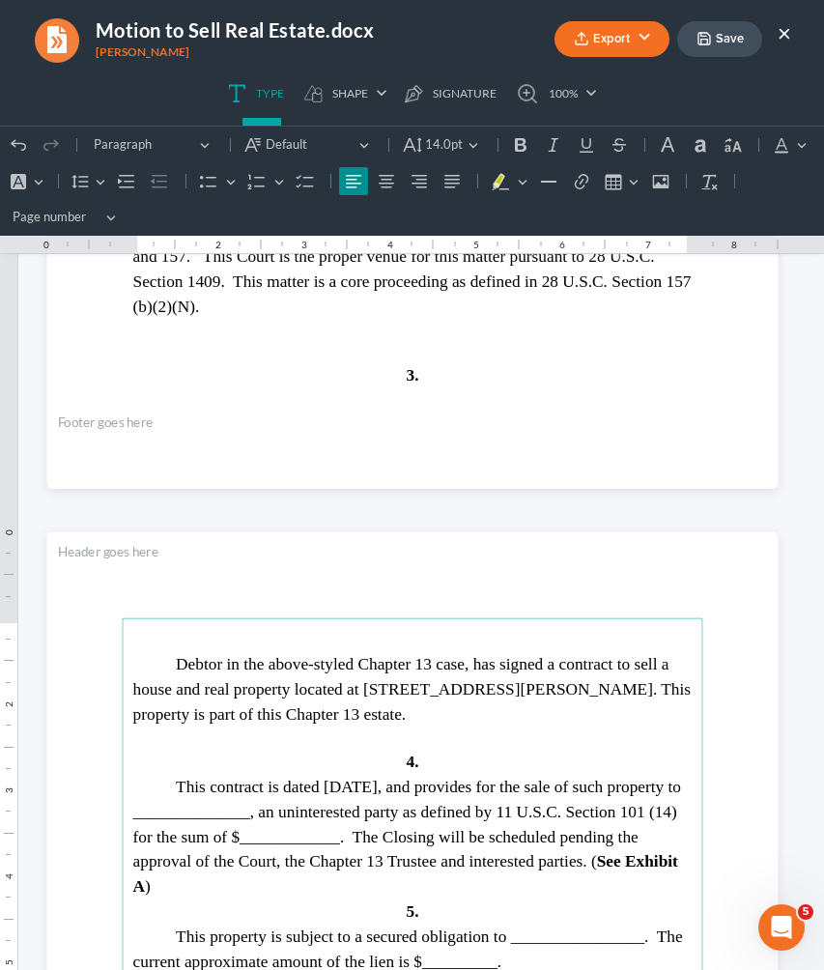
scroll to position [2743, 0]
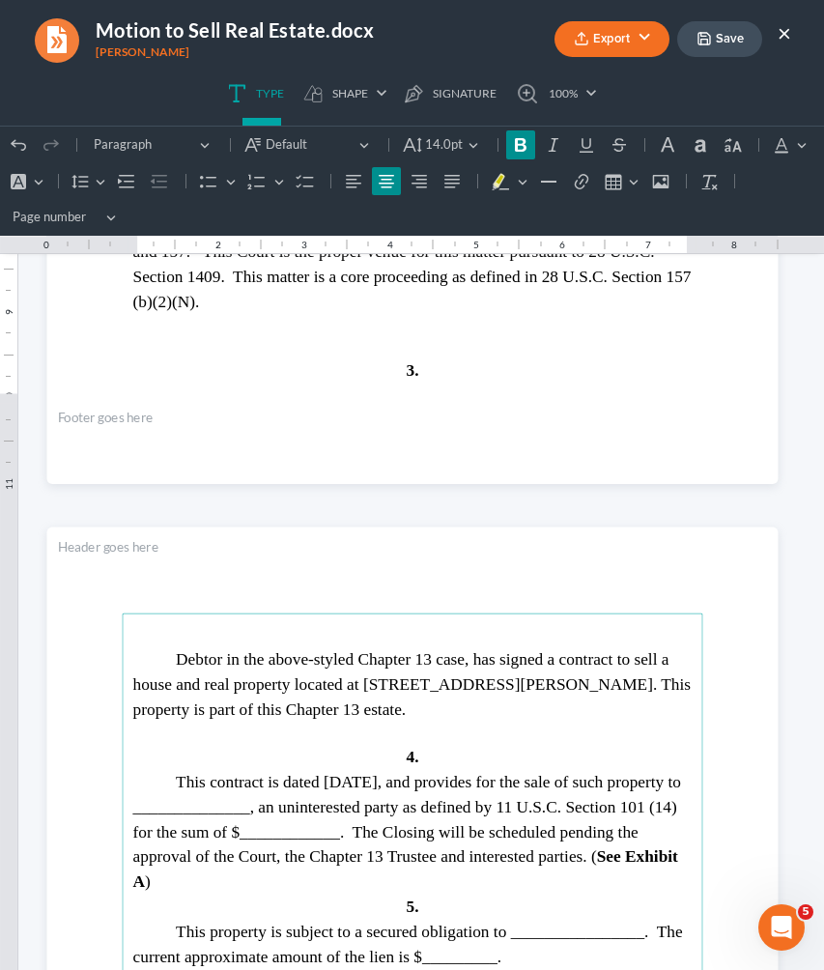
click at [275, 810] on span "This contract is dated [DATE], and provides for the sale of such property to __…" at bounding box center [406, 831] width 548 height 119
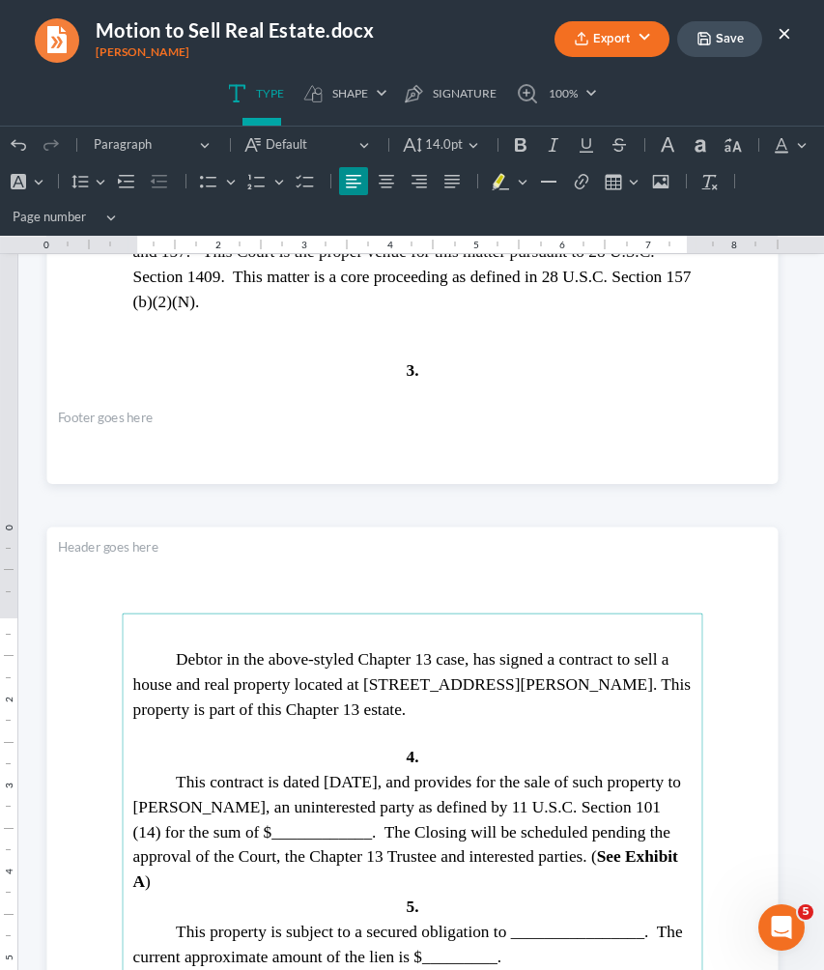
click at [383, 773] on span "This contract is dated [DATE], and provides for the sale of such property to [P…" at bounding box center [406, 831] width 548 height 119
click at [378, 825] on span "This contract is dated [DATE], and provides for the sale of such property to [P…" at bounding box center [406, 831] width 548 height 119
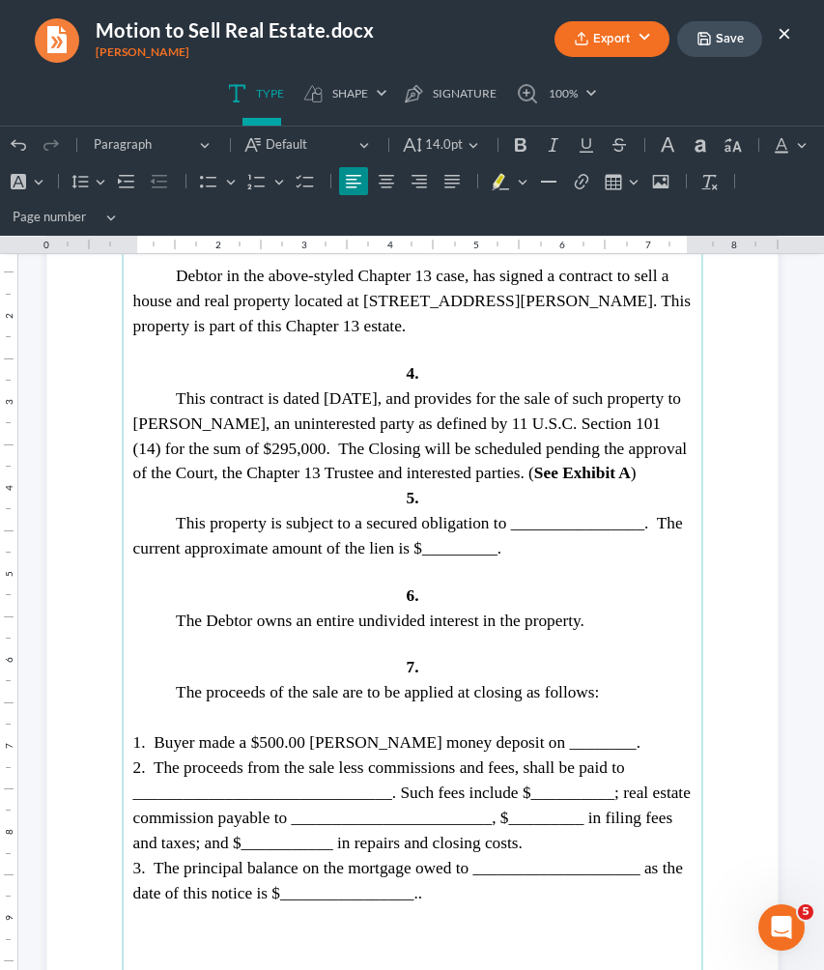
scroll to position [3131, 0]
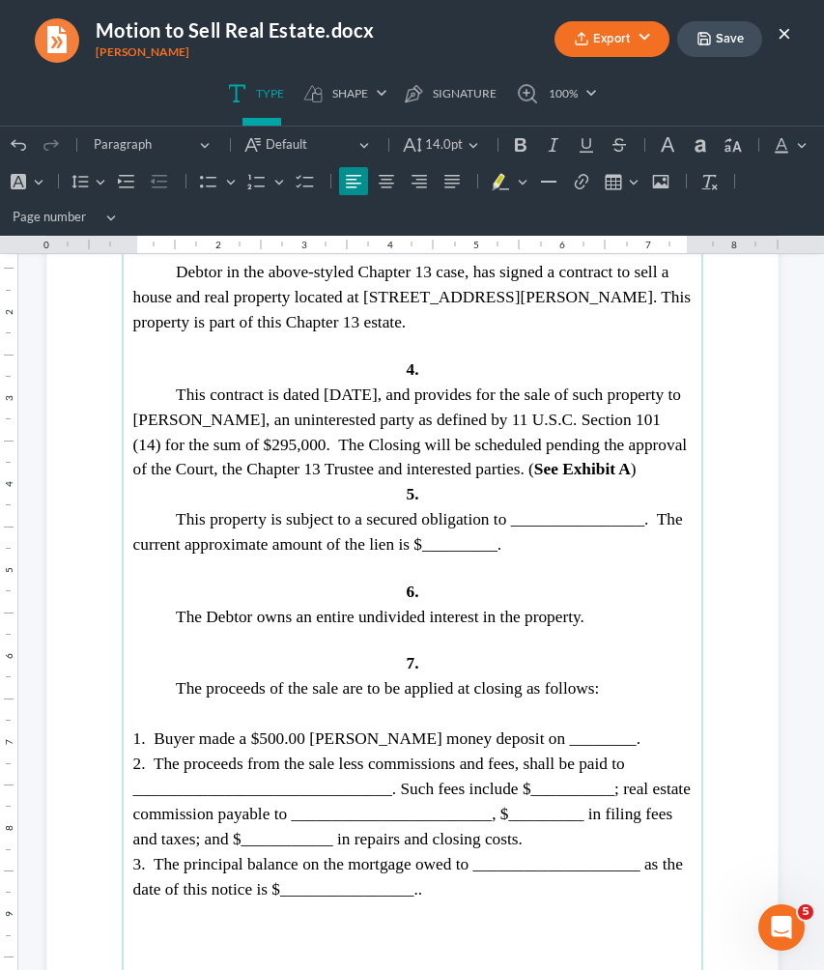
click at [317, 747] on span "1. Buyer made a $500.00 [PERSON_NAME] money deposit on ________." at bounding box center [385, 738] width 507 height 18
drag, startPoint x: 595, startPoint y: 755, endPoint x: 513, endPoint y: 750, distance: 82.3
click at [513, 747] on span "1. Buyer made a $2,950.00 [PERSON_NAME] money deposit on ________." at bounding box center [392, 738] width 520 height 18
click at [565, 747] on span "1. Buyer made a $2,950.00 [PERSON_NAME] money deposit on ________." at bounding box center [392, 738] width 520 height 18
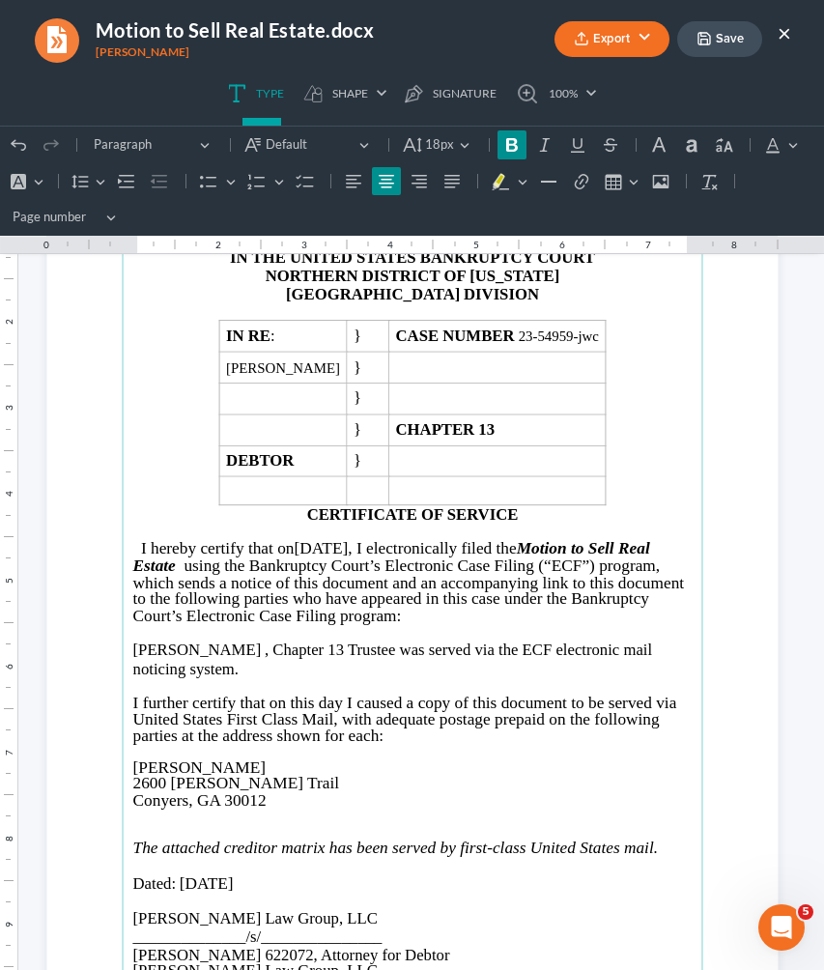
scroll to position [5104, 0]
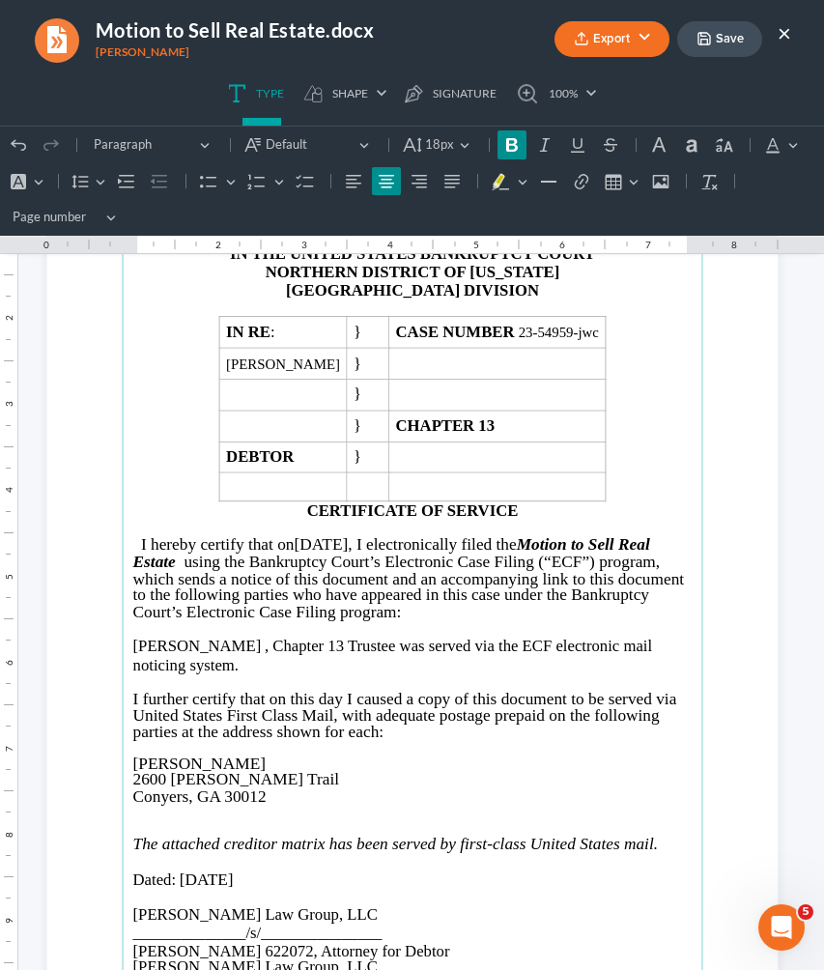
click at [239, 642] on p "[PERSON_NAME] , Chapter 13 Trustee was served via the ECF electronic mail notic…" at bounding box center [412, 655] width 560 height 37
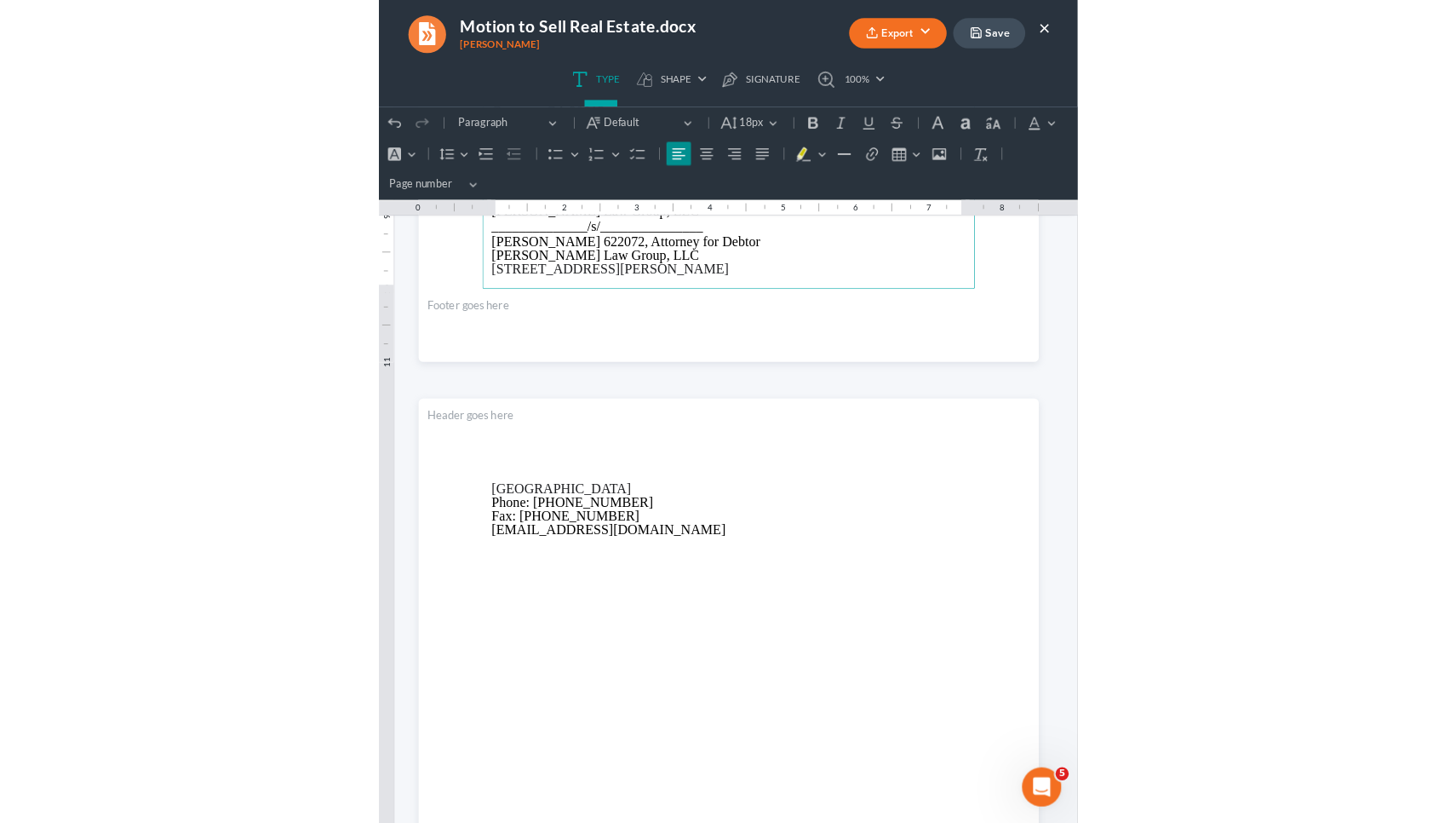
scroll to position [5357, 0]
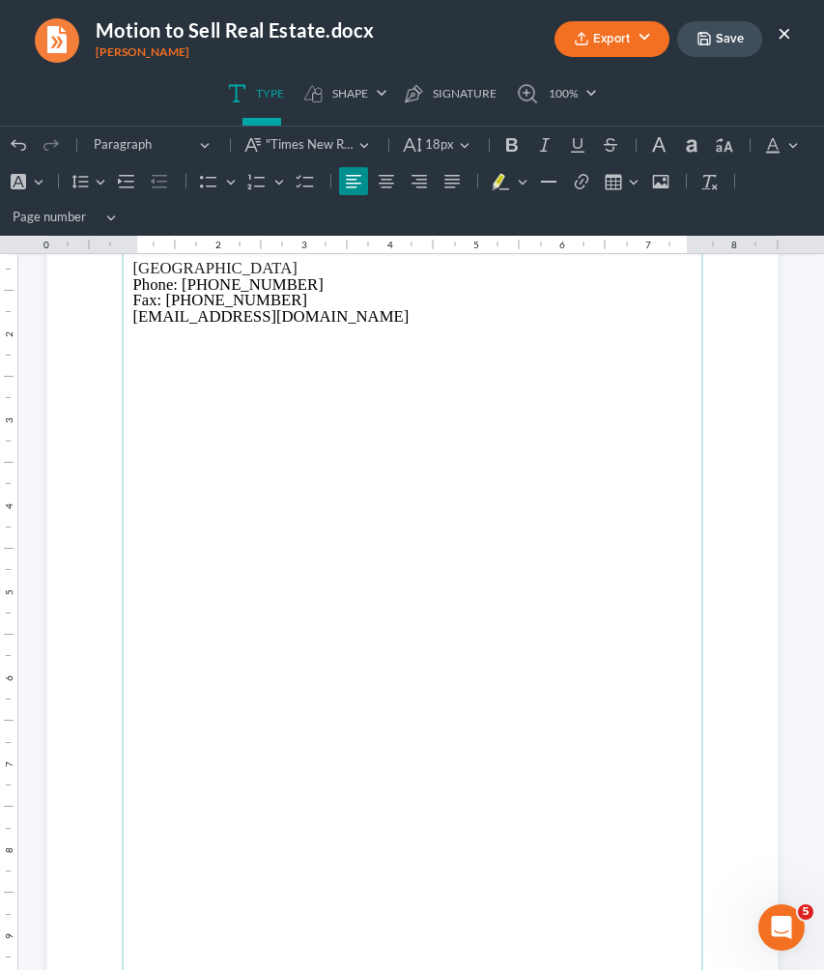
click at [722, 43] on button "Save" at bounding box center [720, 39] width 85 height 36
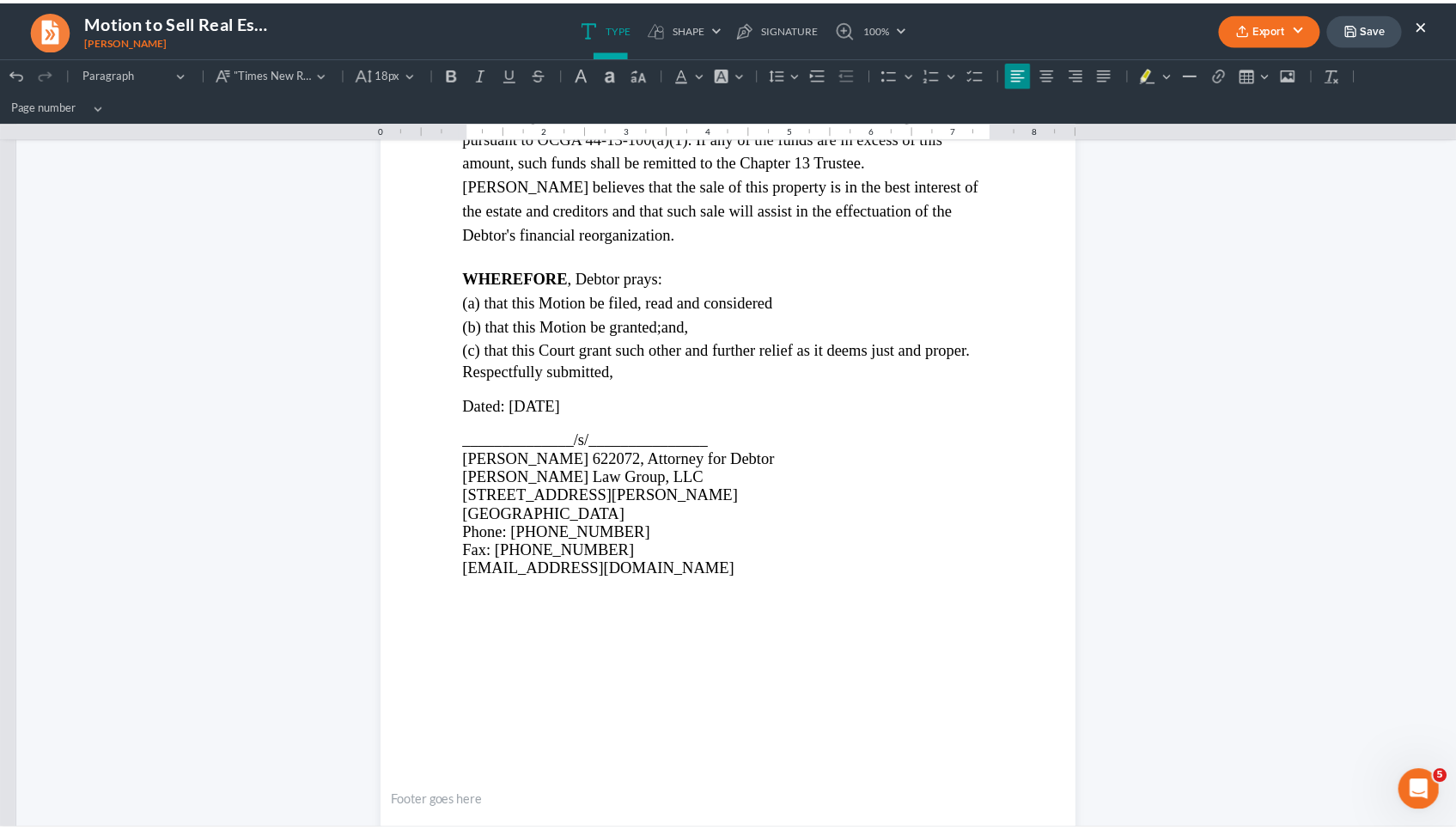
scroll to position [3968, 0]
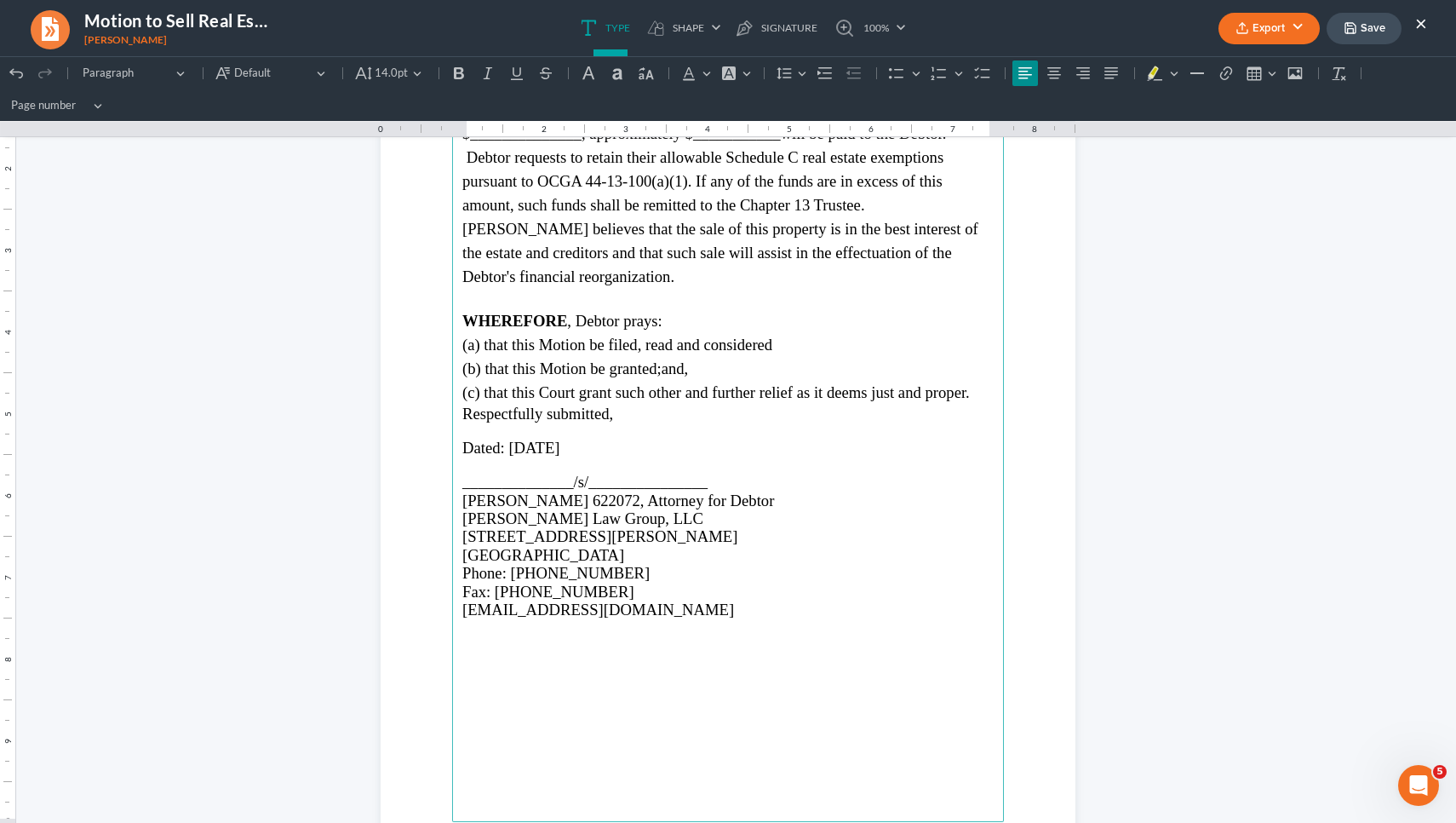
click at [873, 31] on button "Save" at bounding box center [1364, 28] width 75 height 32
click at [873, 30] on button "Save" at bounding box center [1364, 28] width 75 height 32
click at [873, 26] on button "×" at bounding box center [1421, 22] width 12 height 20
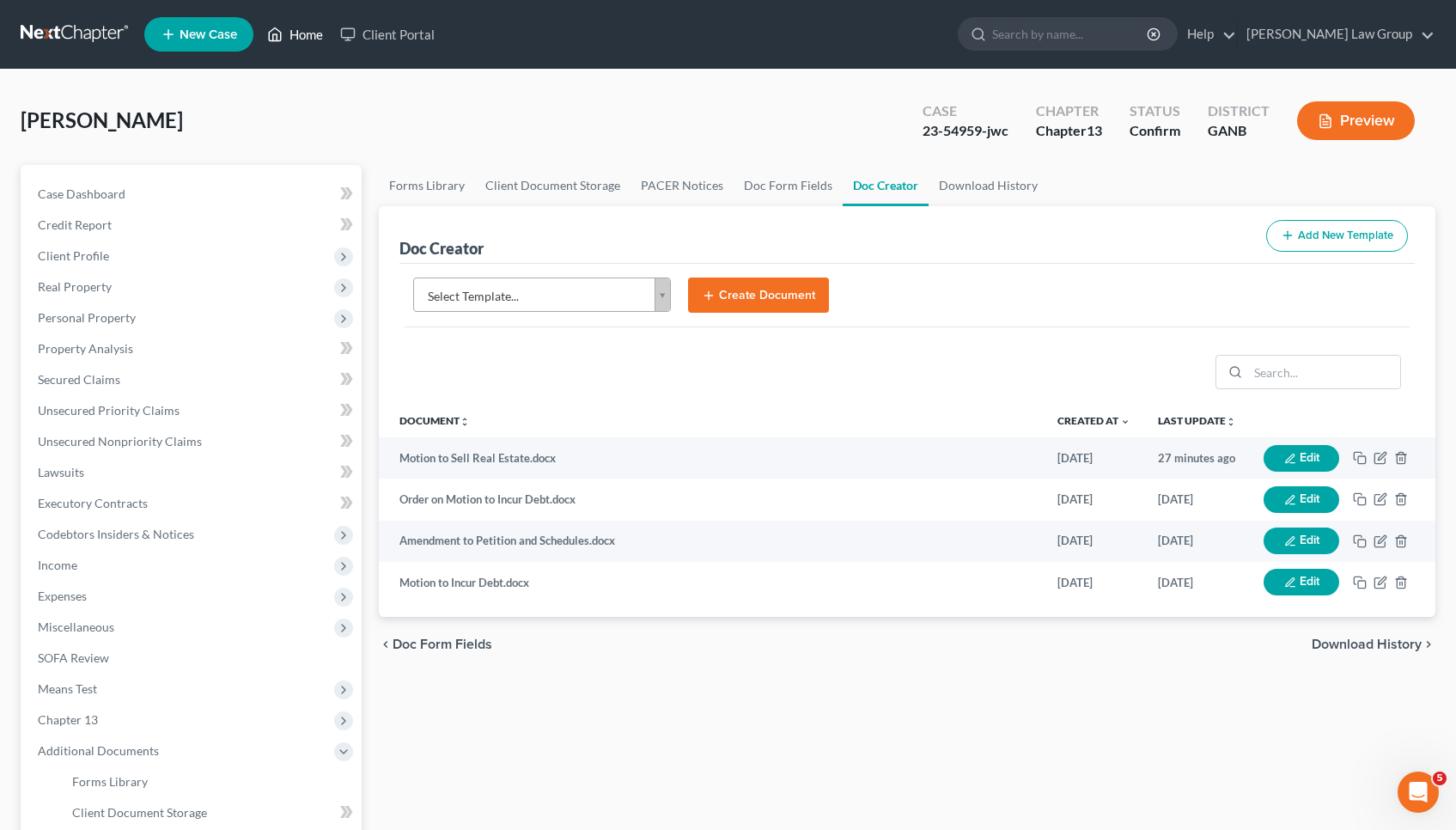
click at [275, 34] on icon at bounding box center [275, 34] width 15 height 20
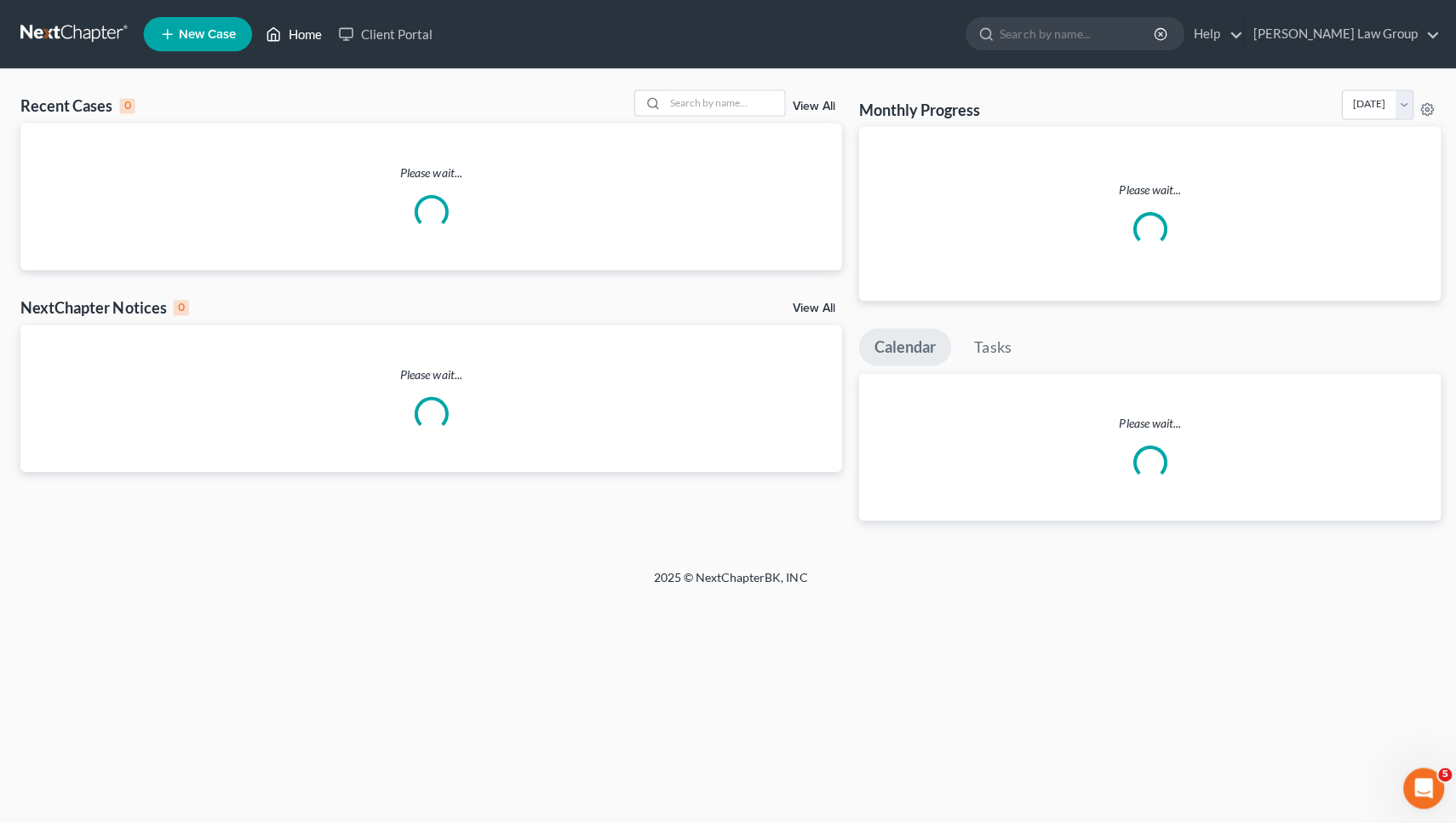
click at [285, 35] on link "Home" at bounding box center [292, 33] width 72 height 31
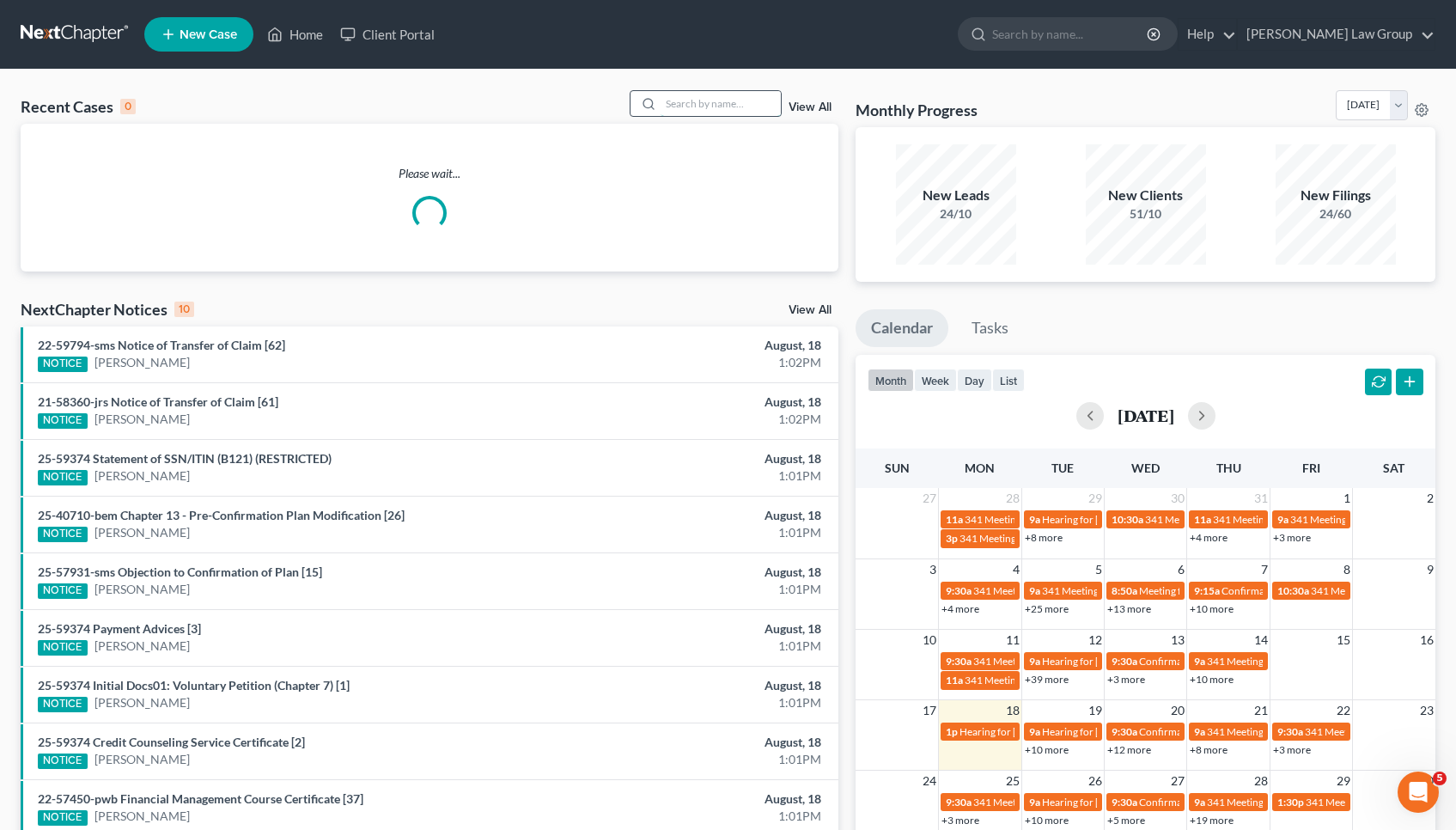
click at [703, 102] on input "search" at bounding box center [720, 103] width 120 height 25
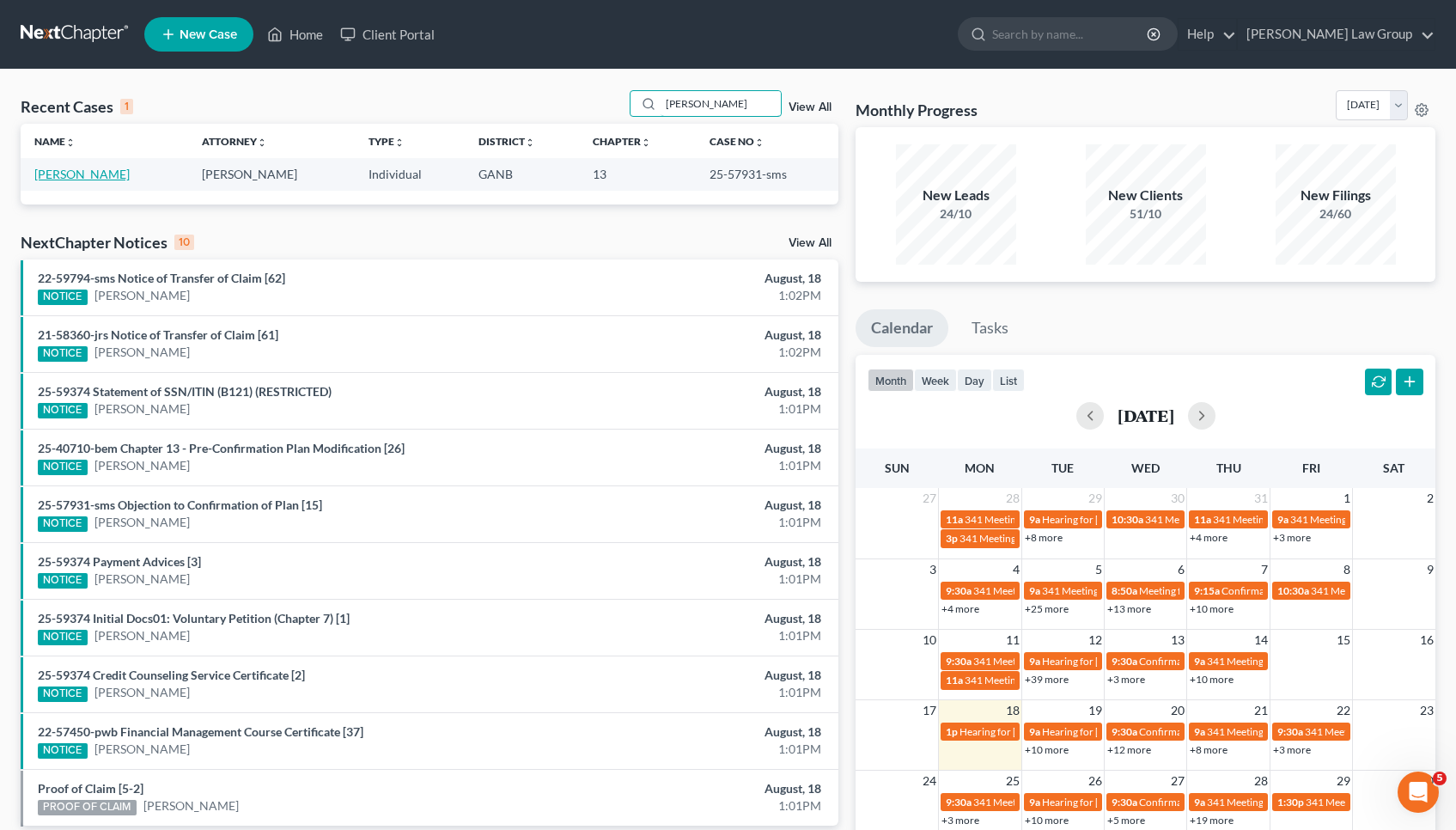
type input "[PERSON_NAME]"
click at [109, 174] on link "[PERSON_NAME]" at bounding box center [82, 174] width 95 height 14
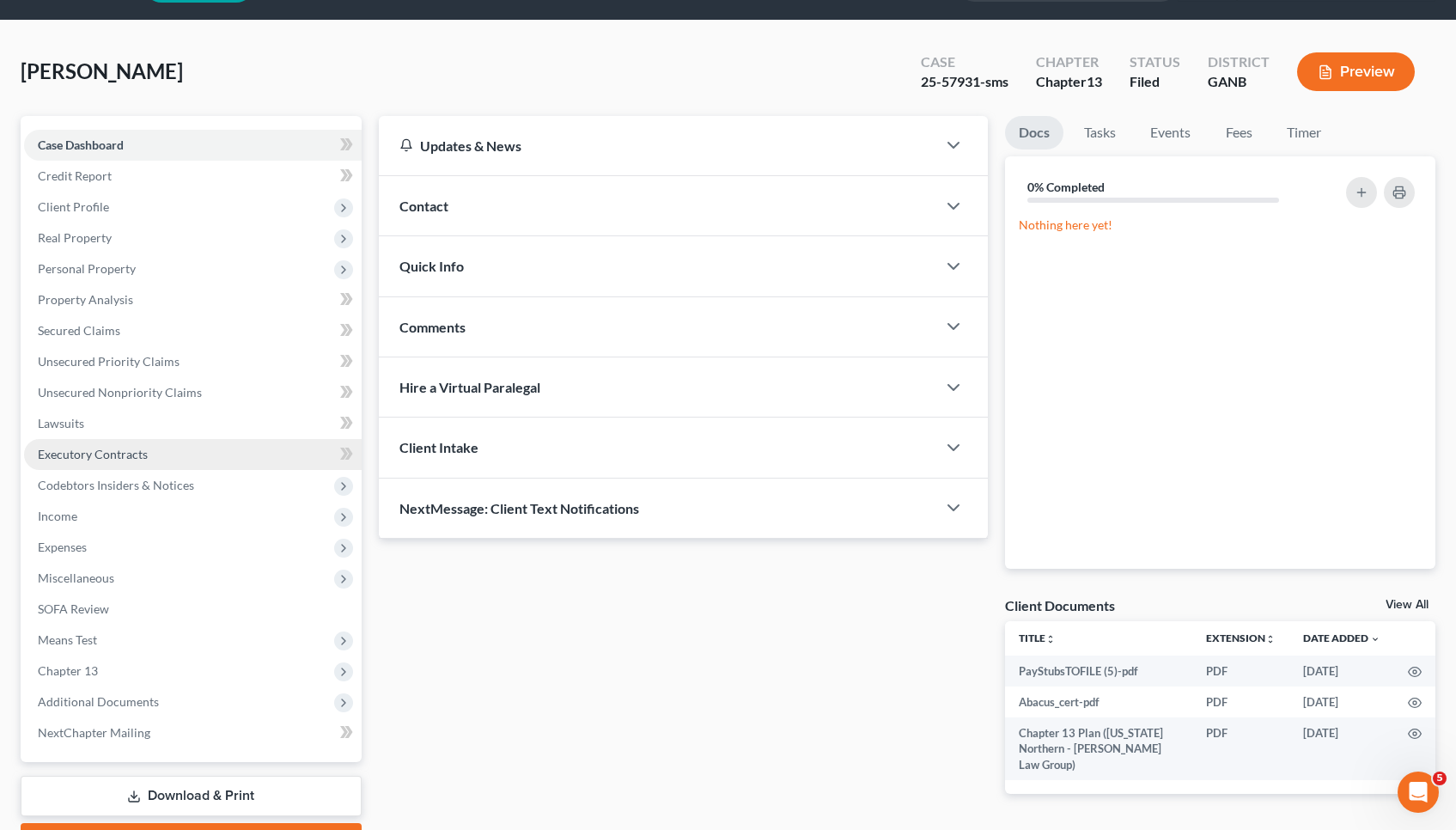
scroll to position [60, 0]
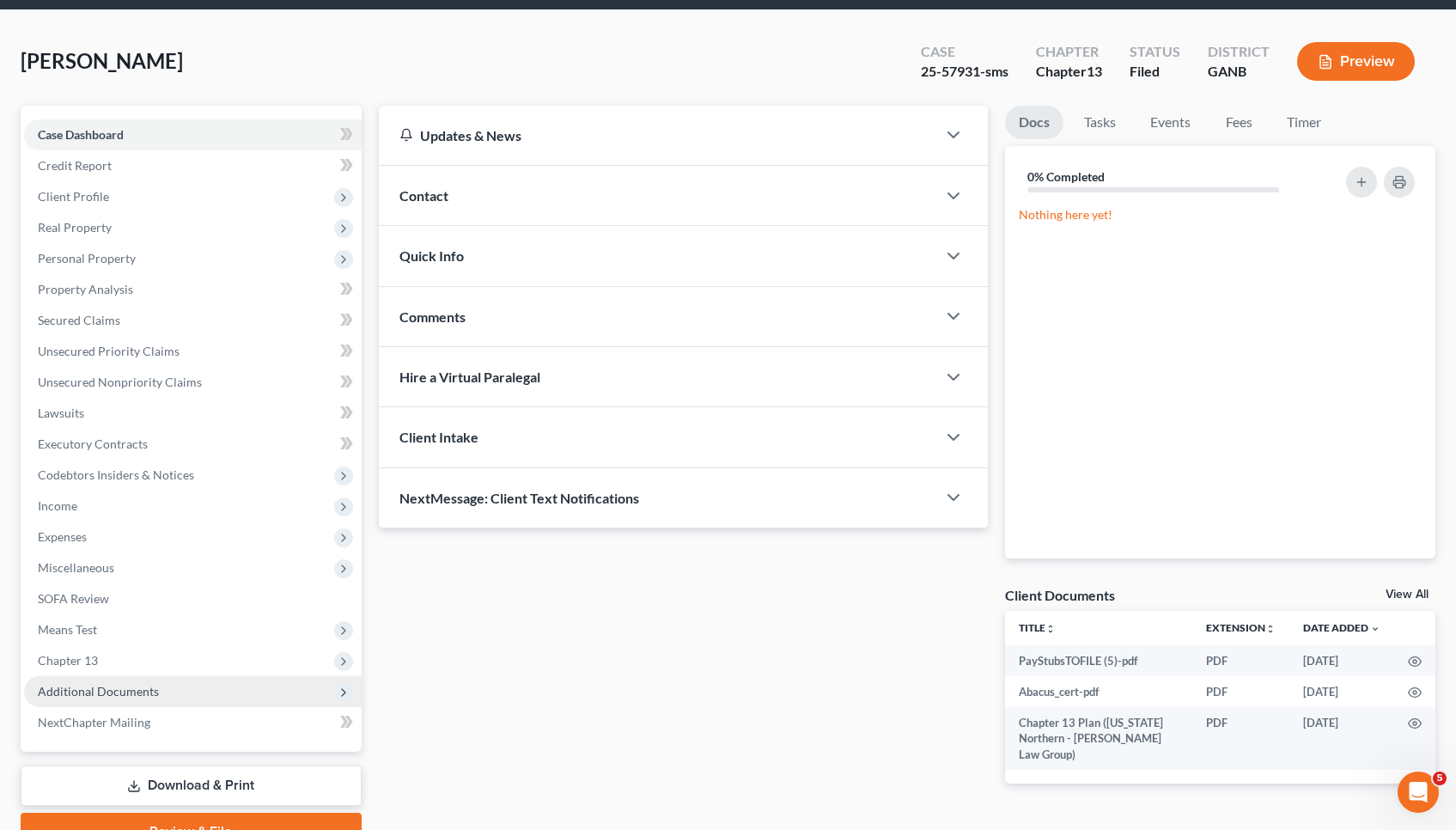
click at [108, 690] on span "Additional Documents" at bounding box center [99, 690] width 121 height 14
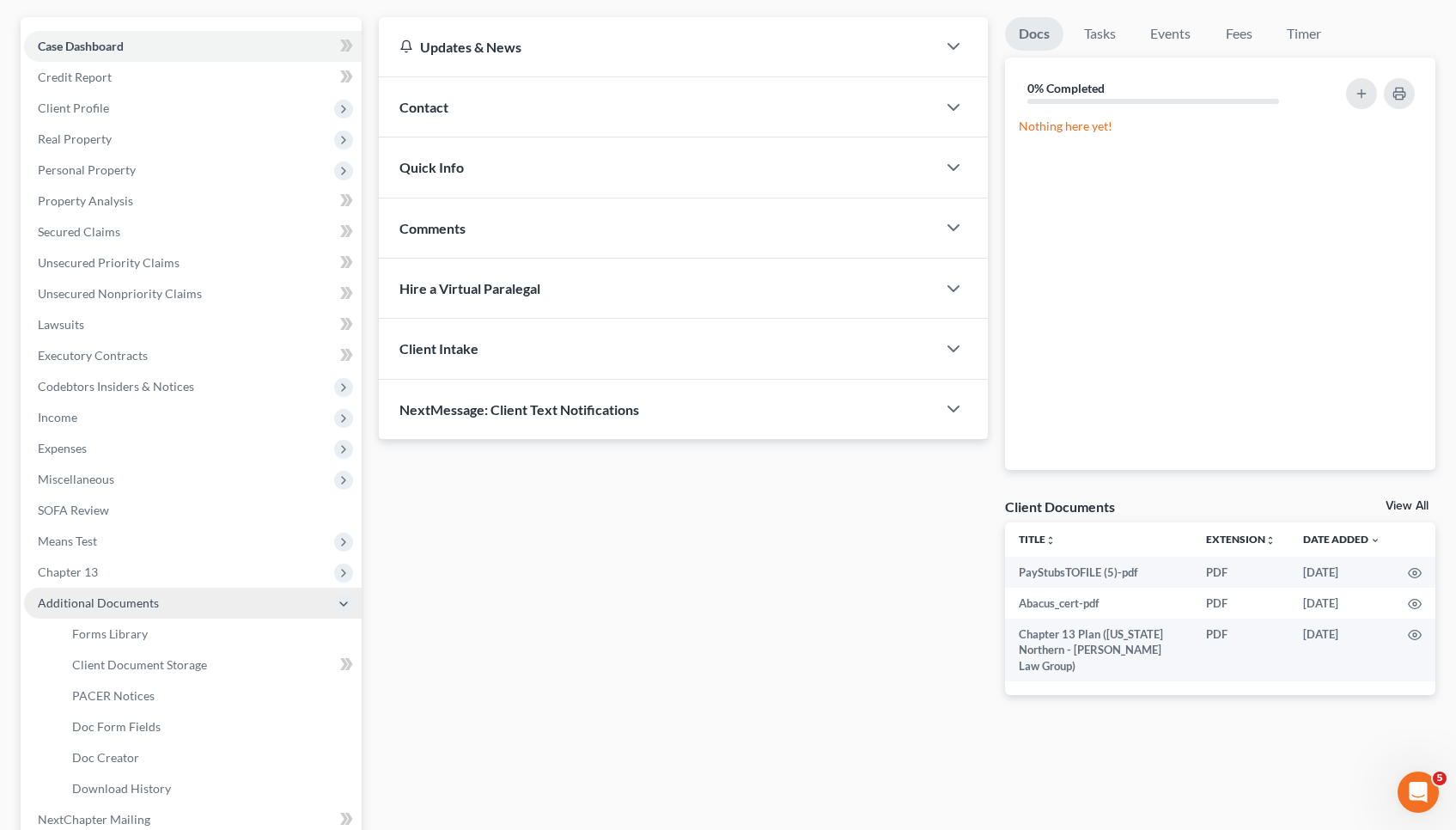
click at [108, 690] on span "PACER Notices" at bounding box center [113, 695] width 83 height 14
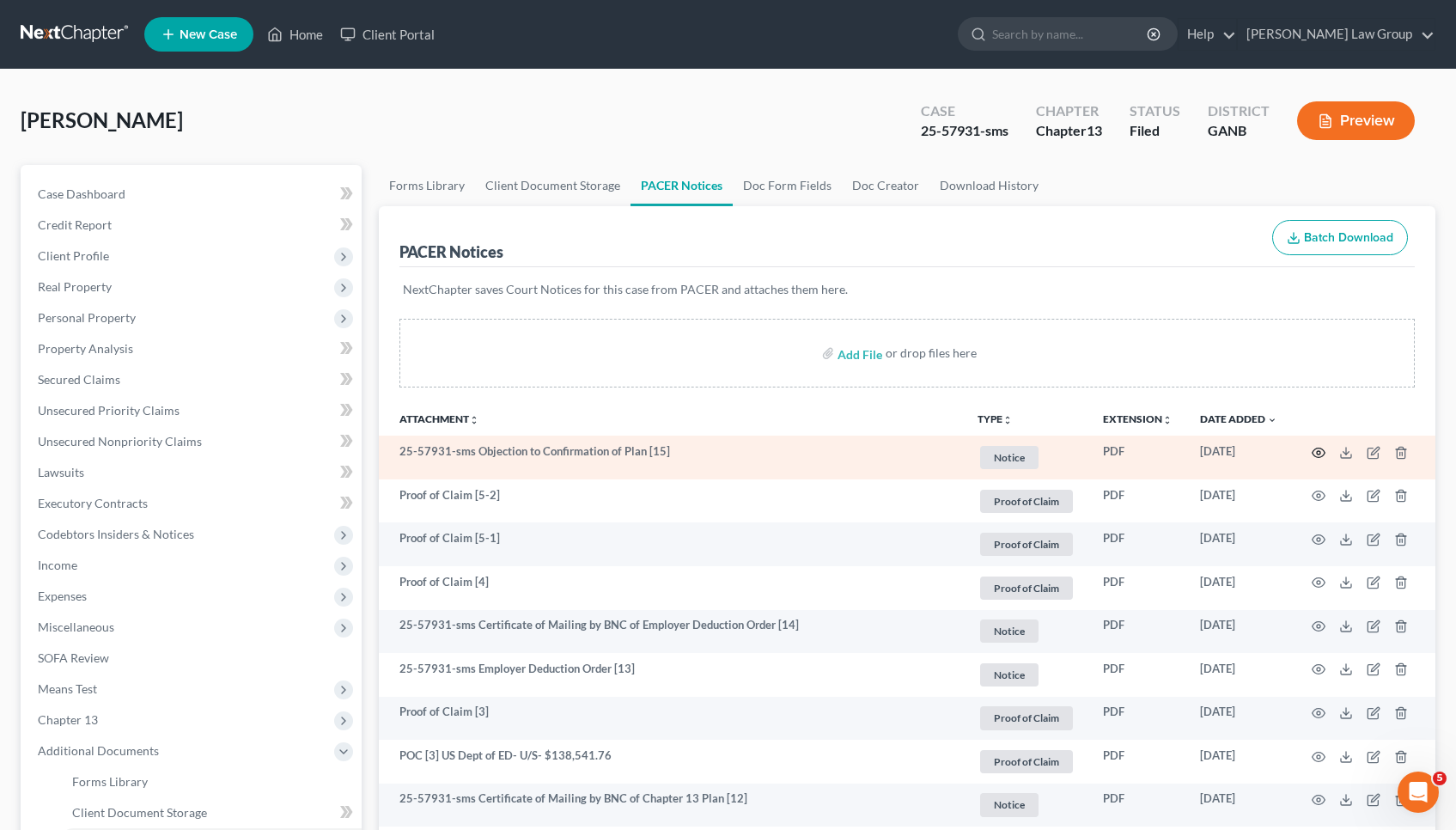
click at [881, 451] on icon "button" at bounding box center [1318, 452] width 13 height 13
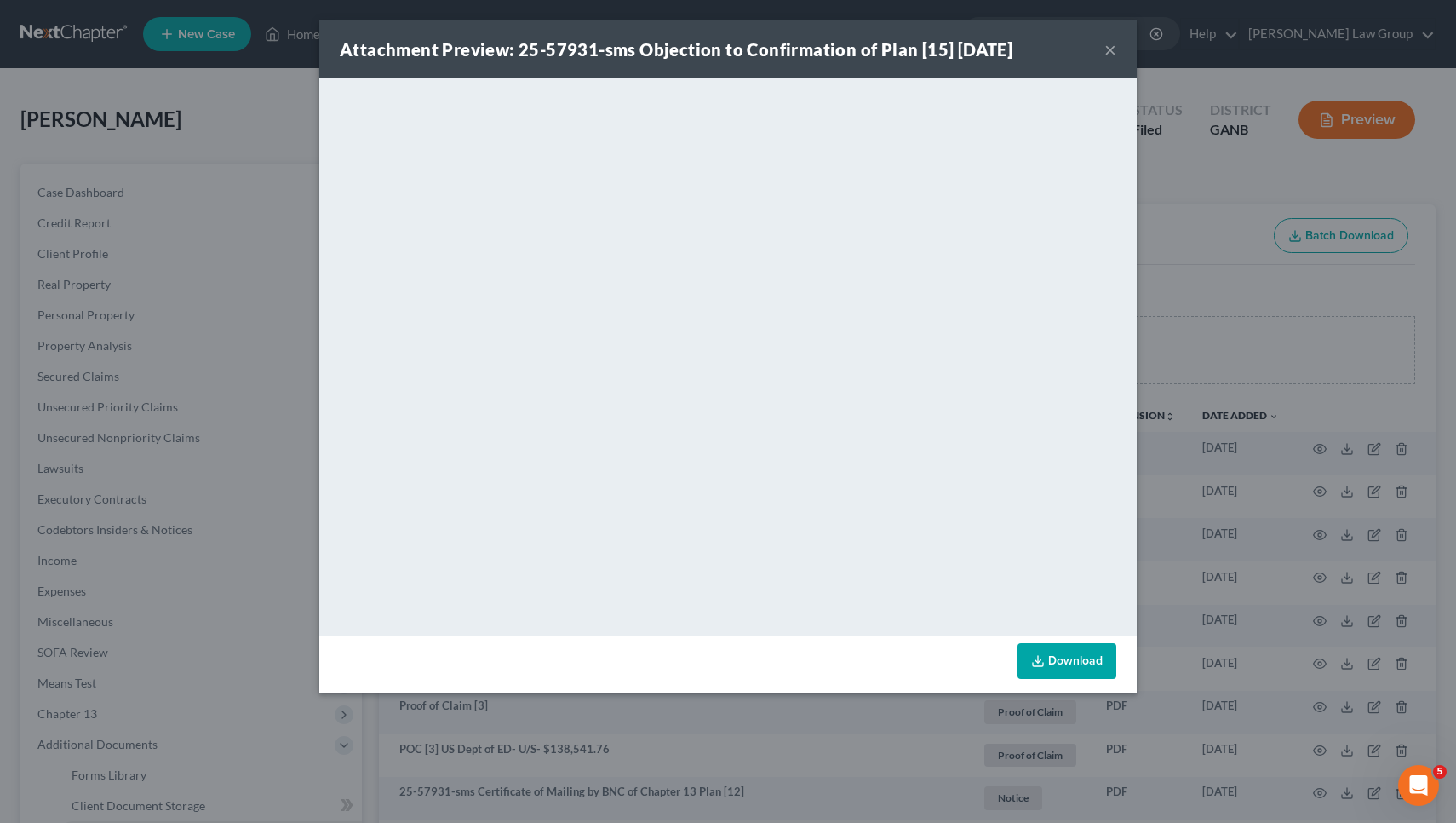
click at [873, 51] on button "×" at bounding box center [1111, 48] width 12 height 20
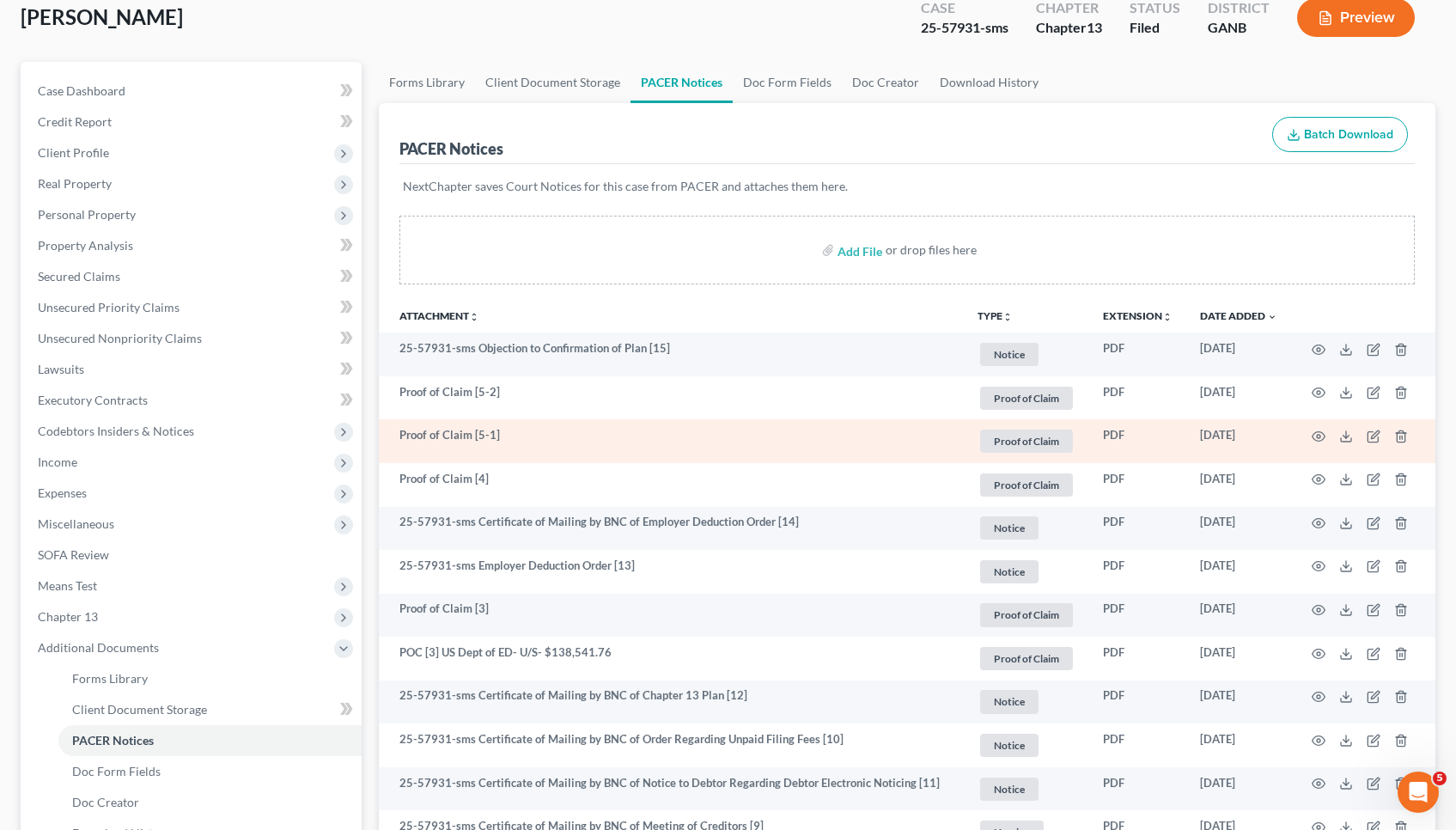
scroll to position [108, 0]
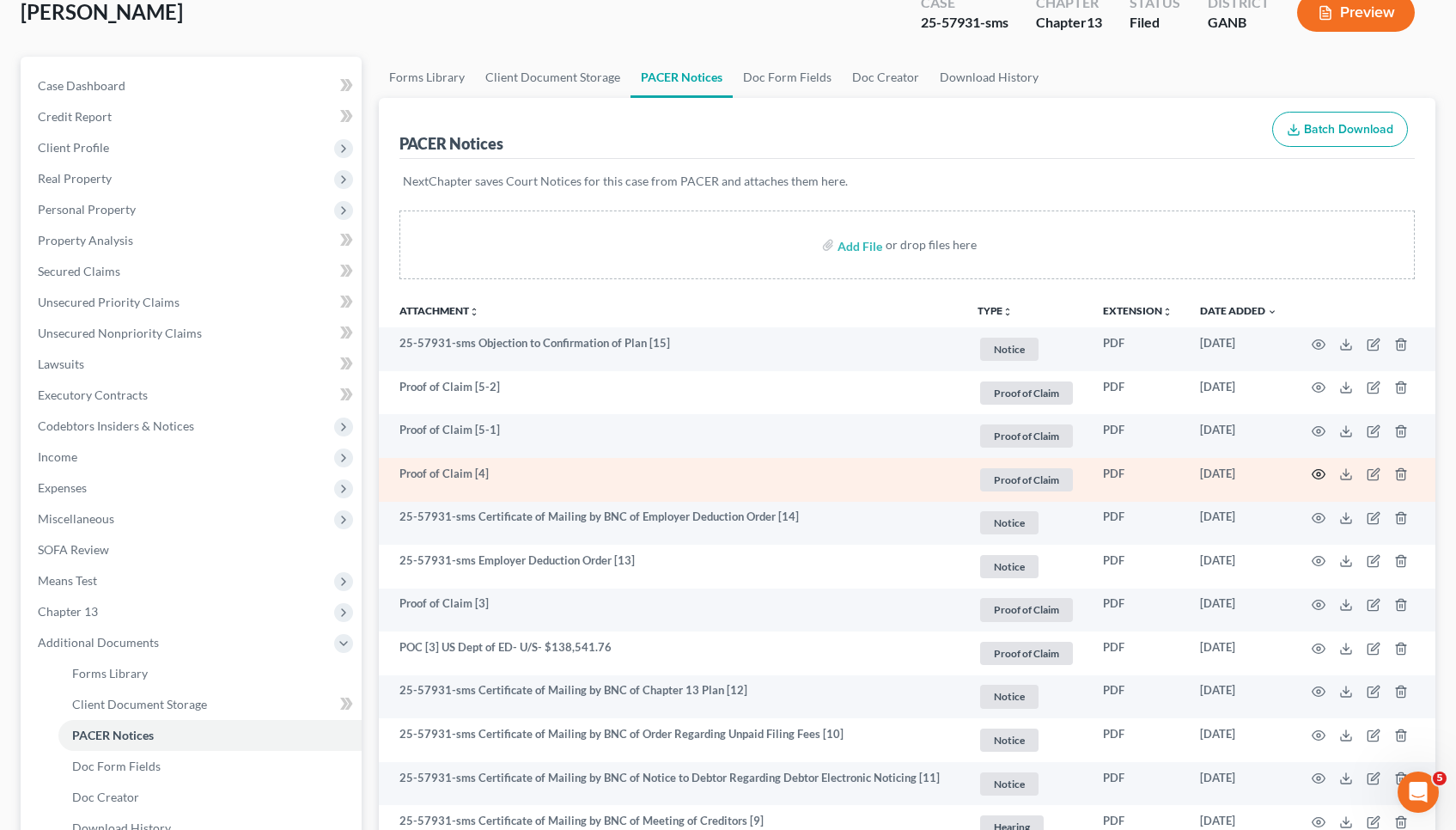
click at [881, 475] on icon "button" at bounding box center [1318, 474] width 13 height 13
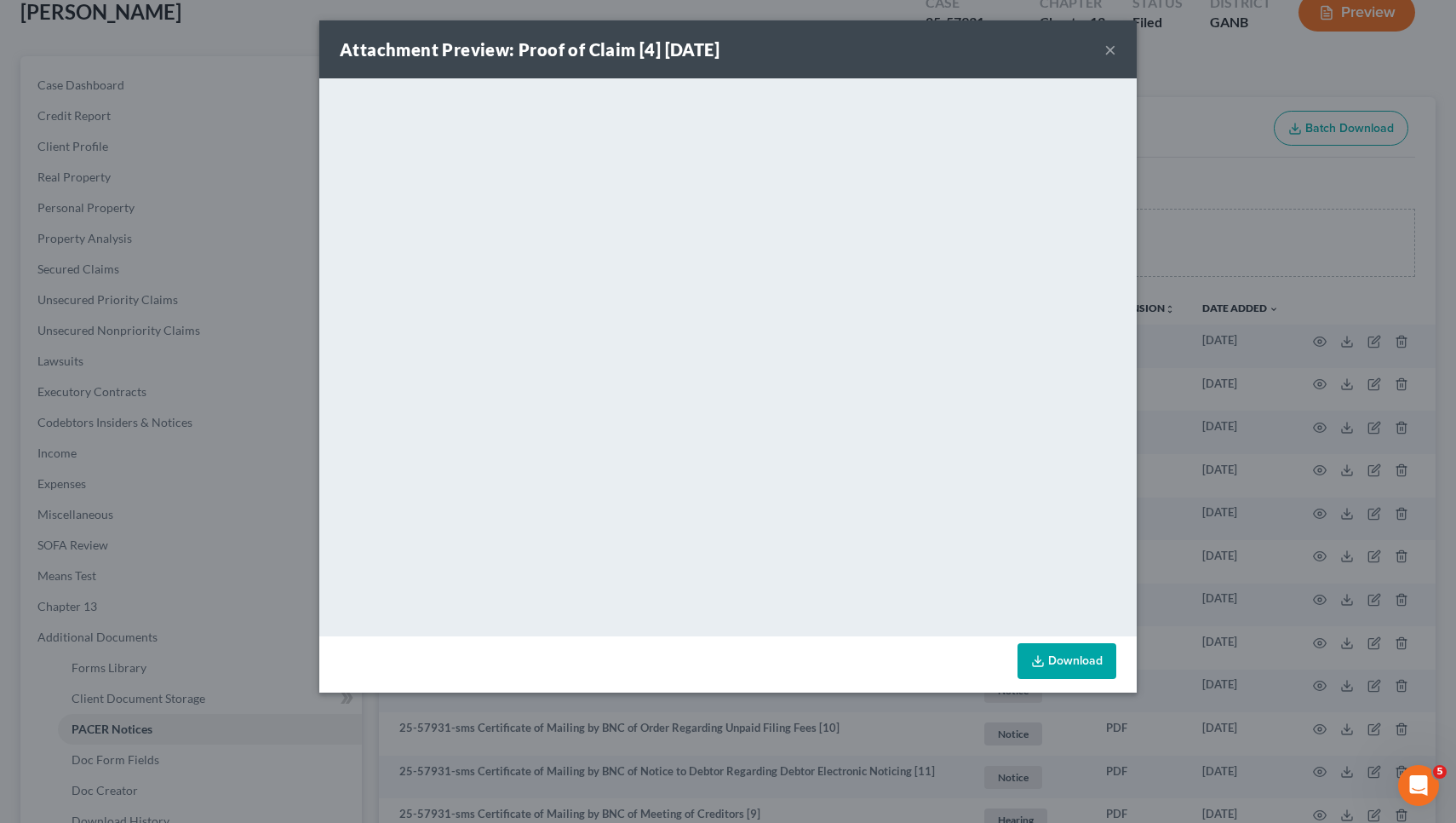
click at [873, 53] on button "×" at bounding box center [1111, 48] width 12 height 20
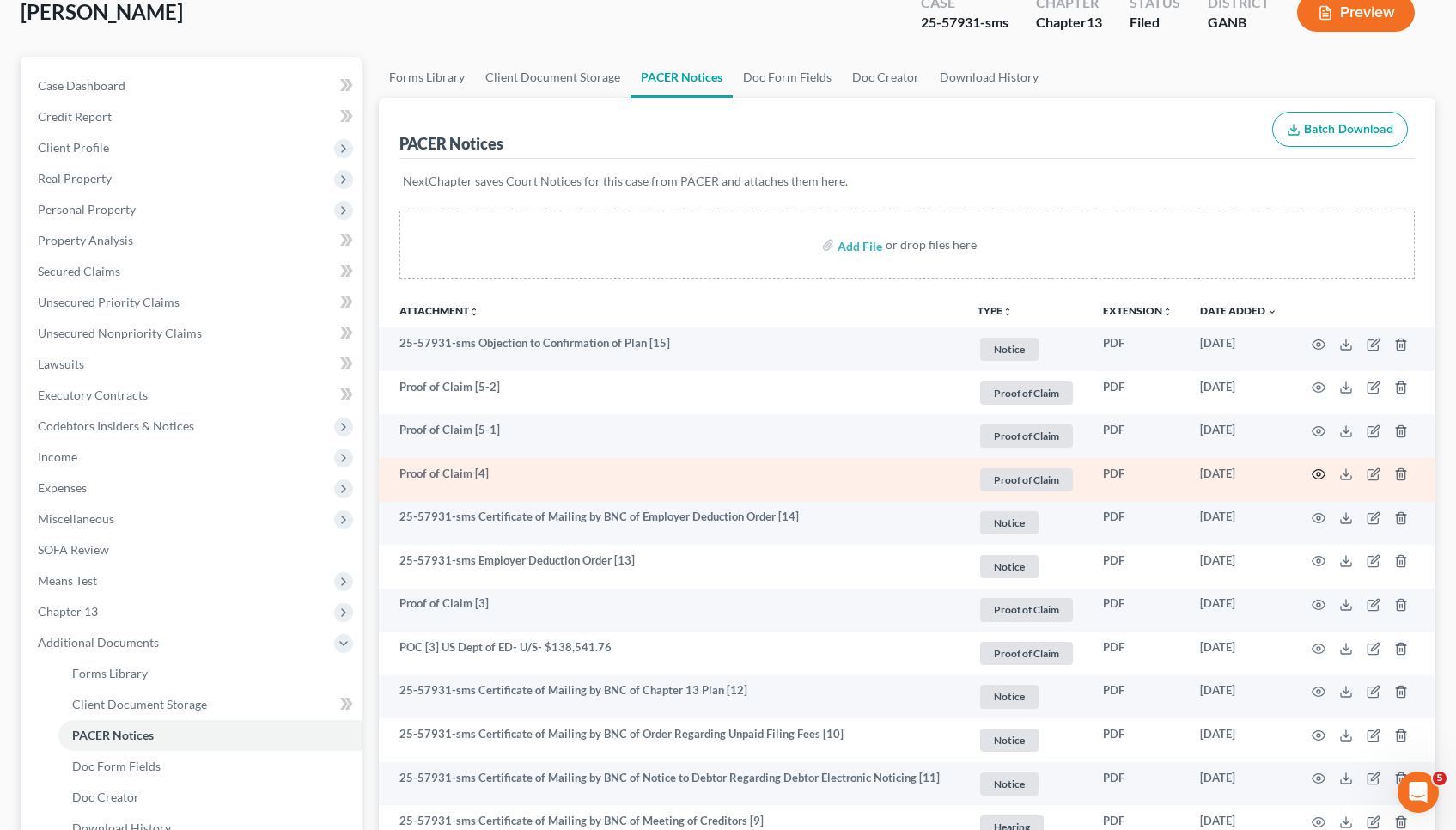
click at [881, 469] on icon "button" at bounding box center [1318, 474] width 13 height 13
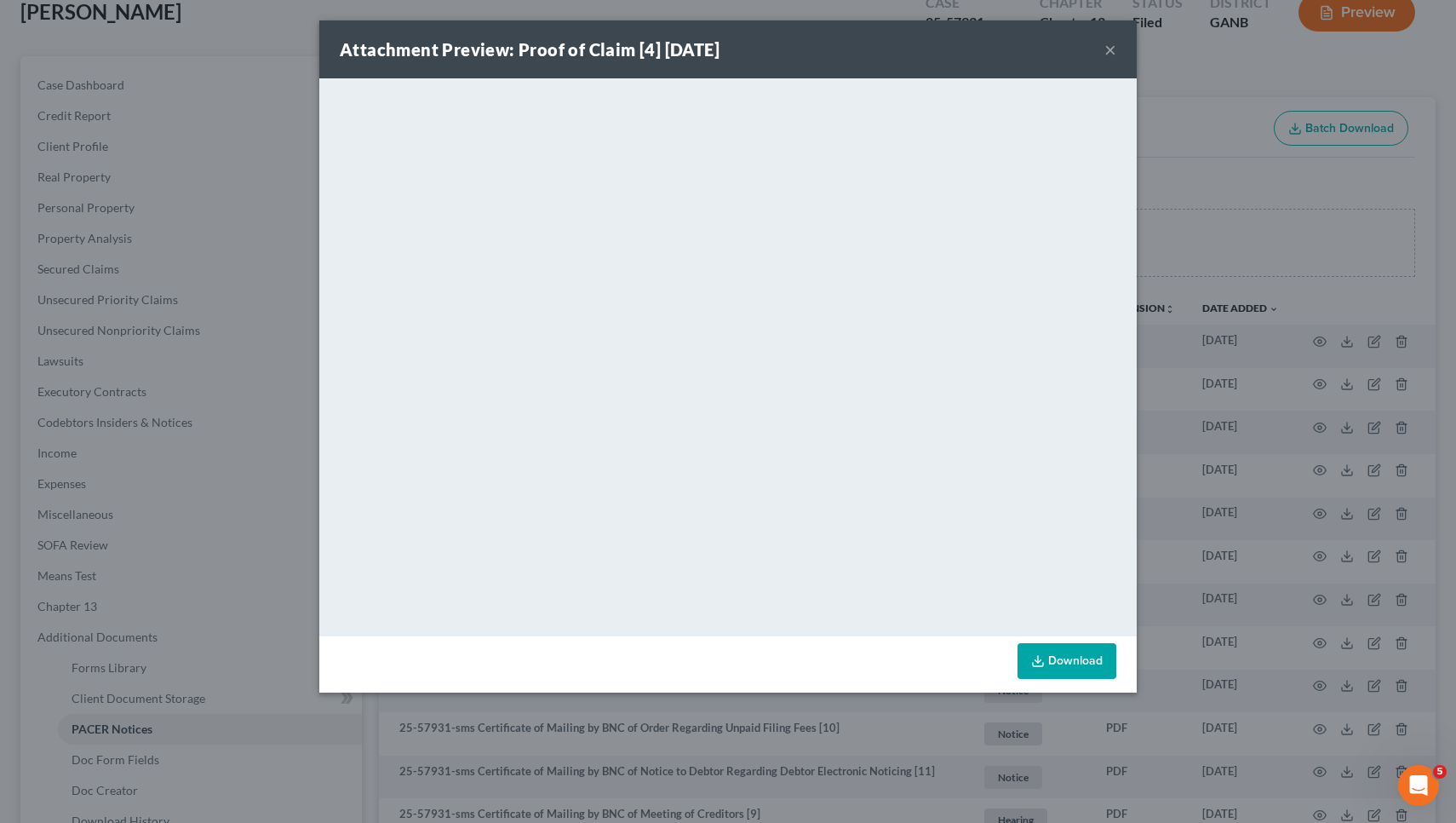
click at [873, 48] on button "×" at bounding box center [1111, 48] width 12 height 20
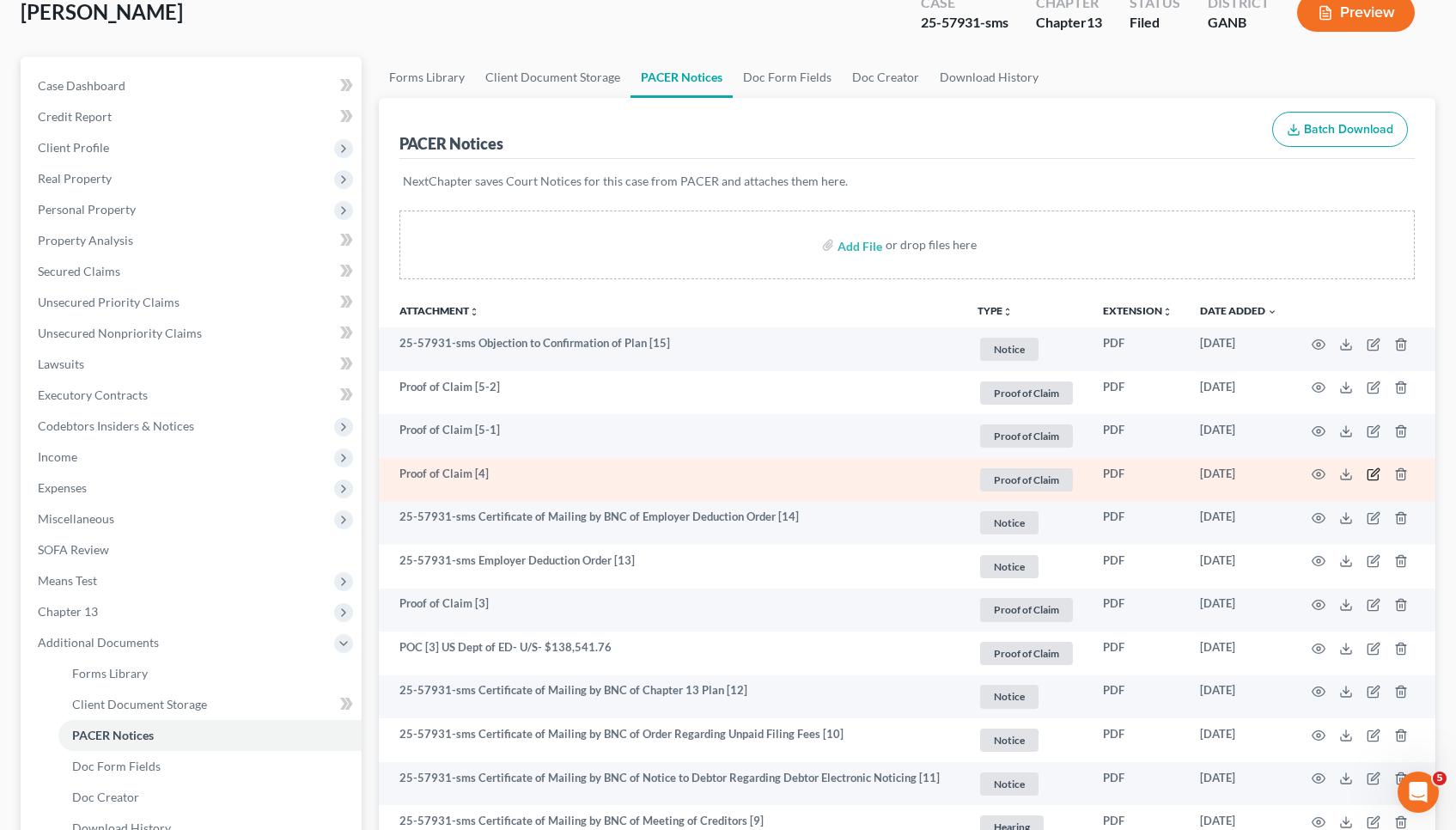
click at [881, 477] on icon "button" at bounding box center [1373, 474] width 13 height 13
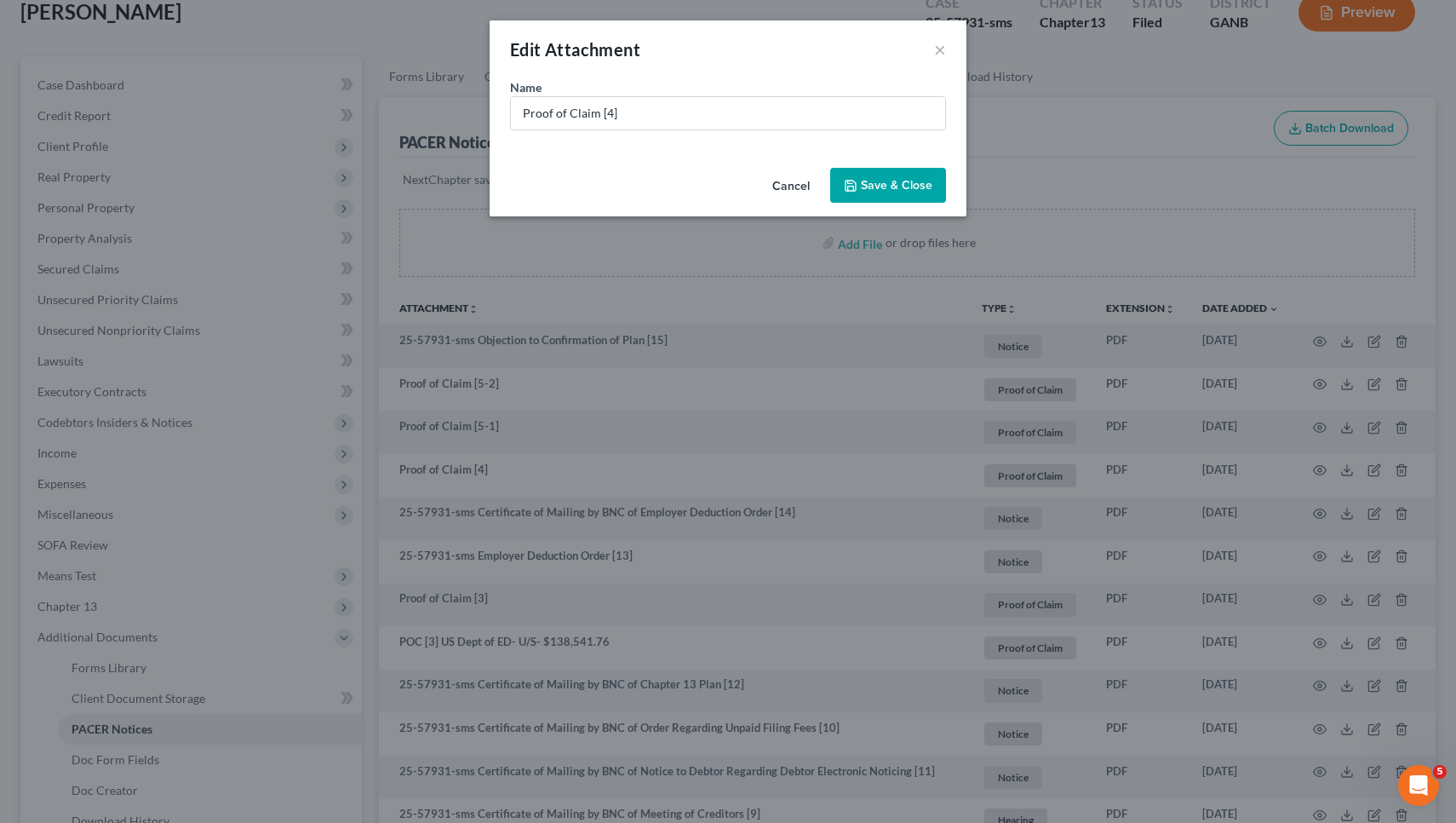
click at [873, 130] on div "Name * Proof of Claim [4]" at bounding box center [728, 120] width 477 height 83
click at [873, 122] on input "Proof of Claim [4]" at bounding box center [728, 113] width 434 height 33
drag, startPoint x: 596, startPoint y: 114, endPoint x: 440, endPoint y: 114, distance: 156.0
click at [440, 114] on div "Edit Attachment × Name * Proof of Claim [4] [PERSON_NAME] Fargo- Sec- $34,059.7…" at bounding box center [728, 412] width 1456 height 823
type input "POC [4] [PERSON_NAME] Fargo- Sec- $34,059.73"
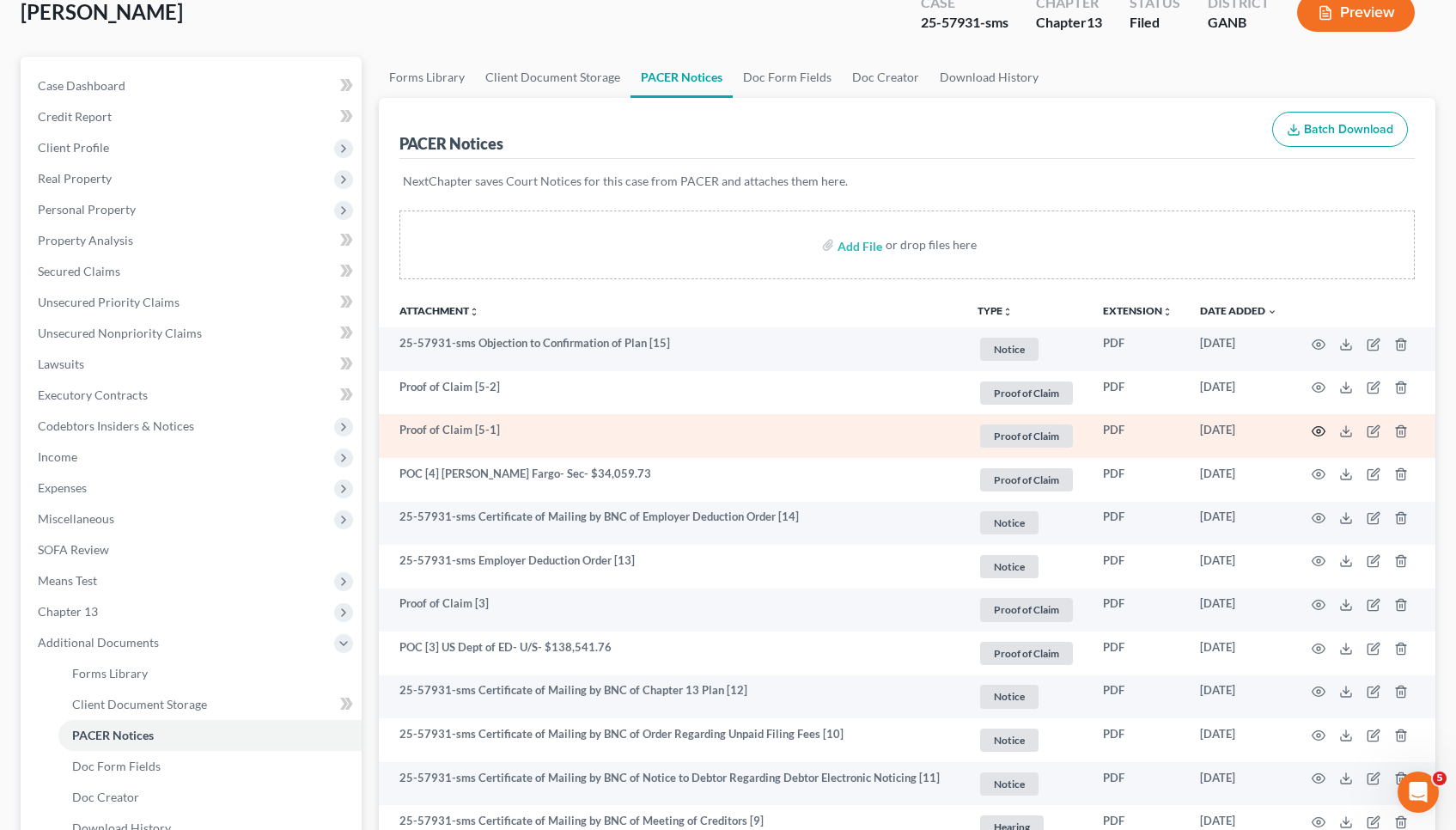
click at [881, 427] on icon "button" at bounding box center [1319, 431] width 12 height 10
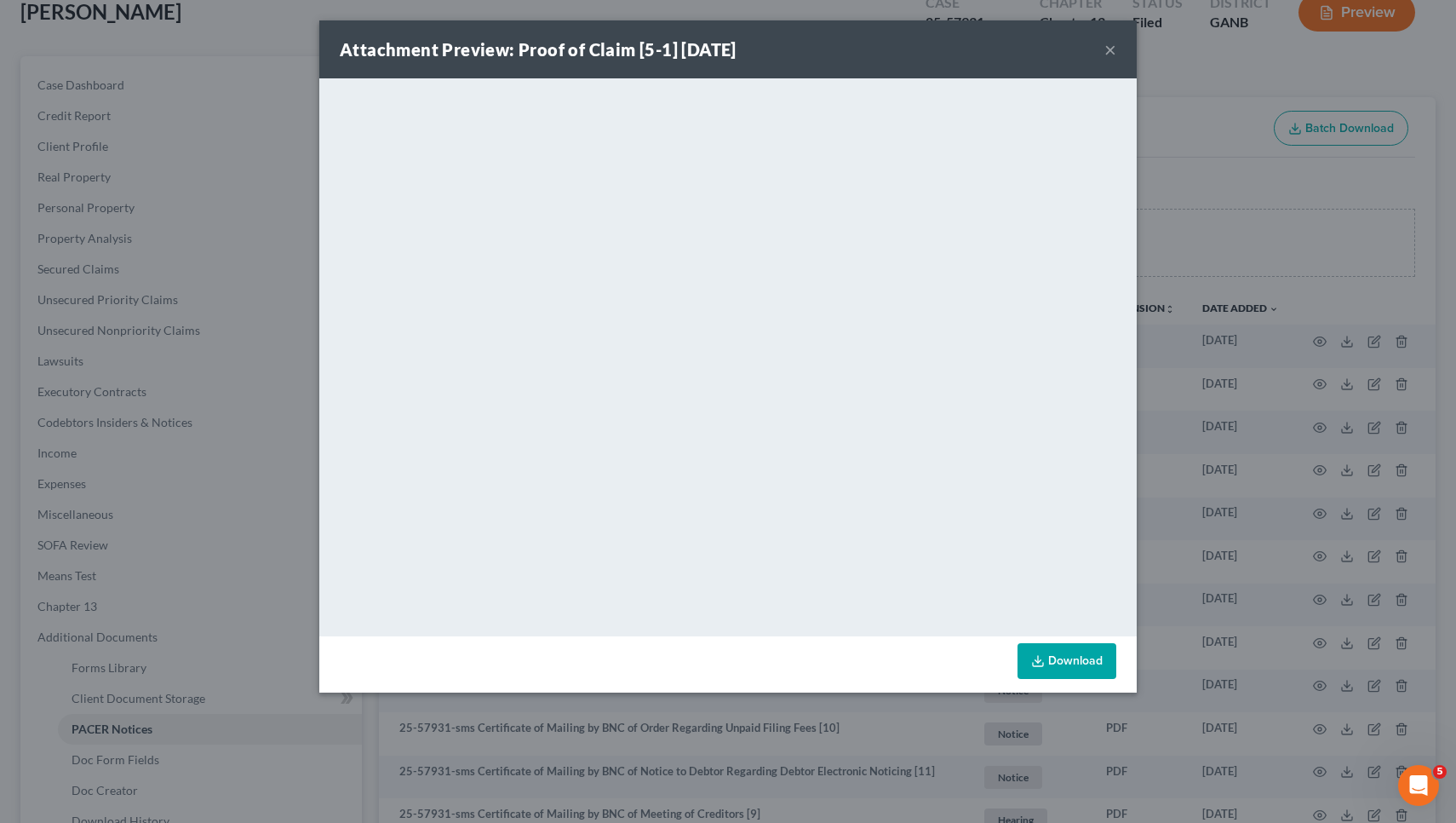
click at [873, 46] on button "×" at bounding box center [1111, 48] width 12 height 20
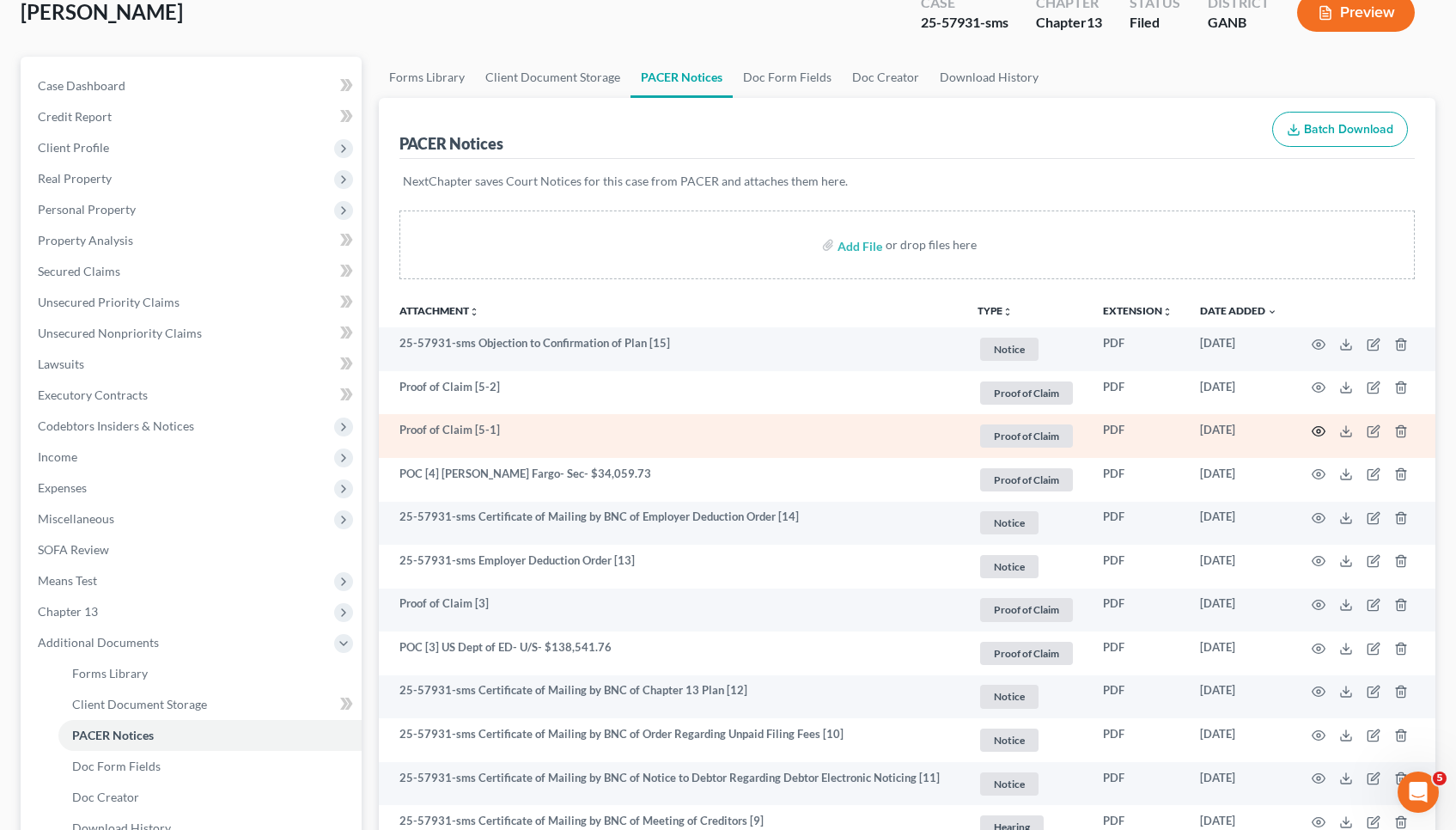
click at [881, 428] on icon "button" at bounding box center [1318, 430] width 13 height 13
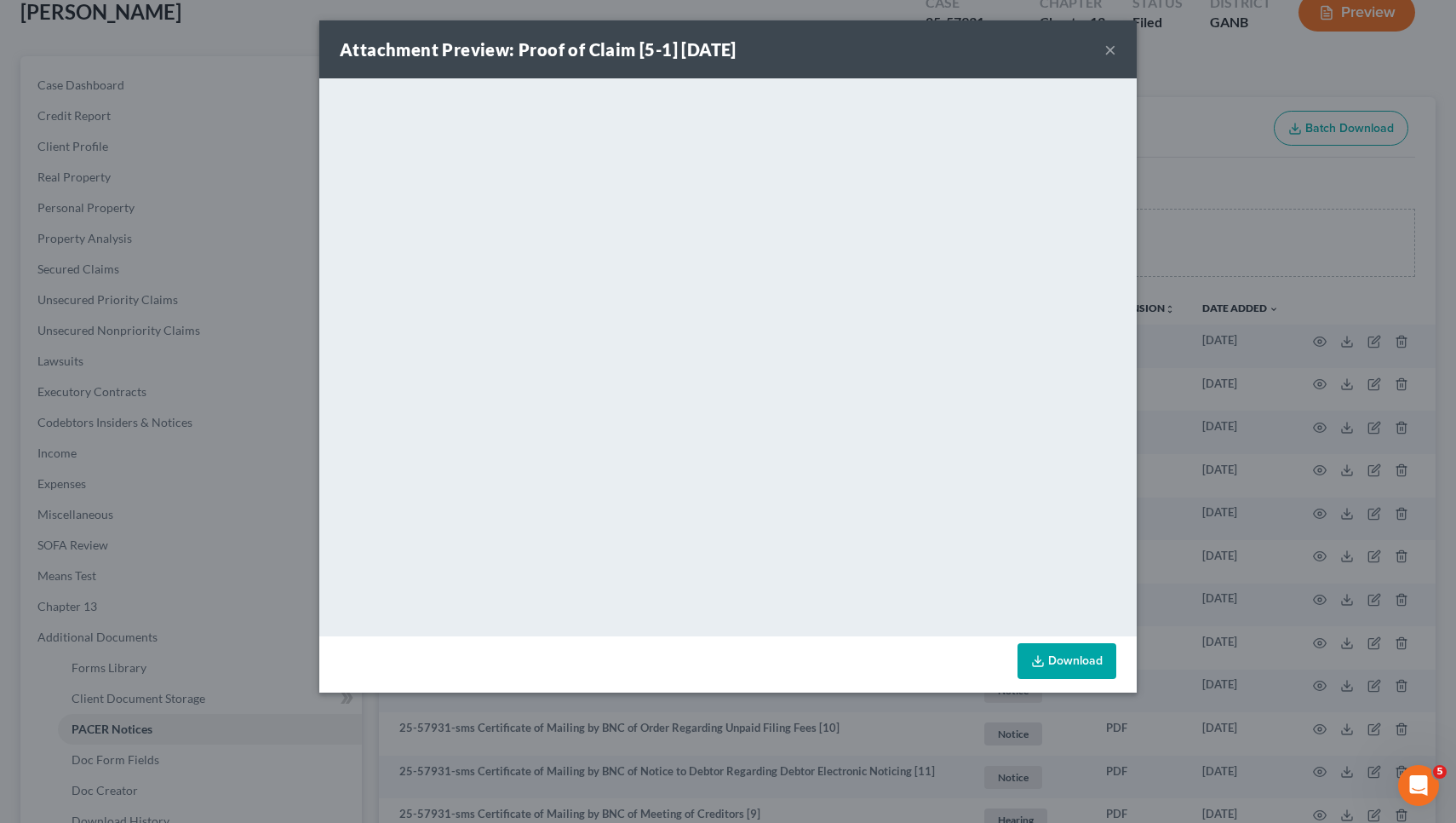
click at [873, 52] on button "×" at bounding box center [1111, 48] width 12 height 20
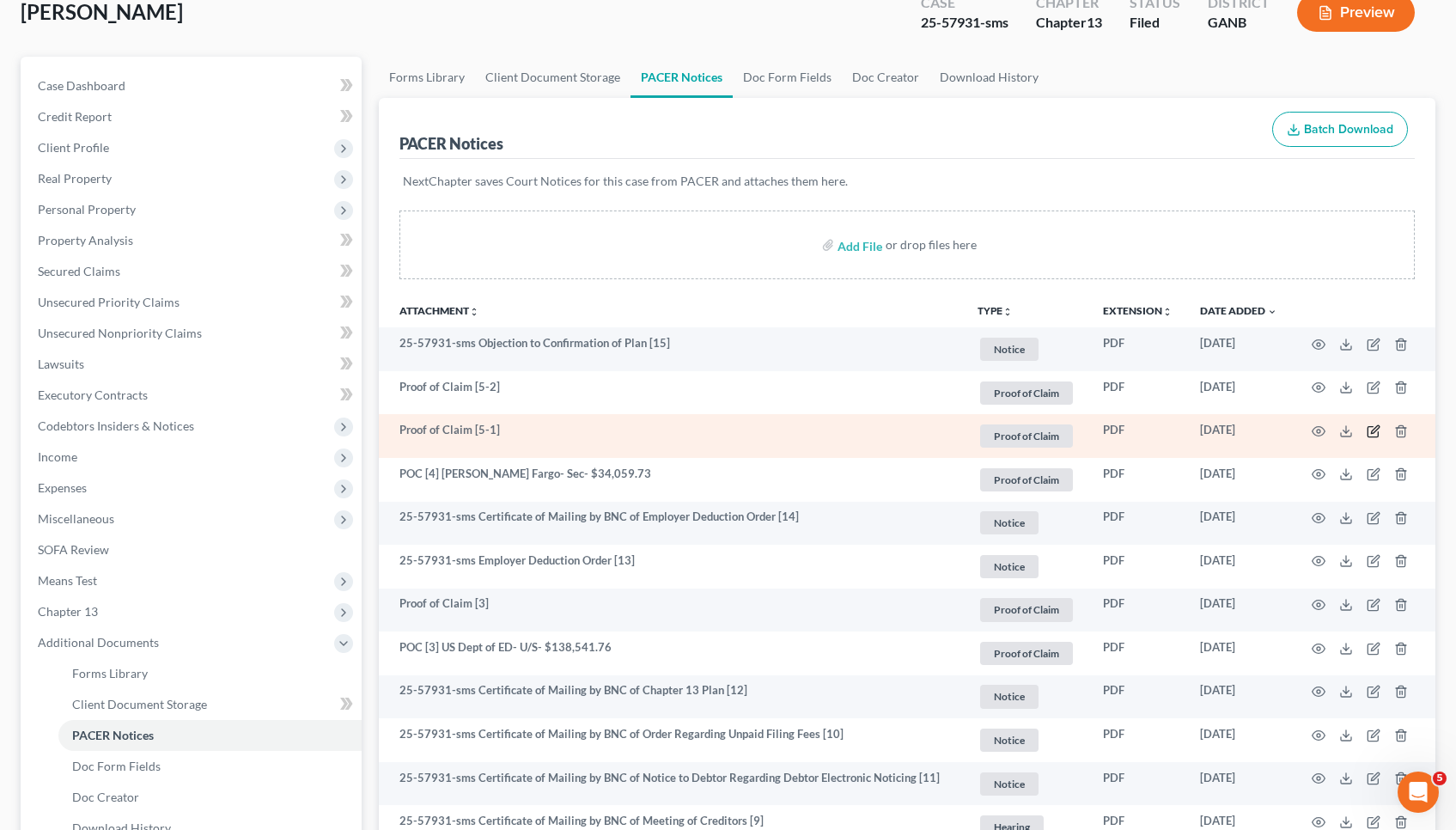
click at [881, 428] on icon "button" at bounding box center [1375, 428] width 8 height 8
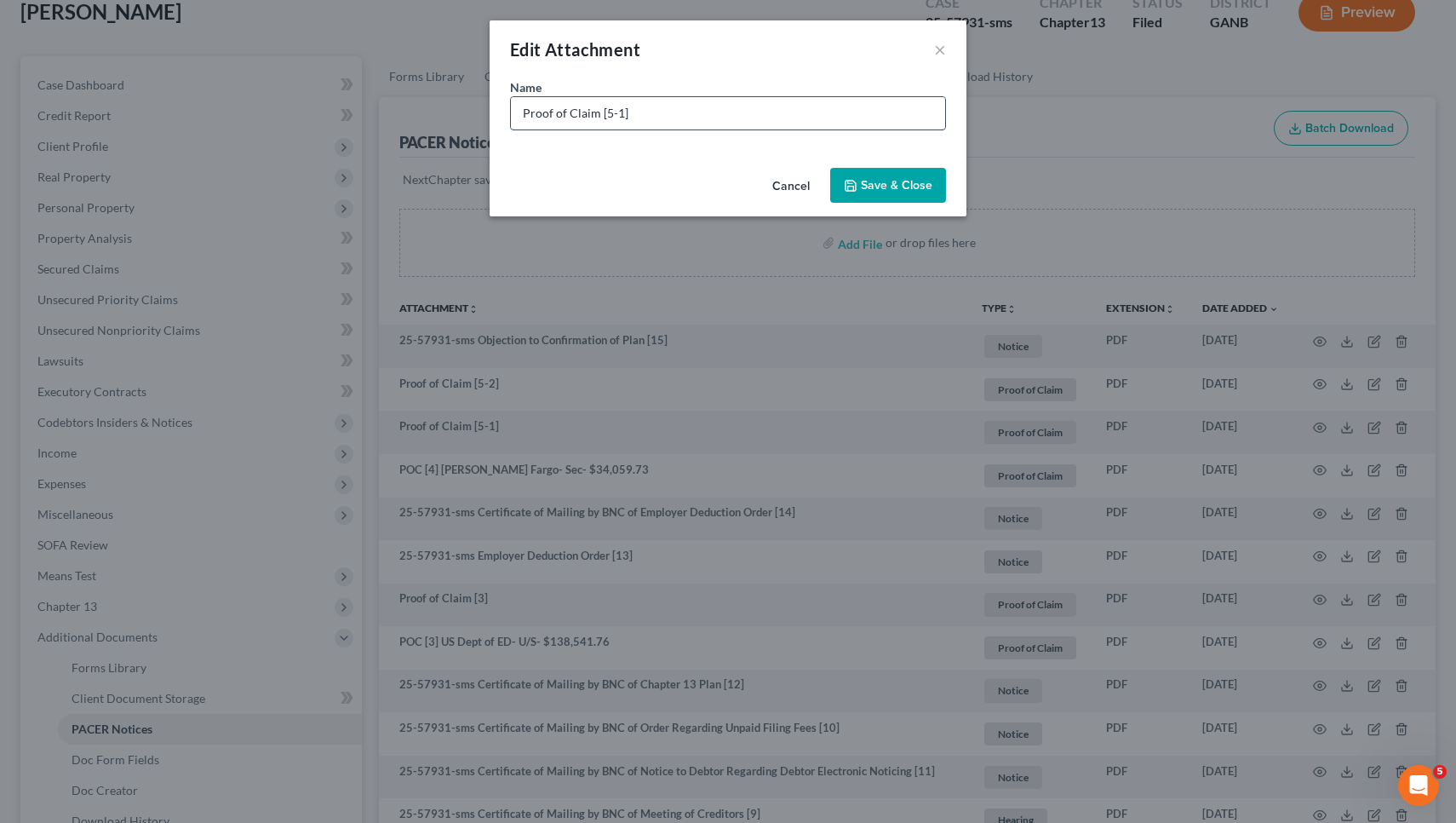
click at [873, 108] on input "Proof of Claim [5-1]" at bounding box center [728, 113] width 434 height 33
drag, startPoint x: 598, startPoint y: 108, endPoint x: 512, endPoint y: 100, distance: 86.4
click at [512, 100] on input "Proof of Claim [5-1] [GEOGRAPHIC_DATA] [GEOGRAPHIC_DATA]- [GEOGRAPHIC_DATA]/S_ …" at bounding box center [728, 113] width 434 height 33
type input "POC [5-1] GBFR [GEOGRAPHIC_DATA]- U/S_ $6,876.36"
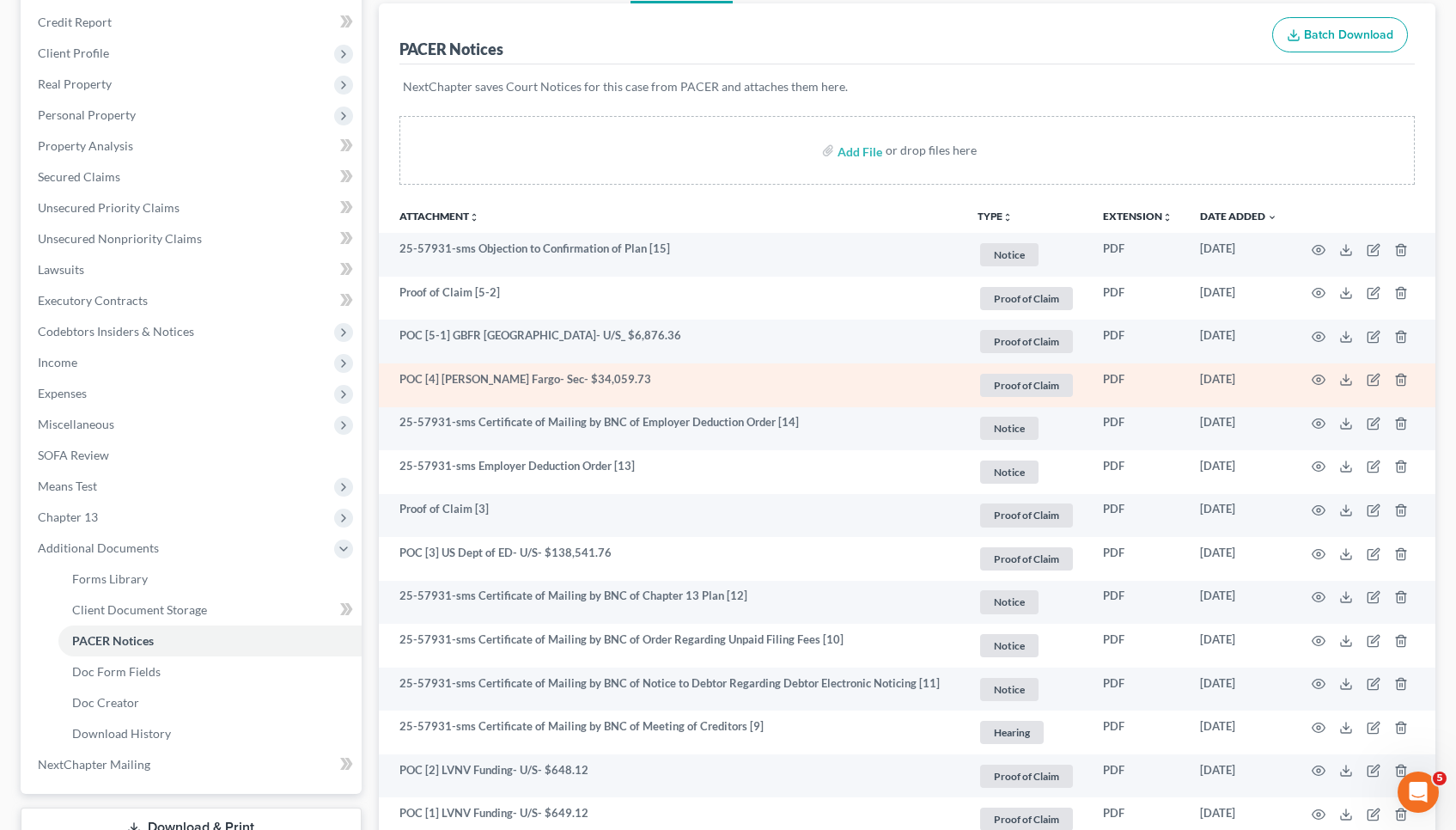
scroll to position [205, 0]
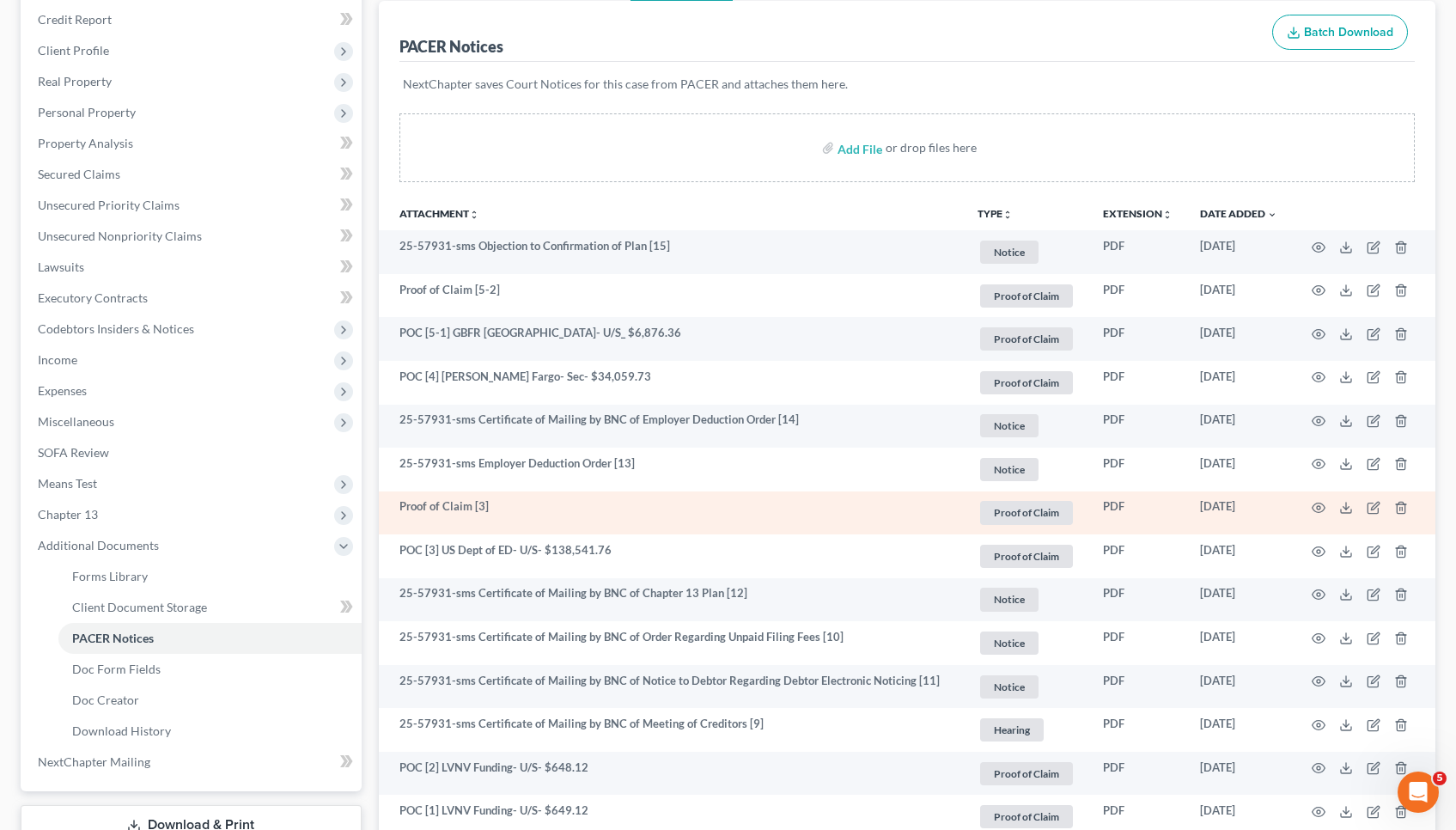
click at [881, 502] on td at bounding box center [1364, 513] width 144 height 44
click at [881, 501] on icon "button" at bounding box center [1318, 507] width 13 height 13
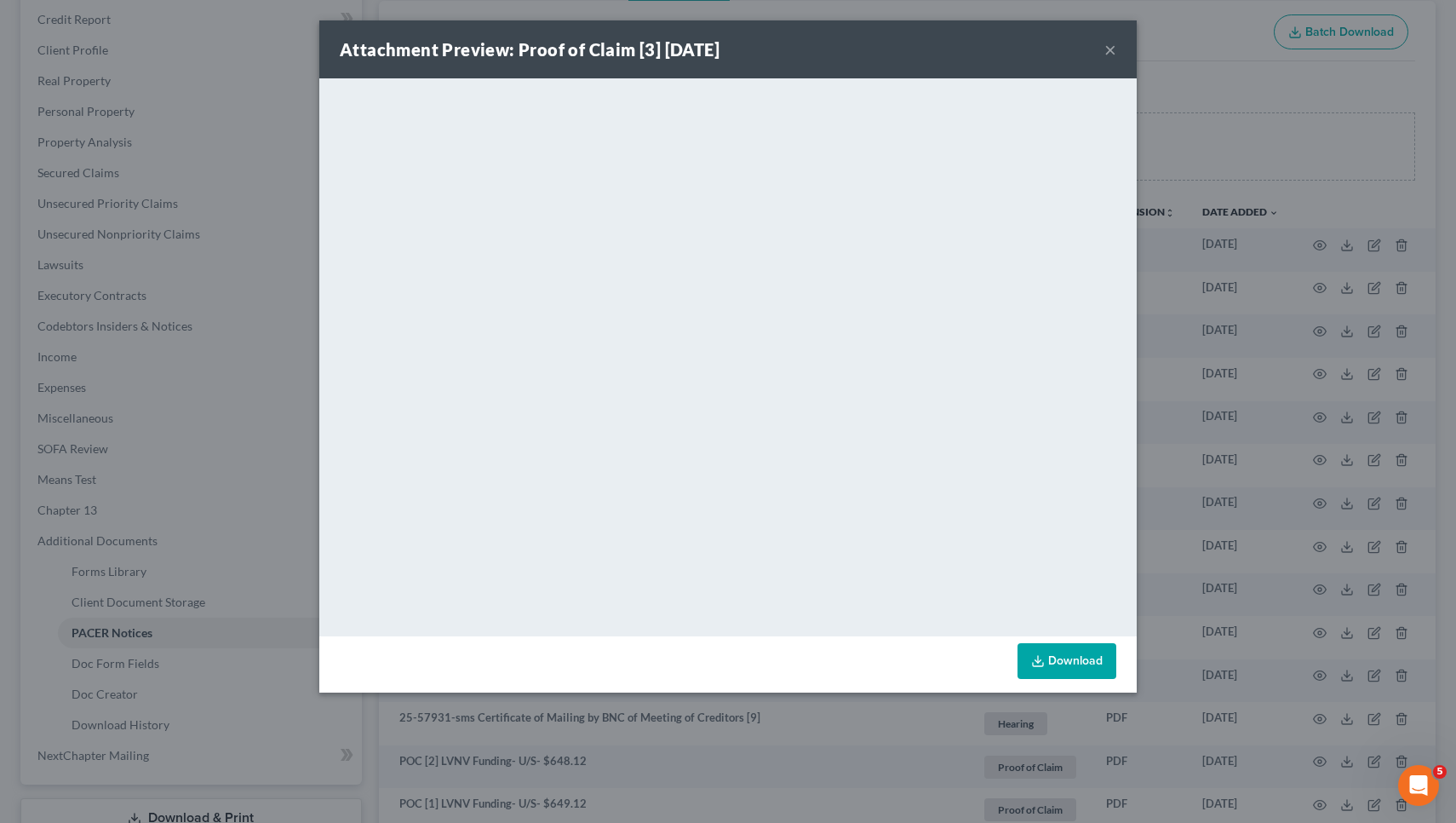
click at [873, 45] on button "×" at bounding box center [1111, 48] width 12 height 20
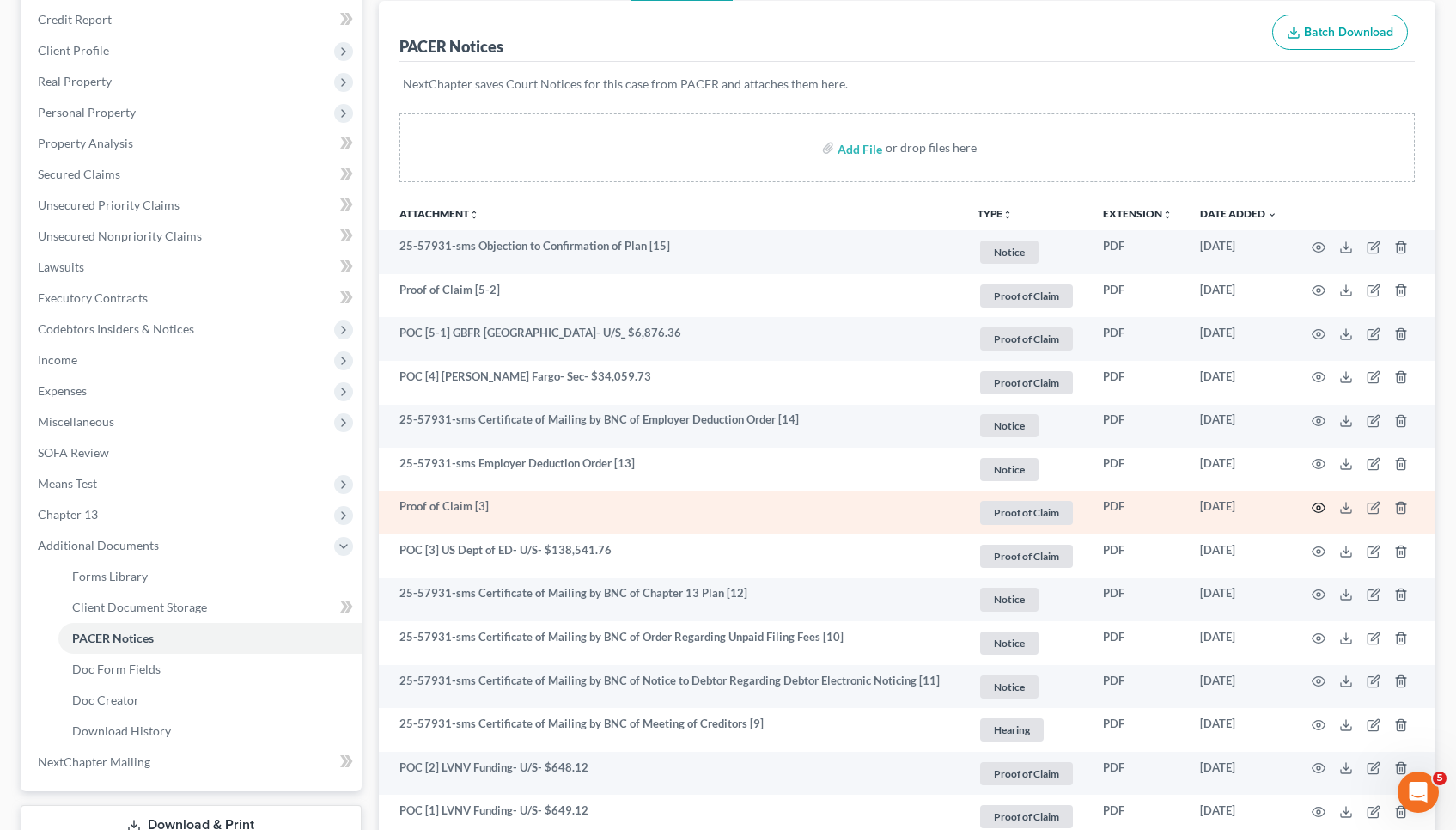
click at [881, 505] on icon "button" at bounding box center [1318, 507] width 13 height 13
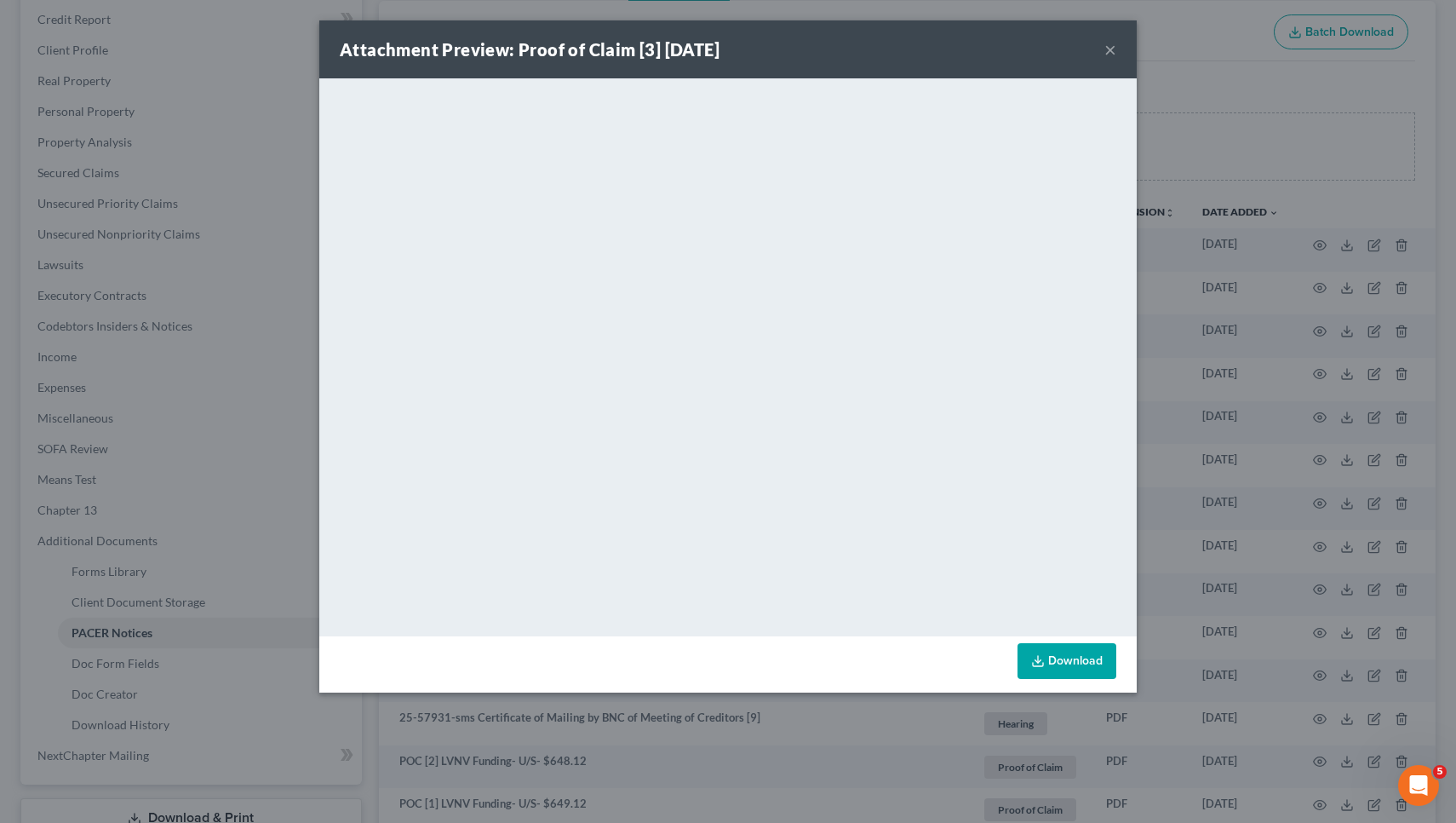
click at [873, 48] on button "×" at bounding box center [1111, 48] width 12 height 20
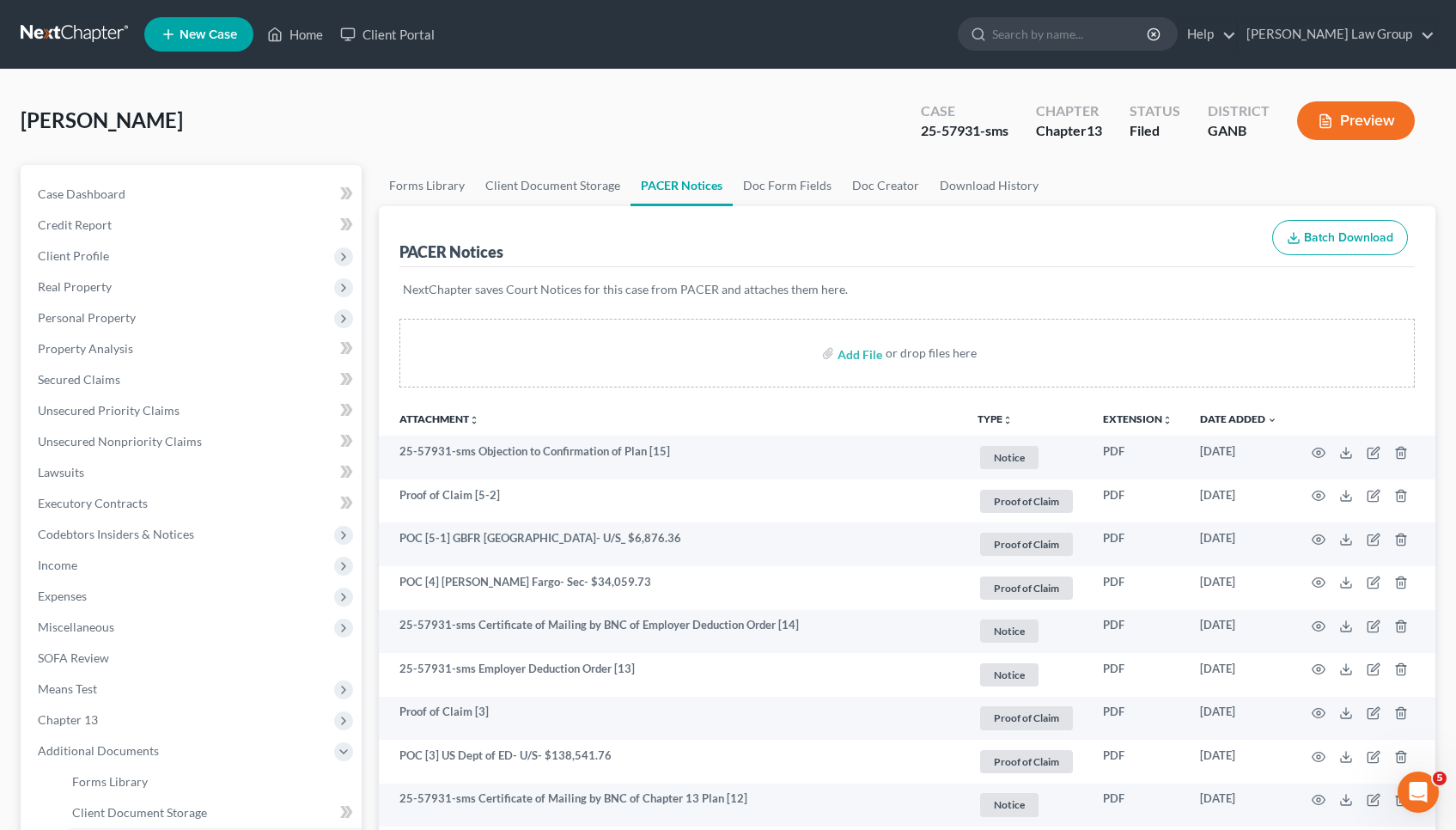
scroll to position [0, 0]
click at [297, 33] on link "Home" at bounding box center [295, 34] width 73 height 31
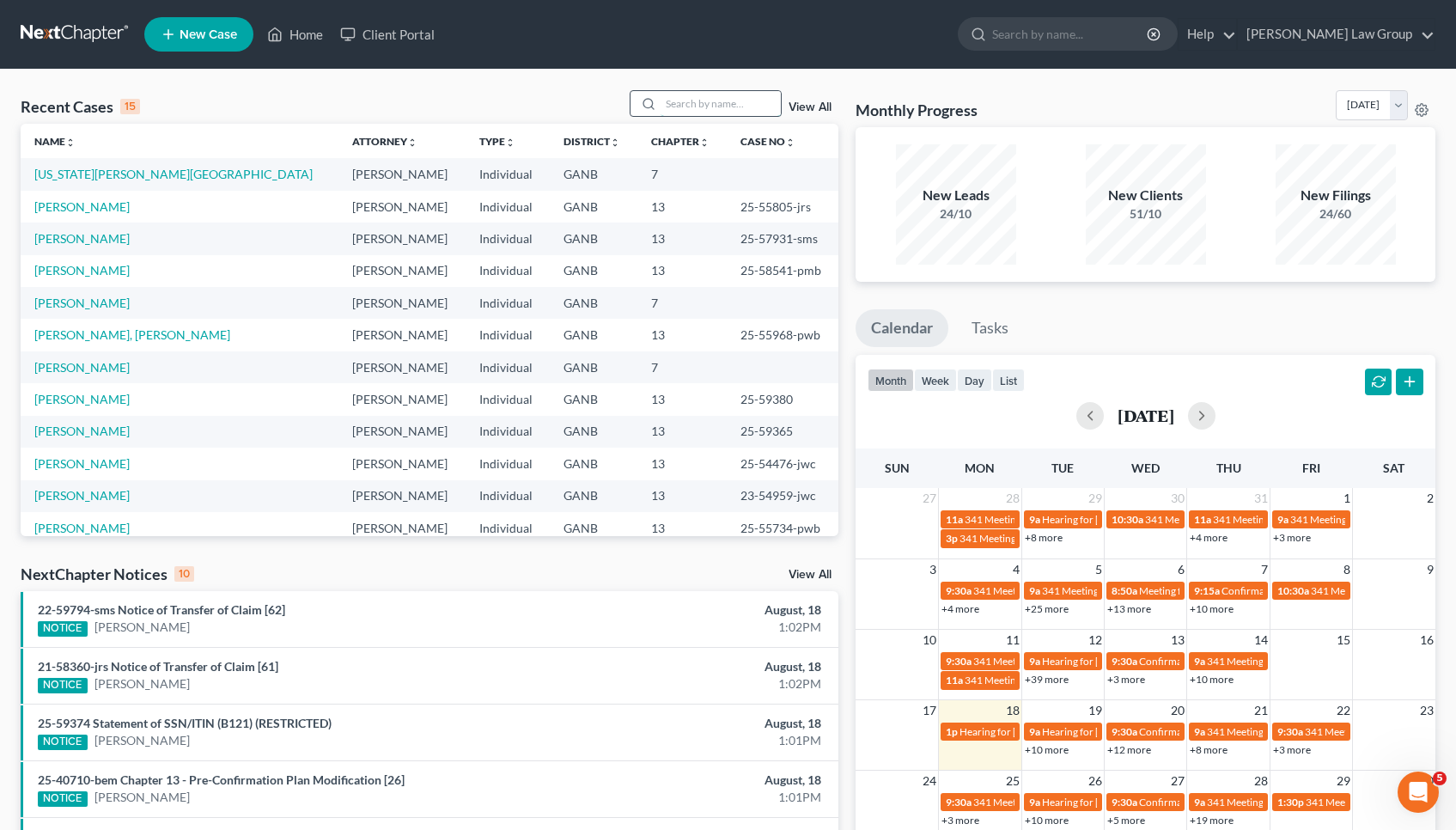
click at [755, 112] on input "search" at bounding box center [720, 103] width 120 height 25
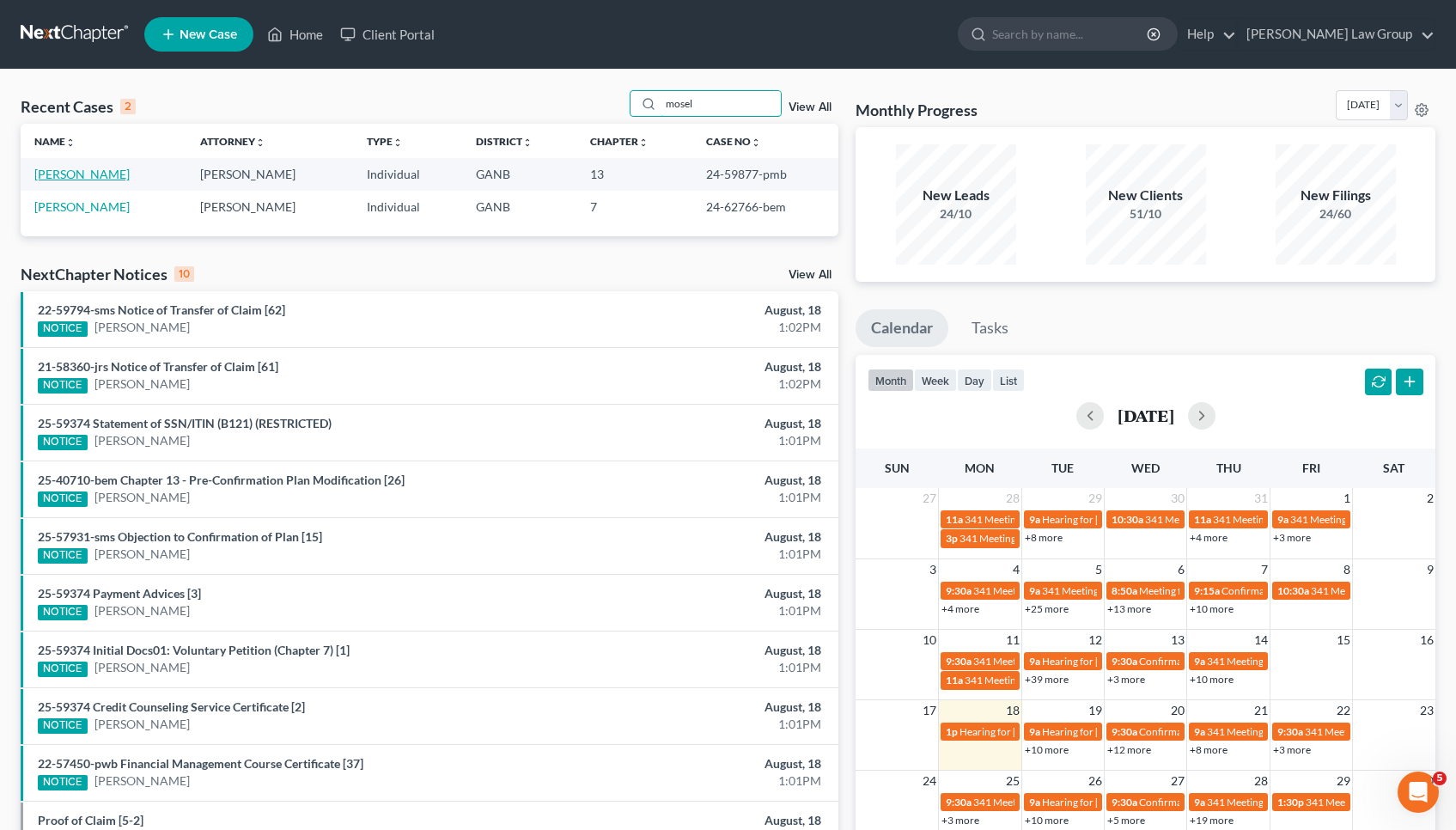
type input "mosel"
click at [90, 174] on link "[PERSON_NAME]" at bounding box center [82, 174] width 95 height 14
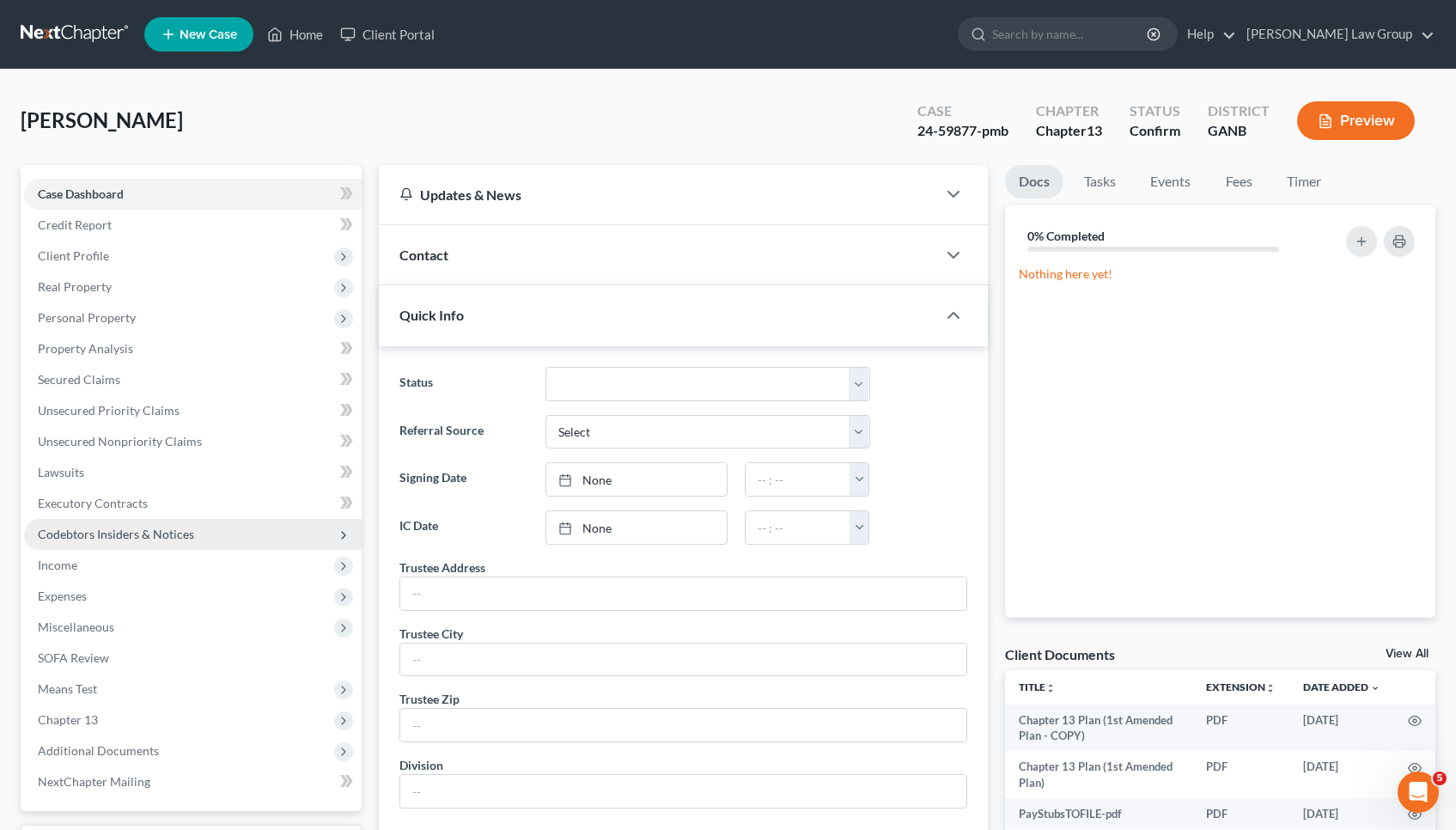
scroll to position [42, 1]
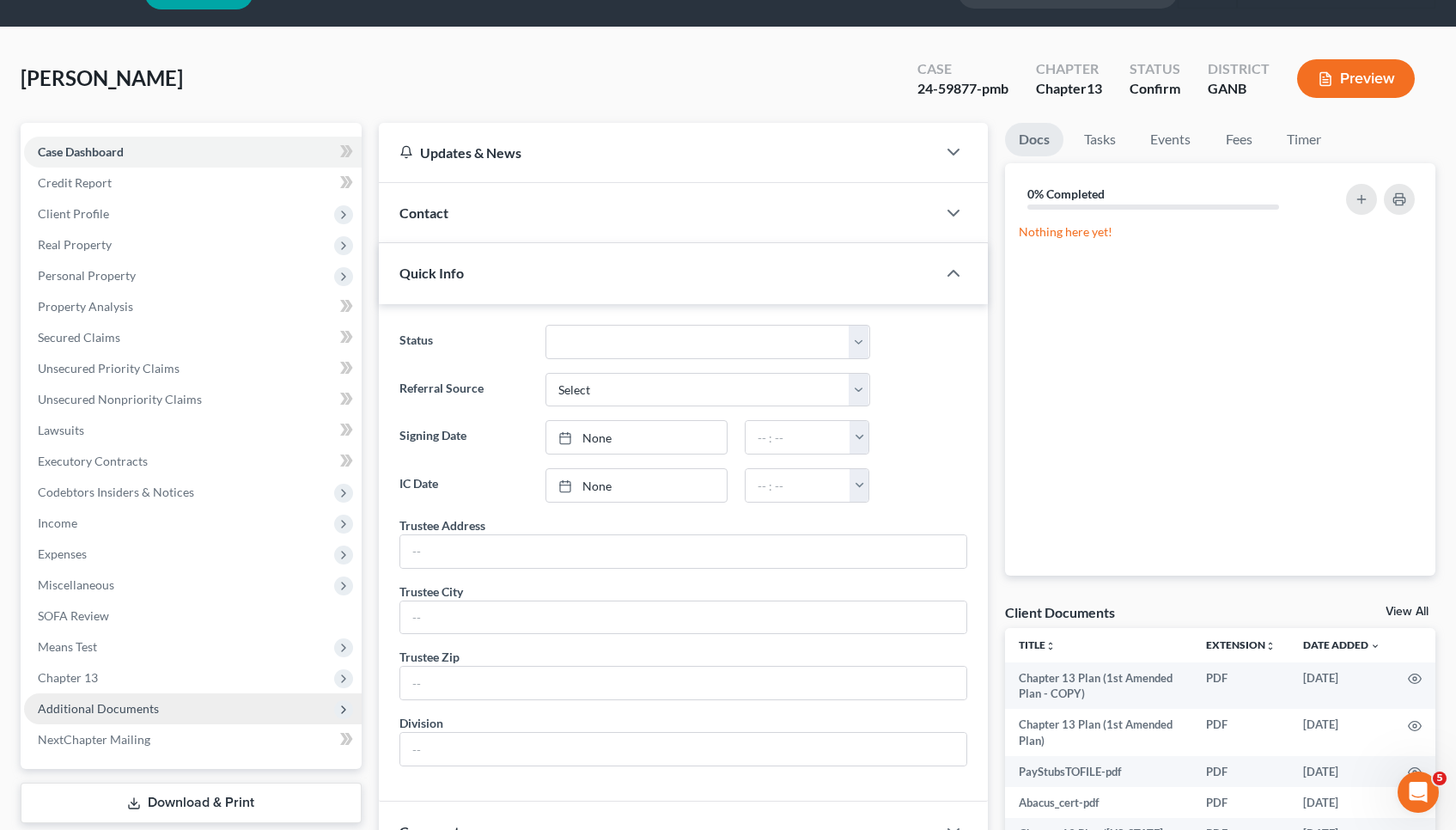
click at [109, 699] on span "Additional Documents" at bounding box center [193, 708] width 338 height 31
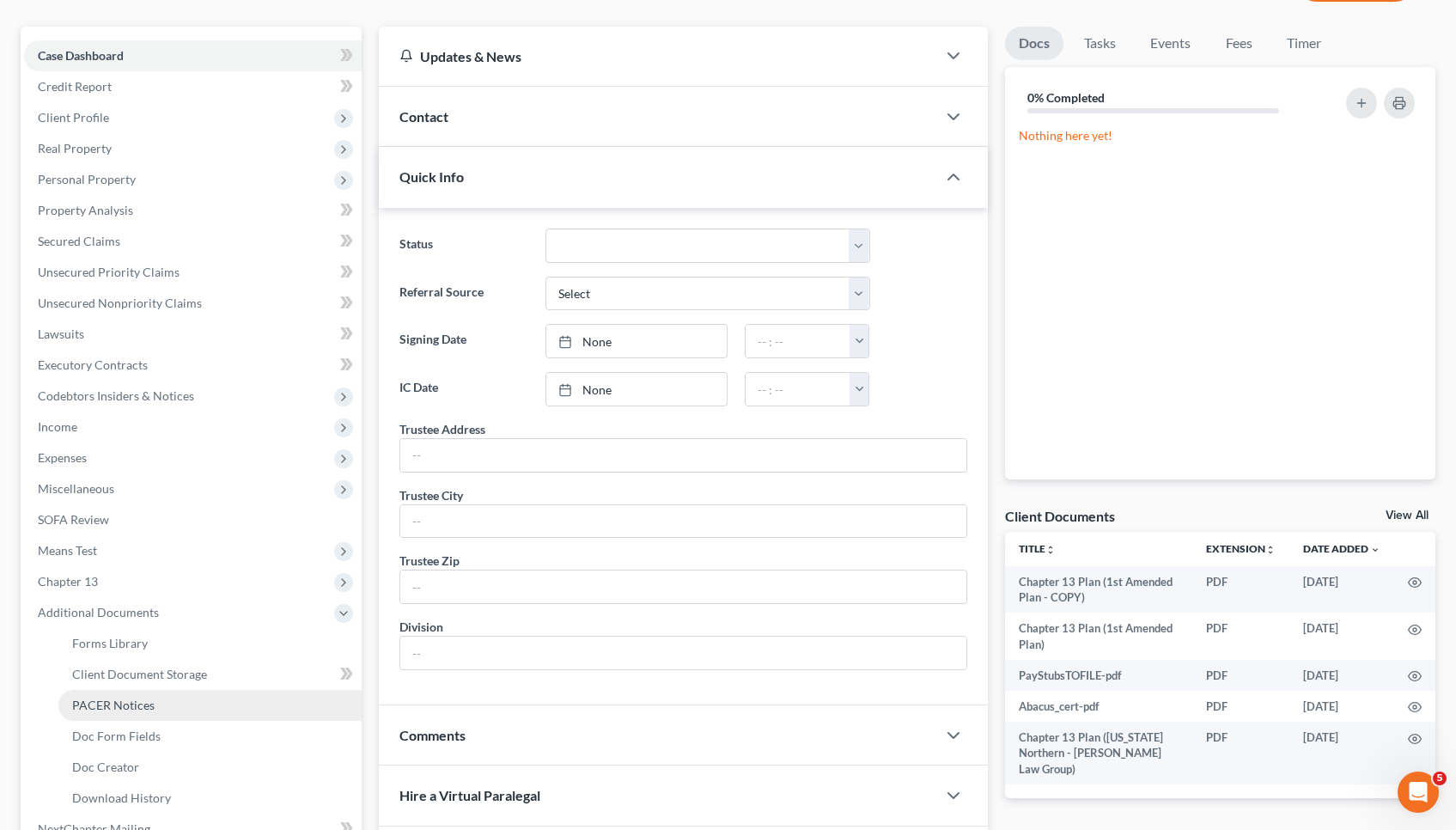
scroll to position [141, 0]
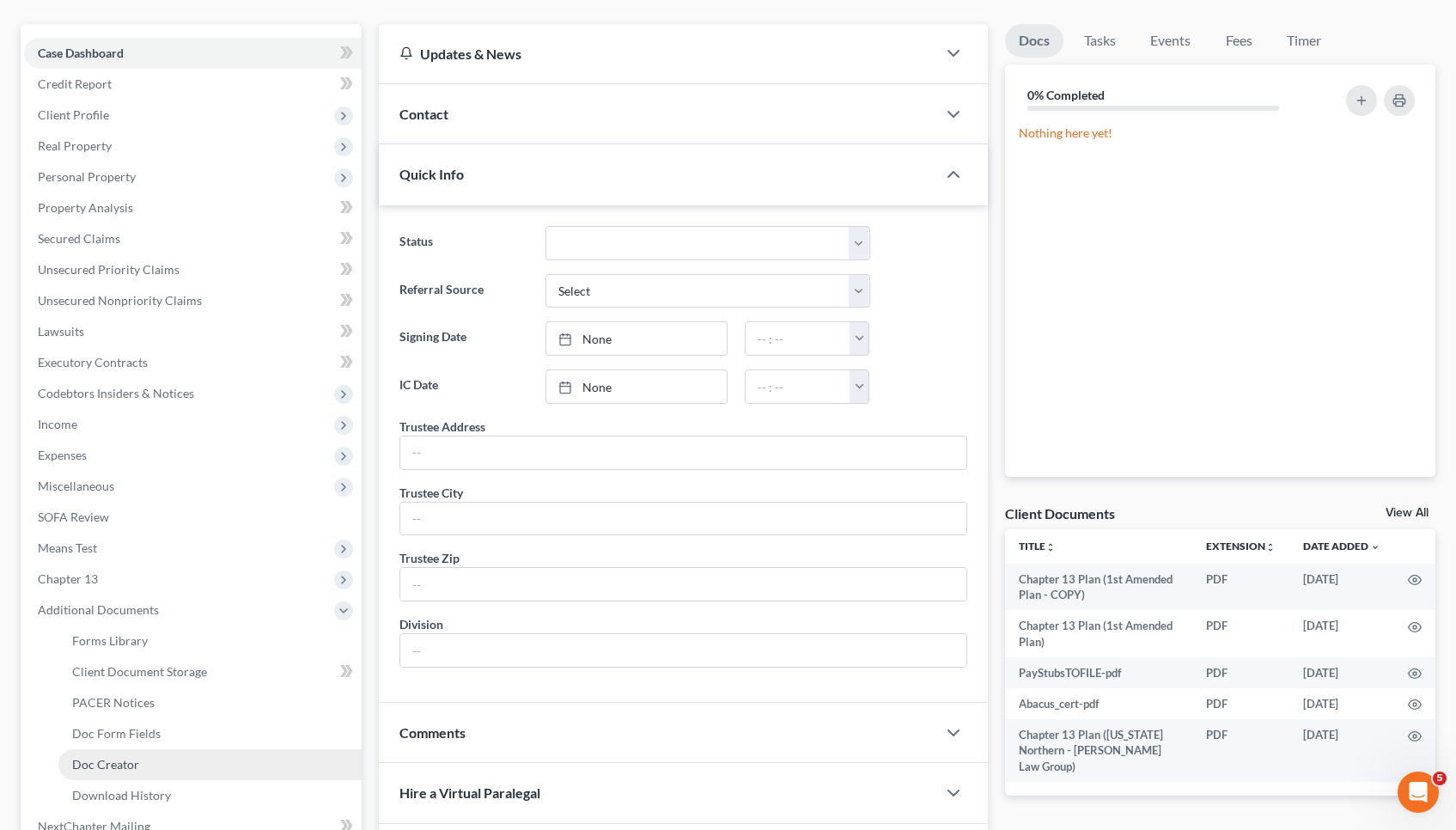
click at [116, 771] on link "Doc Creator" at bounding box center [210, 764] width 303 height 31
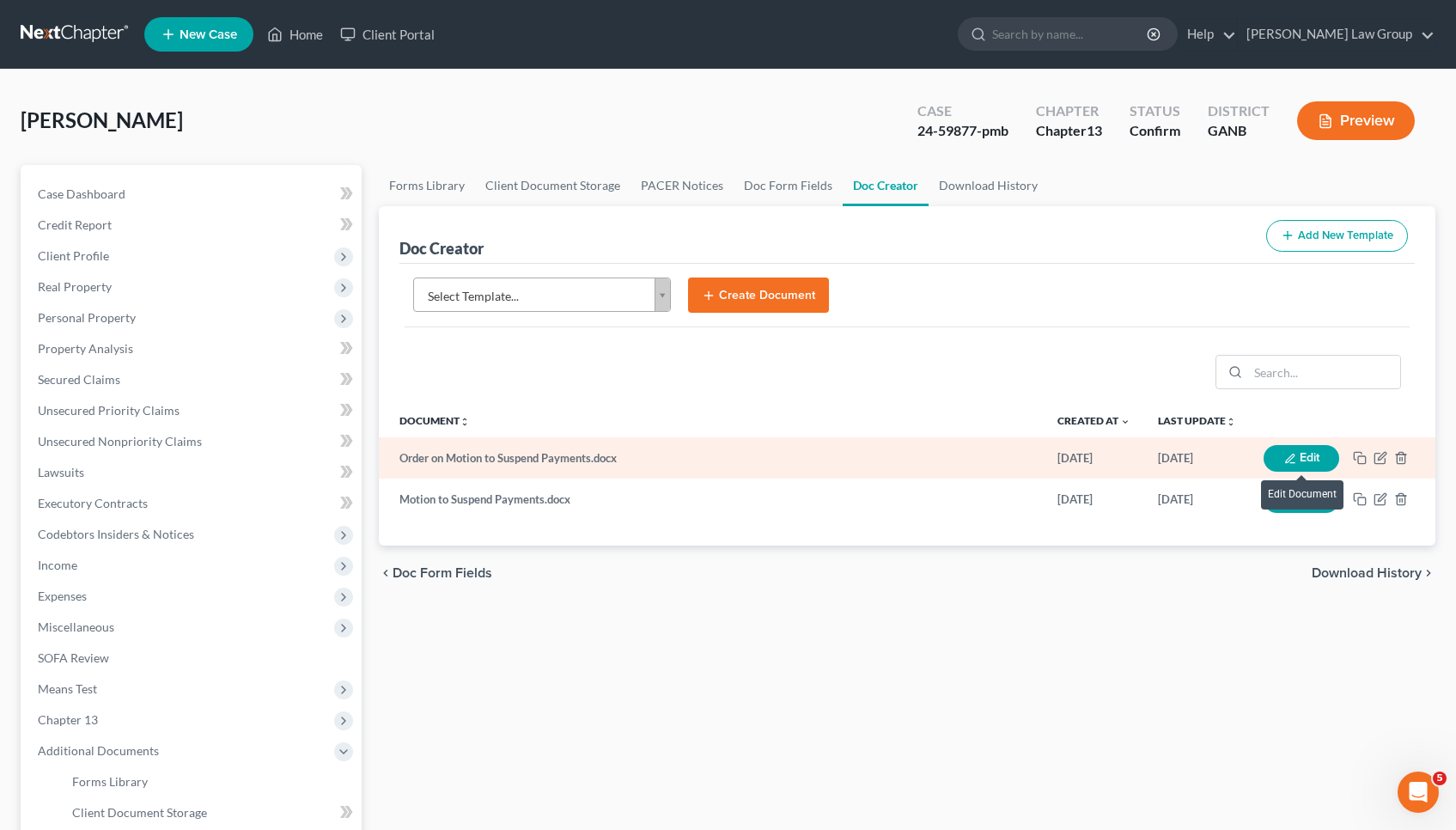
click at [881, 464] on button "Edit" at bounding box center [1301, 459] width 76 height 27
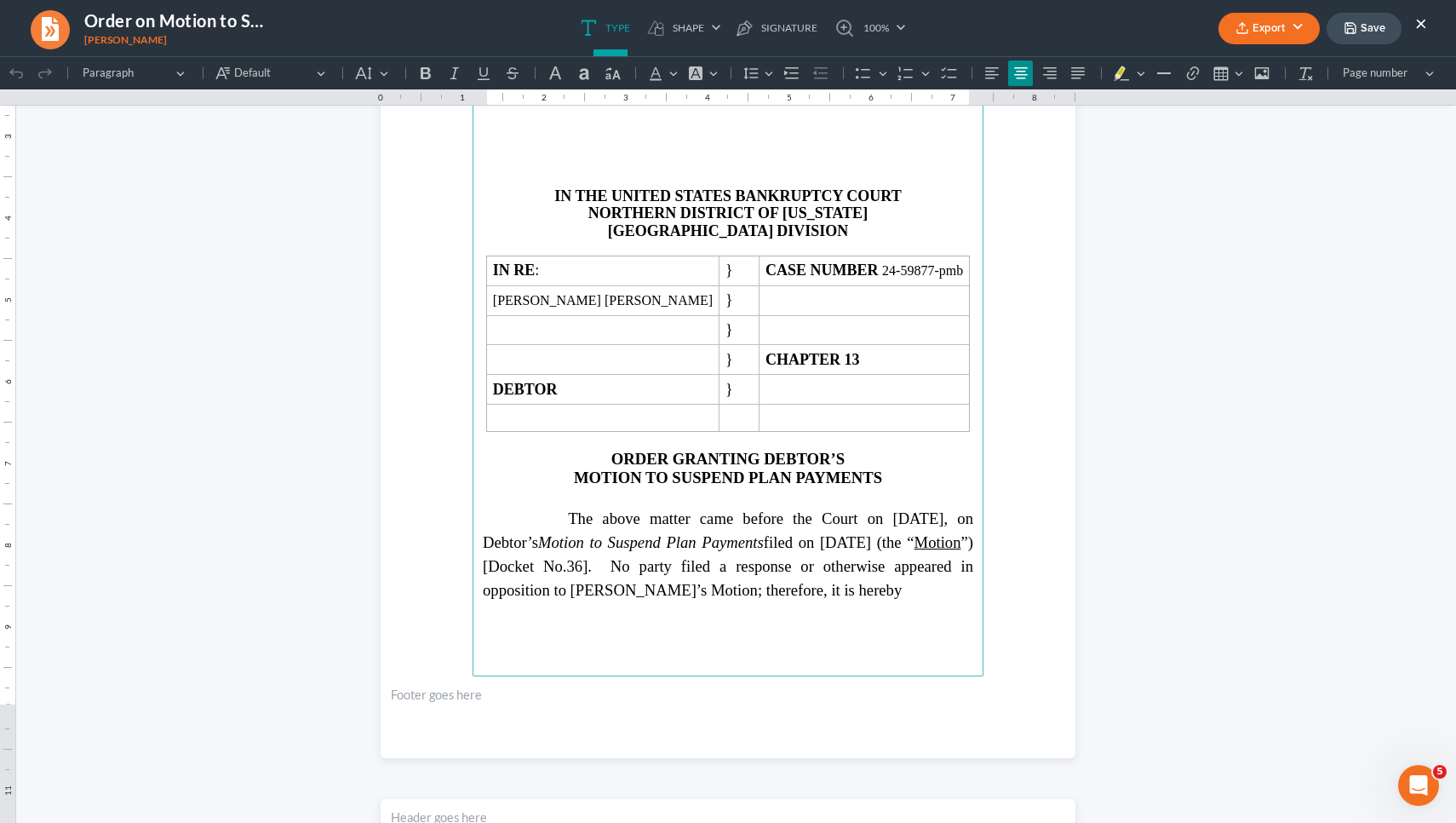
scroll to position [298, 0]
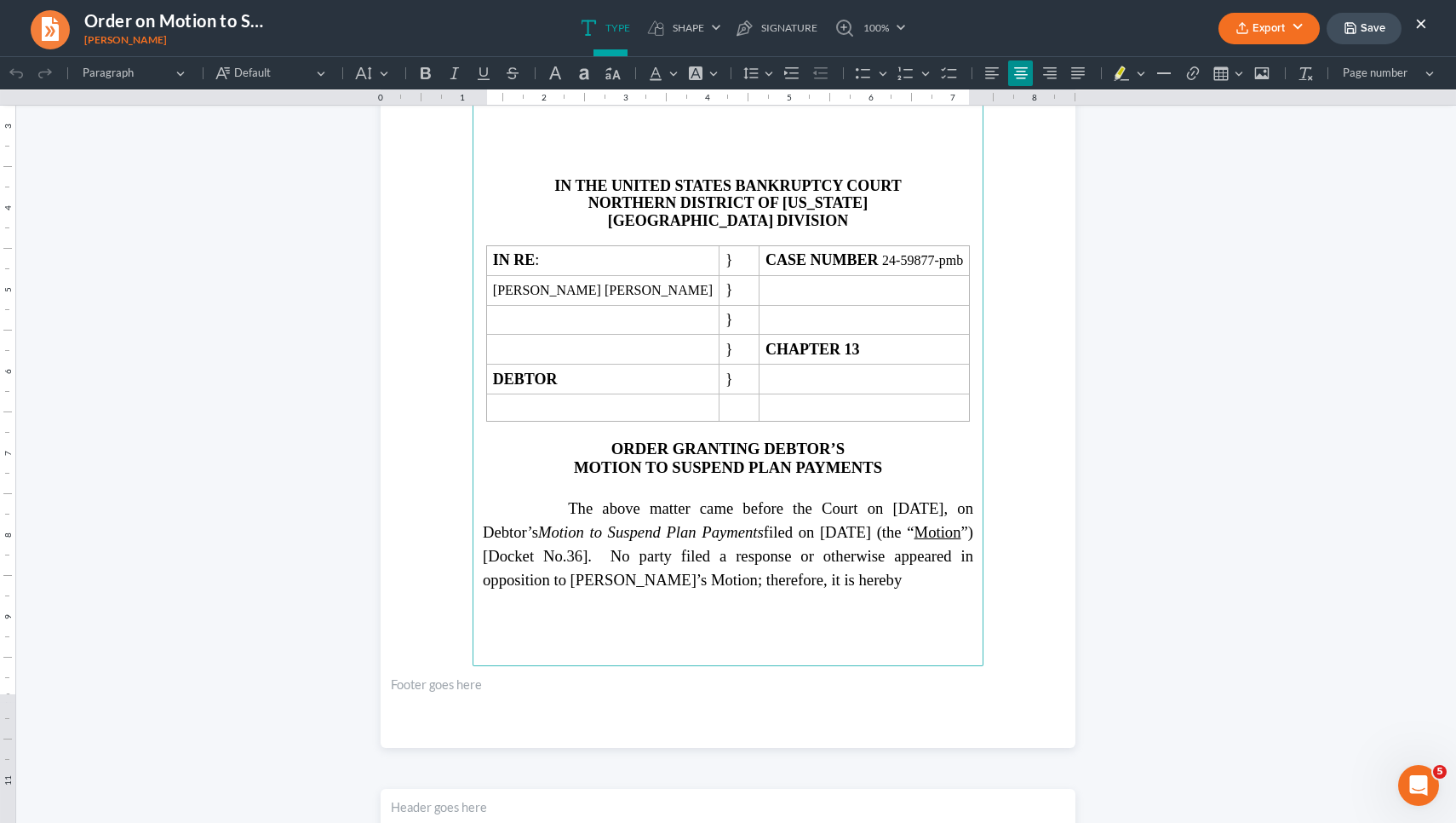
click at [698, 476] on strong "MOTION TO SUSPEND PLAN PAYMENTS" at bounding box center [728, 467] width 308 height 18
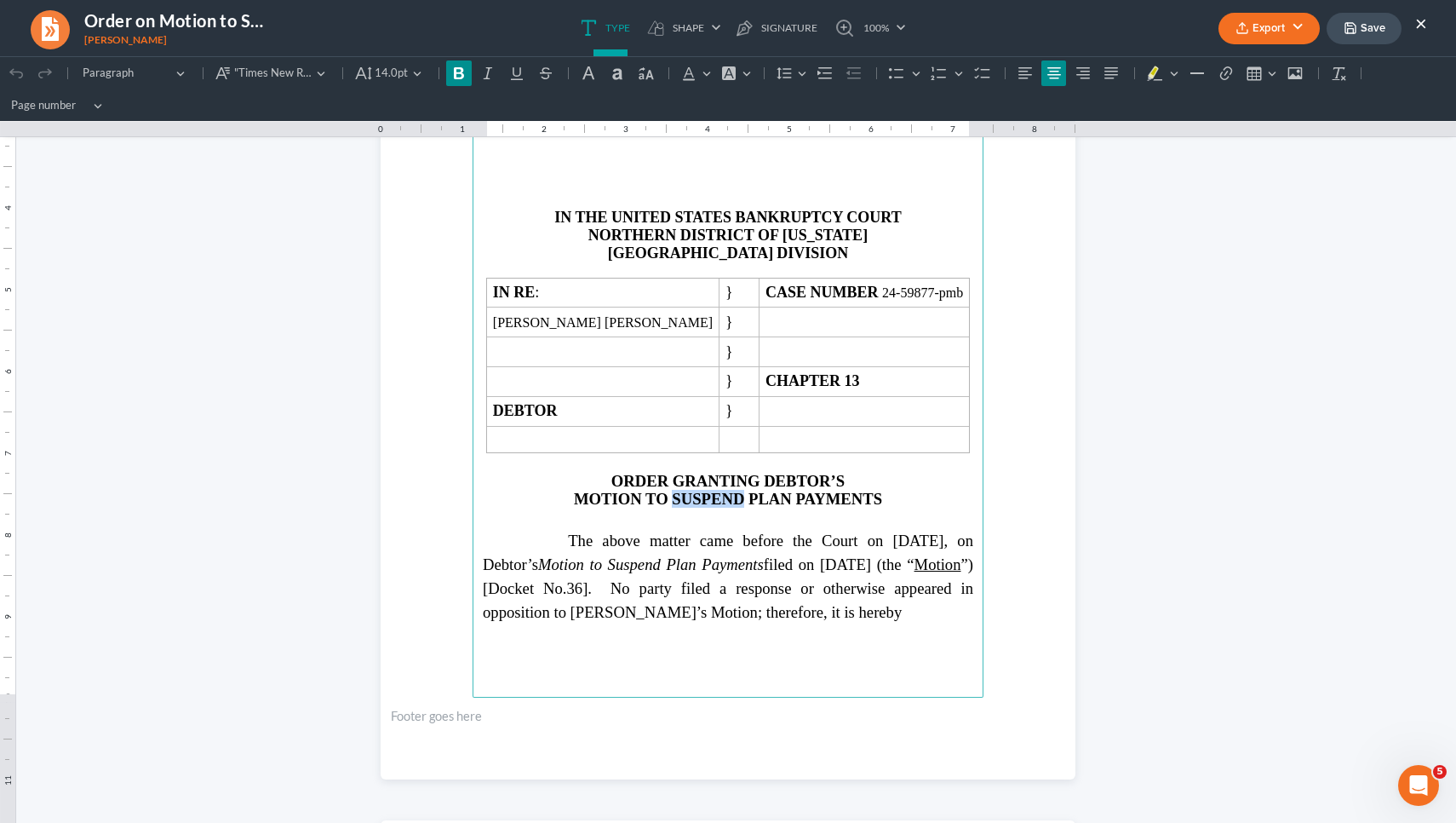
click at [698, 493] on strong "MOTION TO SUSPEND PLAN PAYMENTS" at bounding box center [728, 499] width 308 height 18
